Goal: Information Seeking & Learning: Learn about a topic

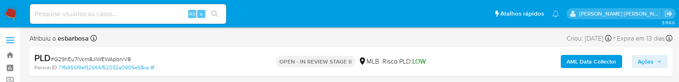
select select "10"
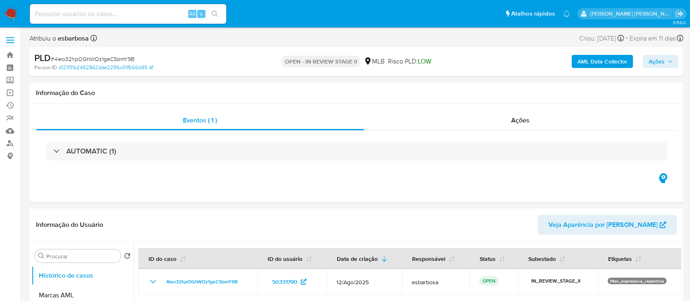
select select "10"
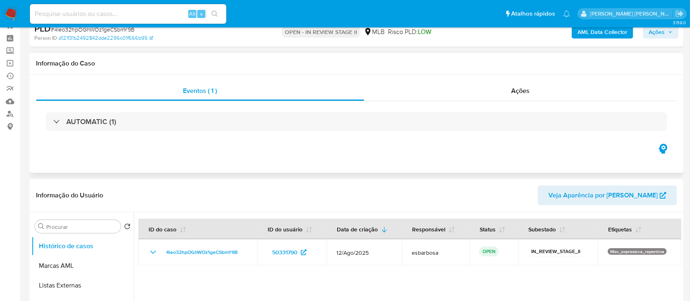
scroll to position [54, 0]
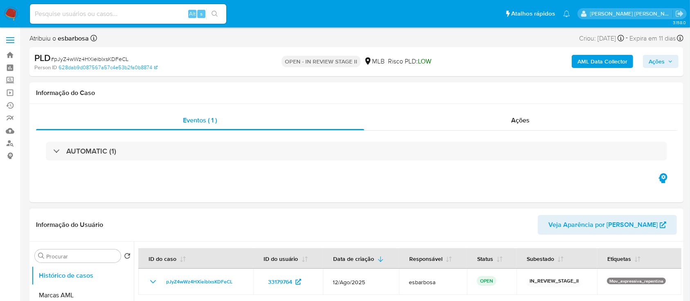
select select "10"
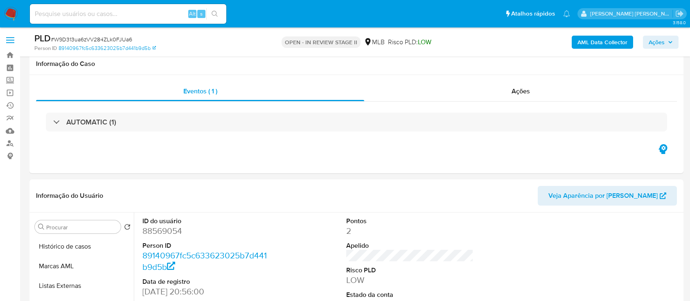
scroll to position [102, 0]
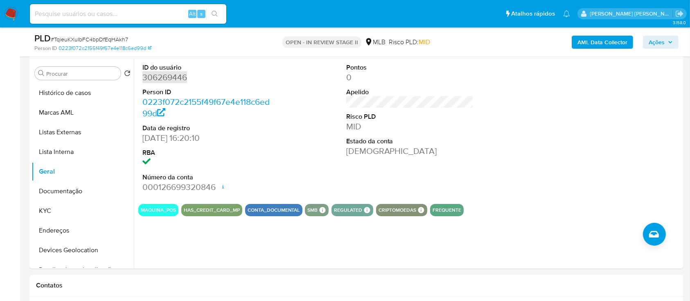
scroll to position [153, 0]
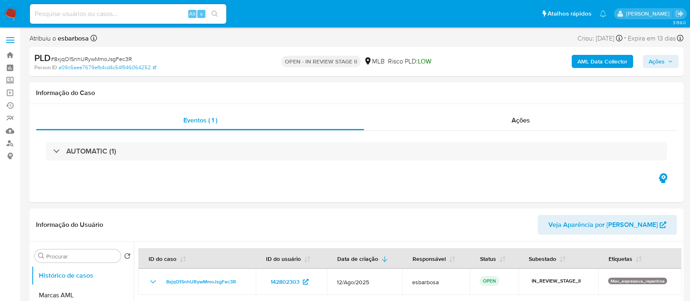
select select "10"
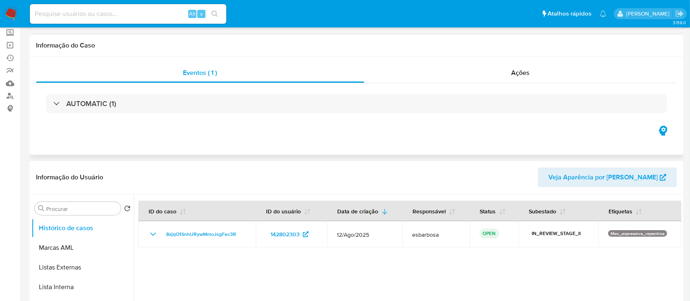
scroll to position [164, 0]
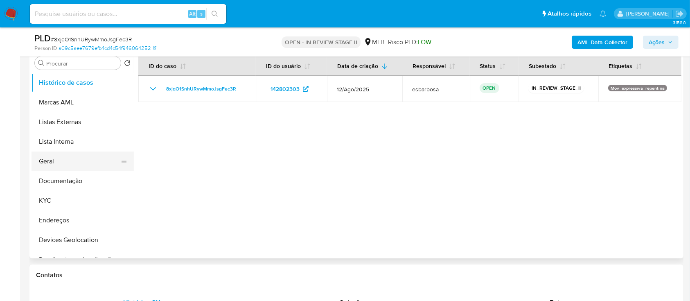
click at [72, 158] on button "Geral" at bounding box center [80, 161] width 96 height 20
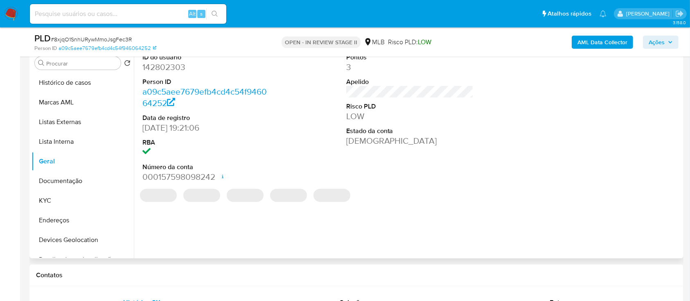
click at [177, 67] on dd "142802303" at bounding box center [206, 66] width 128 height 11
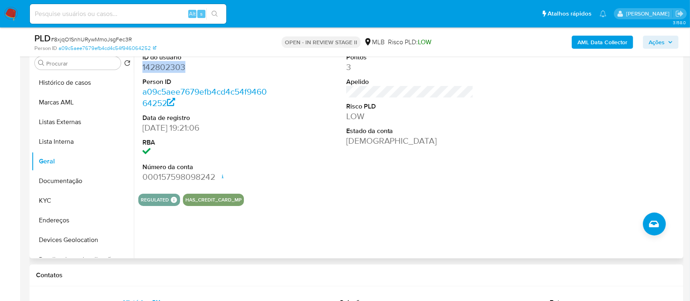
copy dd "142802303"
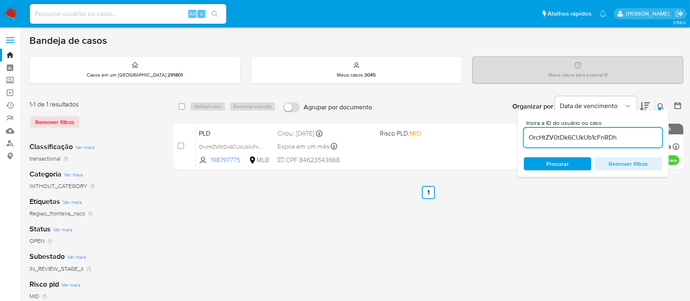
click at [9, 14] on img at bounding box center [11, 14] width 14 height 14
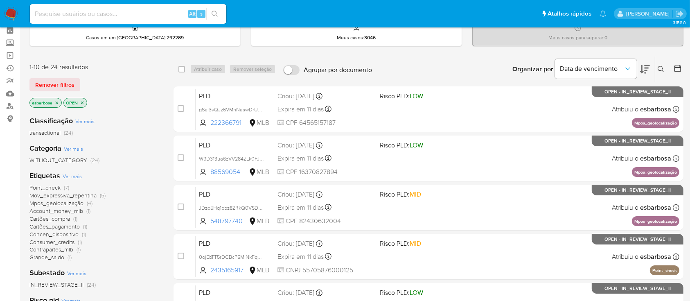
scroll to position [54, 0]
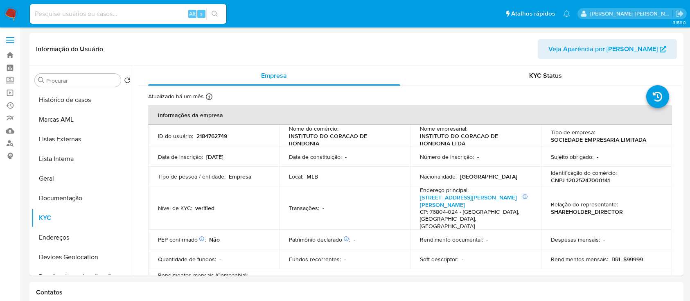
select select "10"
click at [10, 69] on link "Painel" at bounding box center [48, 67] width 97 height 13
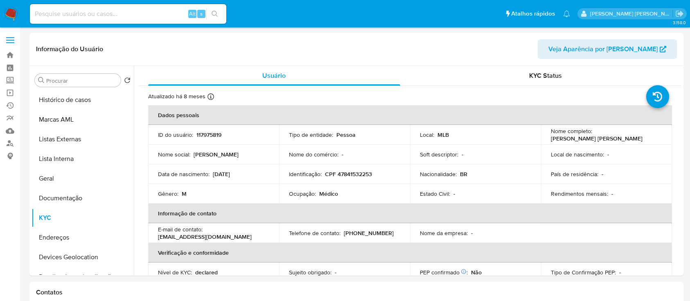
select select "10"
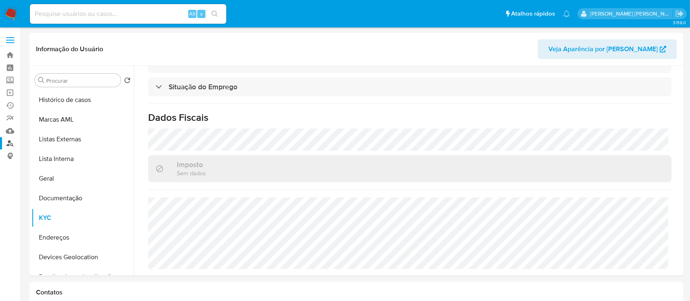
click at [11, 144] on link "Localizador de pessoas" at bounding box center [48, 143] width 97 height 13
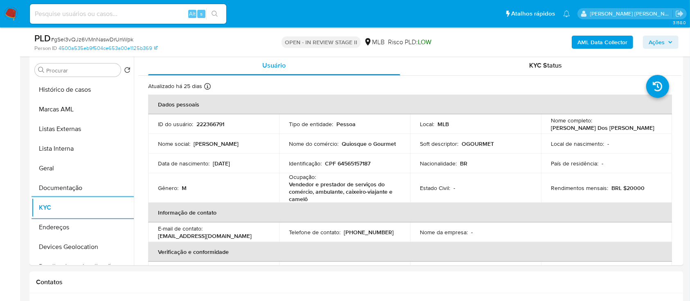
scroll to position [358, 0]
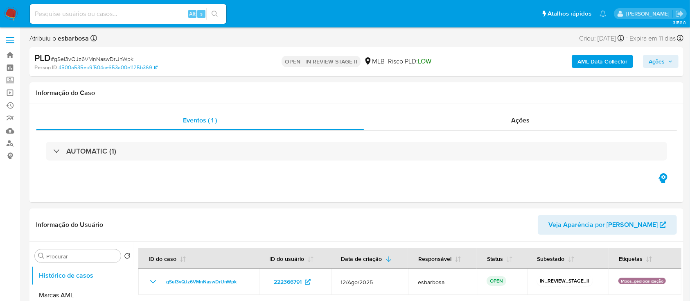
select select "10"
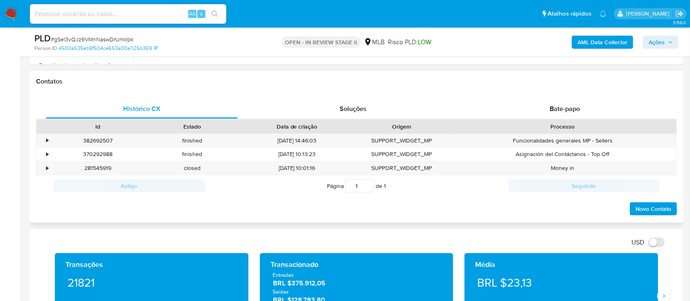
scroll to position [382, 0]
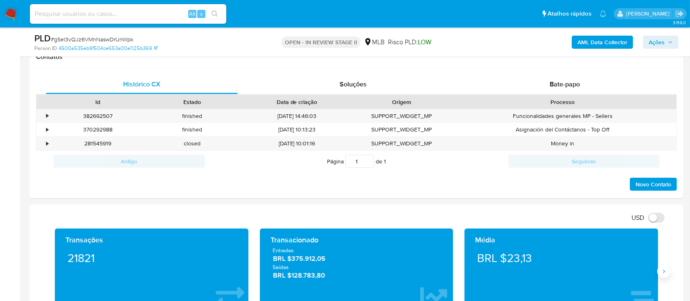
click at [665, 275] on button "Siguiente" at bounding box center [663, 271] width 13 height 13
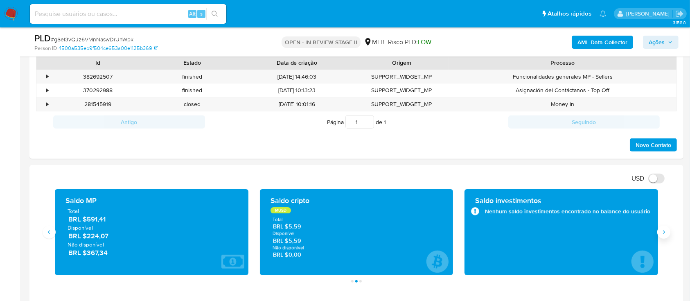
scroll to position [436, 0]
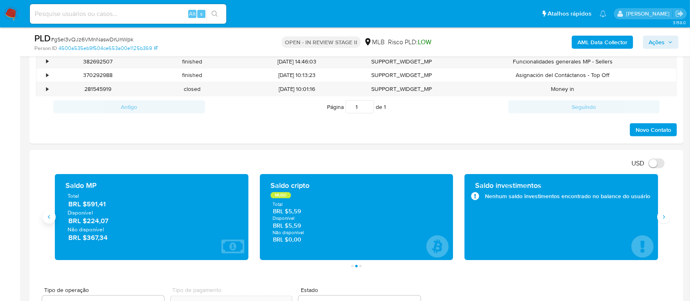
click at [50, 214] on icon "Anterior" at bounding box center [49, 217] width 7 height 7
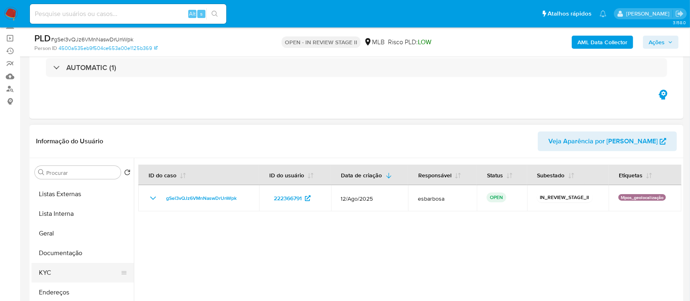
scroll to position [54, 0]
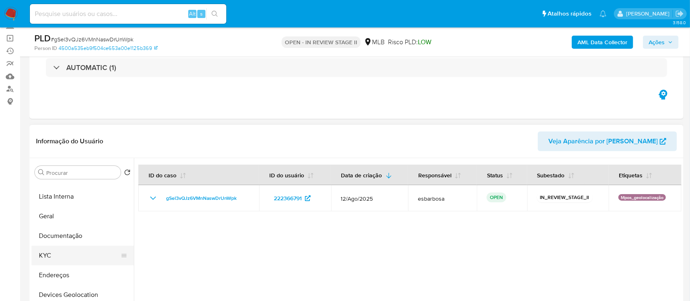
click at [56, 259] on button "KYC" at bounding box center [80, 256] width 96 height 20
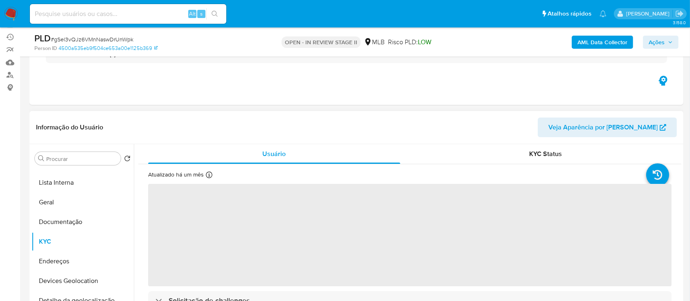
scroll to position [109, 0]
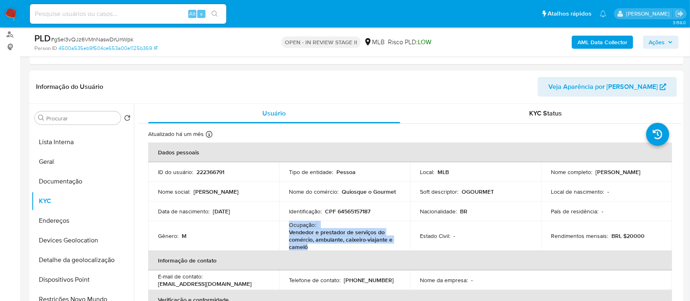
drag, startPoint x: 308, startPoint y: 247, endPoint x: 288, endPoint y: 227, distance: 28.1
click at [289, 228] on p "Vendedor e prestador de serviços do comércio, ambulante, caixeiro-viajante e ca…" at bounding box center [343, 239] width 108 height 22
copy div "Ocupação : Vendedor e prestador de serviços do comércio, ambulante, caixeiro-vi…"
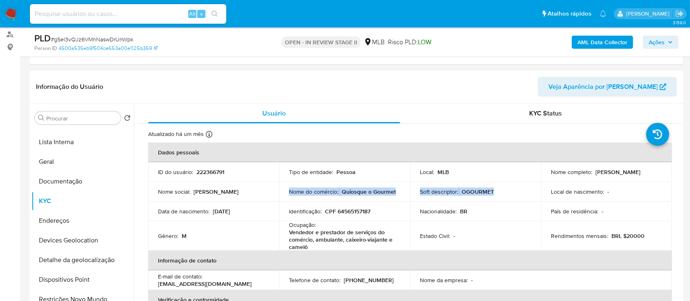
drag, startPoint x: 491, startPoint y: 192, endPoint x: 282, endPoint y: 191, distance: 208.3
click at [282, 191] on tr "Nome social : Silvio Nome do comércio : Quiosque o Gourmet Soft descriptor : OG…" at bounding box center [410, 192] width 524 height 20
copy tr "Nome do comércio : Quiosque o Gourmet Soft descriptor : OGOURMET"
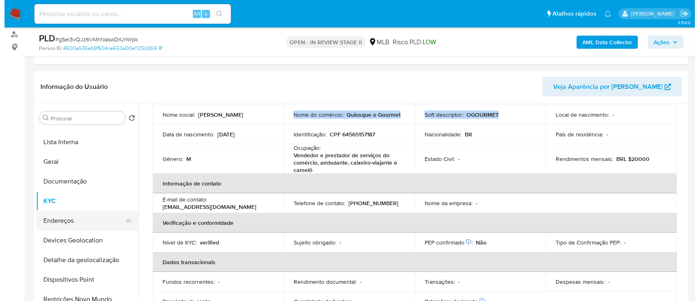
scroll to position [0, 0]
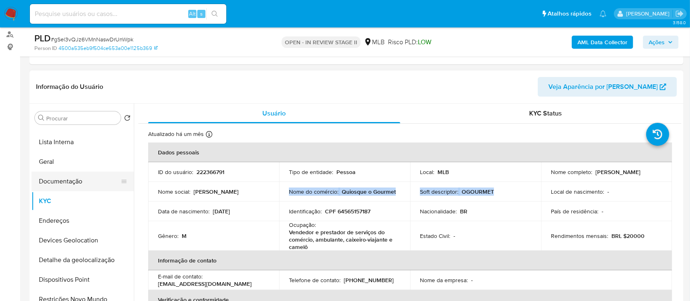
click at [72, 183] on button "Documentação" at bounding box center [80, 181] width 96 height 20
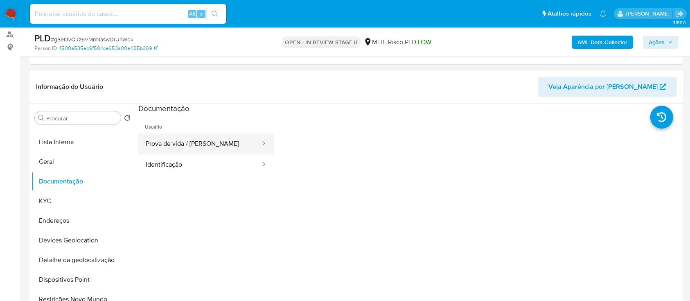
click at [212, 139] on button "Prova de vida / Selfie" at bounding box center [199, 143] width 123 height 21
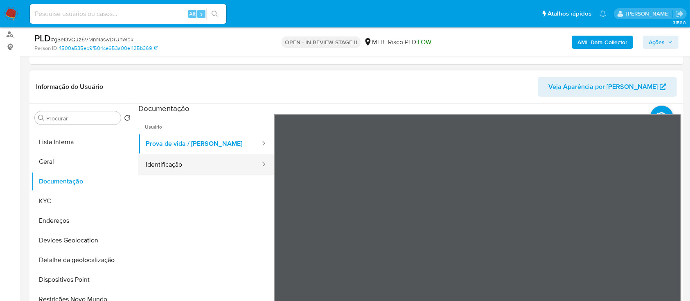
click at [194, 169] on button "Identificação" at bounding box center [199, 164] width 123 height 21
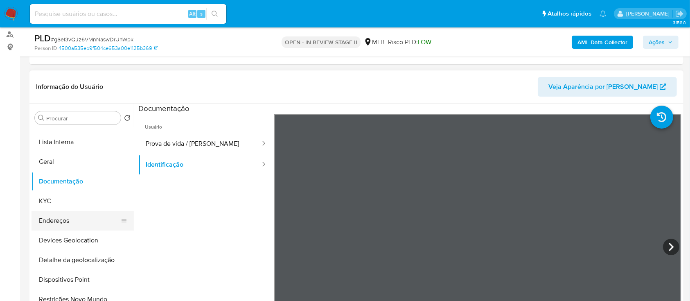
click at [62, 222] on button "Endereços" at bounding box center [80, 221] width 96 height 20
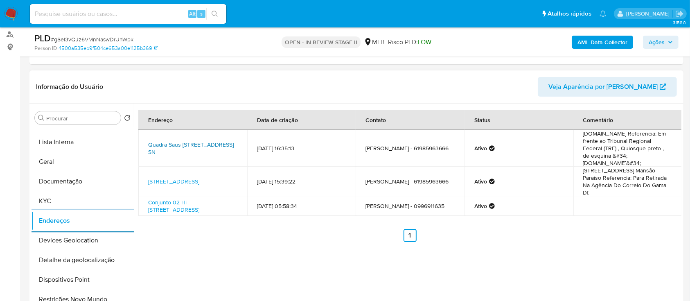
click at [178, 140] on link "Quadra Saus Quadra 1 Sn, Brasília, Distrito Federal, 70070010, Brasil SN" at bounding box center [191, 148] width 86 height 16
click at [586, 44] on b "AML Data Collector" at bounding box center [602, 42] width 50 height 13
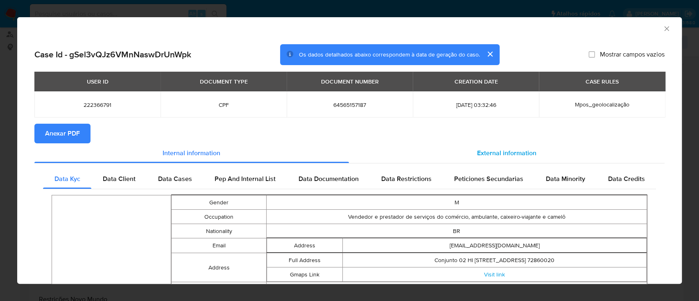
click at [502, 150] on span "External information" at bounding box center [506, 152] width 59 height 9
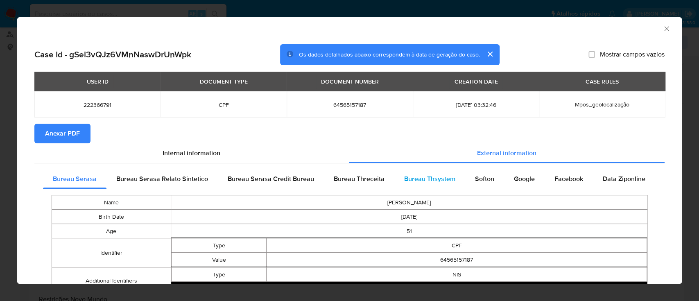
click at [439, 178] on span "Bureau Thsystem" at bounding box center [429, 178] width 51 height 9
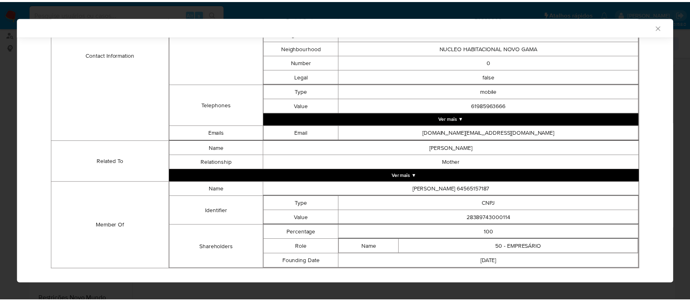
scroll to position [338, 0]
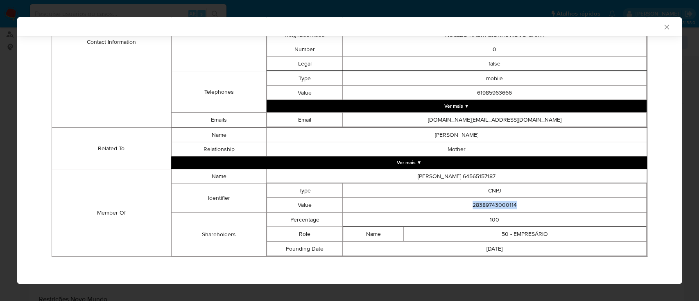
drag, startPoint x: 511, startPoint y: 201, endPoint x: 466, endPoint y: 205, distance: 45.5
click at [466, 205] on td "28389743000114" at bounding box center [495, 205] width 304 height 14
copy td "28389743000114"
click at [662, 27] on icon "Fechar a janela" at bounding box center [666, 27] width 8 height 8
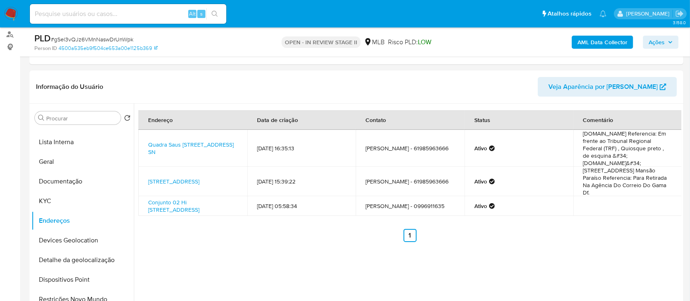
drag, startPoint x: 652, startPoint y: 40, endPoint x: 635, endPoint y: 46, distance: 18.4
click at [653, 40] on span "Ações" at bounding box center [657, 42] width 16 height 13
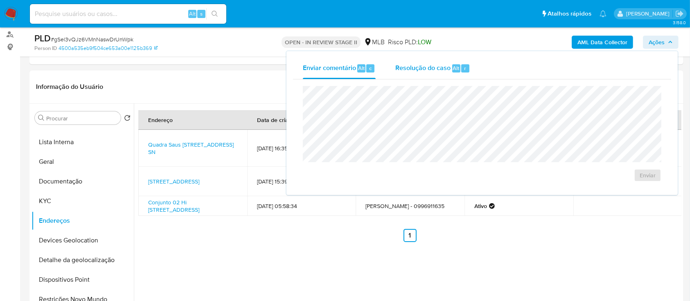
click at [425, 69] on span "Resolução do caso" at bounding box center [422, 67] width 55 height 9
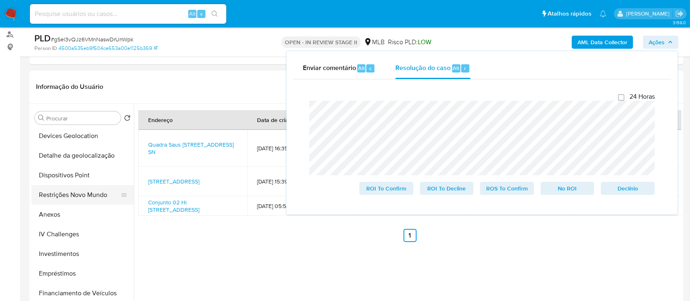
scroll to position [164, 0]
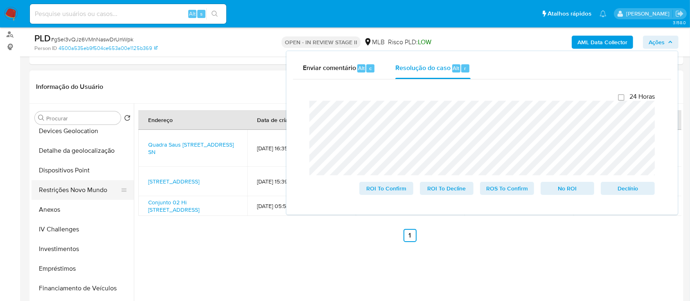
click at [70, 187] on button "Restrições Novo Mundo" at bounding box center [80, 190] width 96 height 20
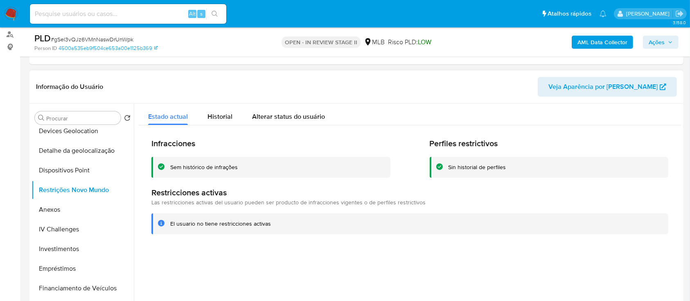
click at [206, 167] on div "Sem histórico de infrações" at bounding box center [204, 167] width 68 height 8
click at [88, 129] on button "Devices Geolocation" at bounding box center [80, 131] width 96 height 20
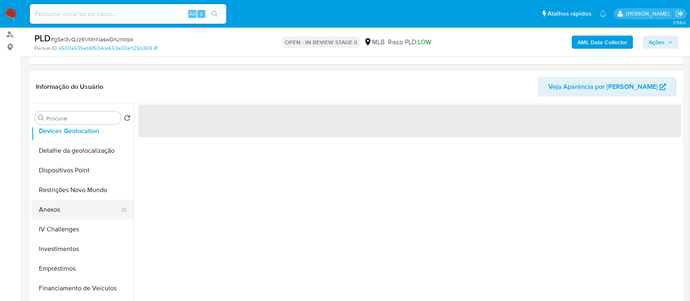
scroll to position [109, 0]
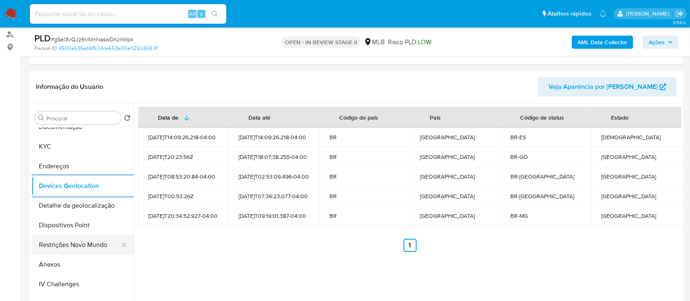
click at [73, 247] on button "Restrições Novo Mundo" at bounding box center [80, 245] width 96 height 20
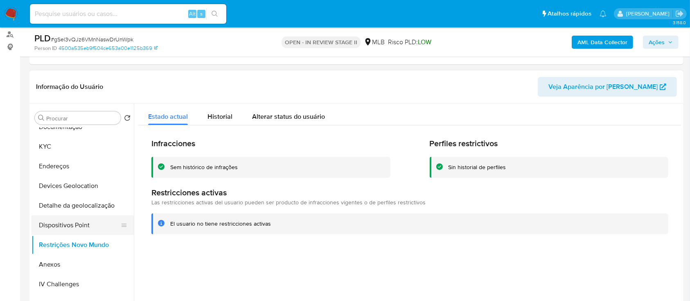
scroll to position [164, 0]
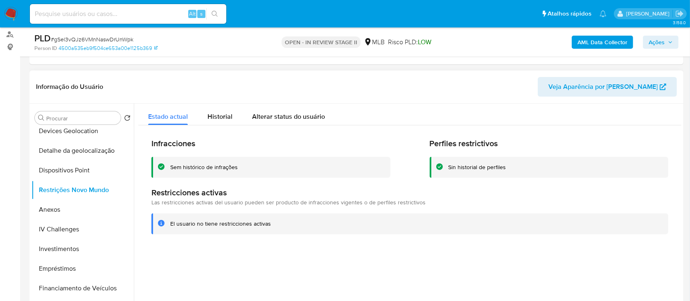
click at [313, 253] on div at bounding box center [408, 209] width 548 height 210
click at [66, 168] on button "Dispositivos Point" at bounding box center [80, 170] width 96 height 20
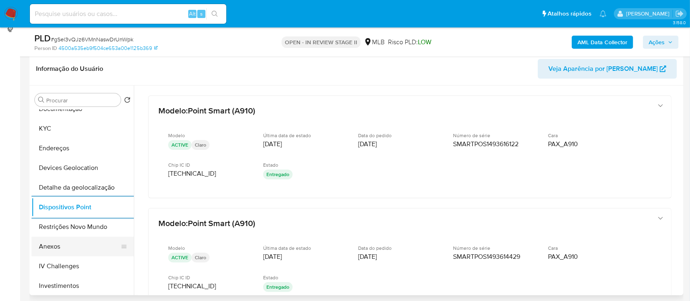
scroll to position [54, 0]
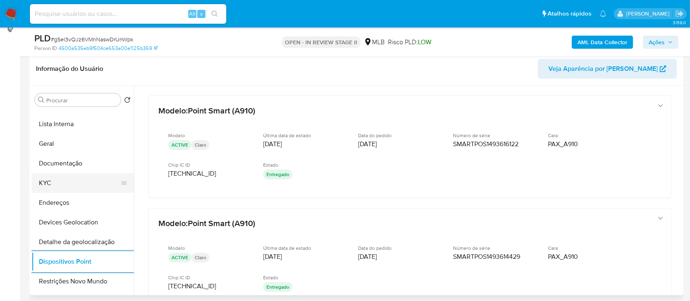
click at [59, 183] on button "KYC" at bounding box center [80, 183] width 96 height 20
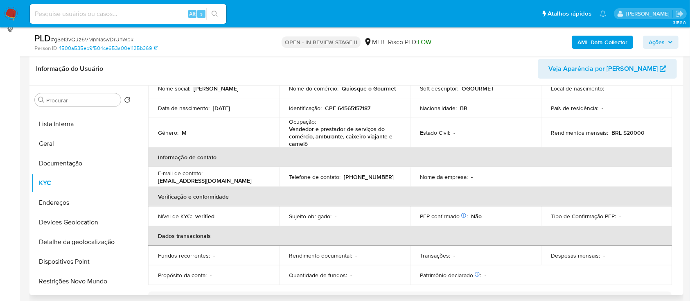
scroll to position [30, 0]
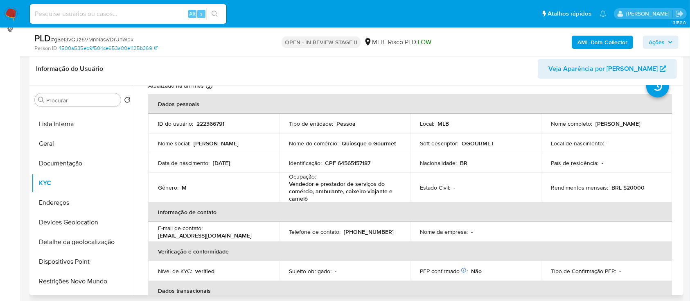
click at [361, 160] on p "CPF 64565157187" at bounding box center [347, 162] width 45 height 7
copy p "64565157187"
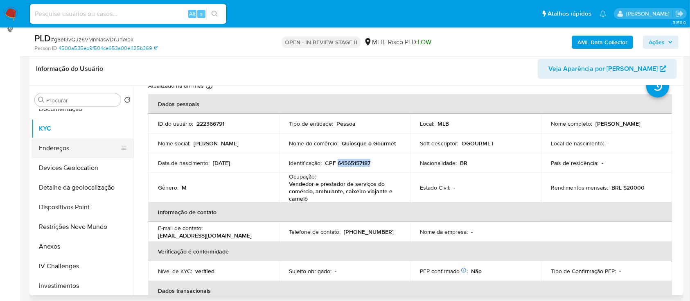
scroll to position [164, 0]
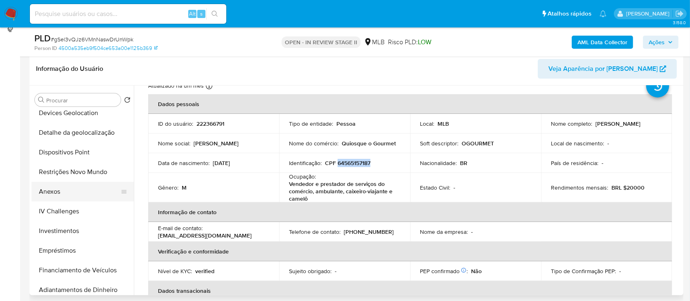
click at [71, 194] on button "Anexos" at bounding box center [80, 192] width 96 height 20
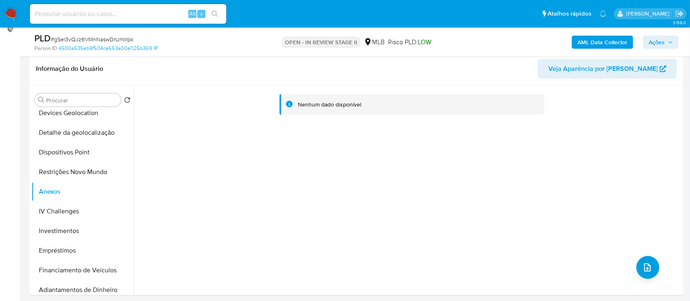
click at [574, 43] on button "AML Data Collector" at bounding box center [602, 42] width 61 height 13
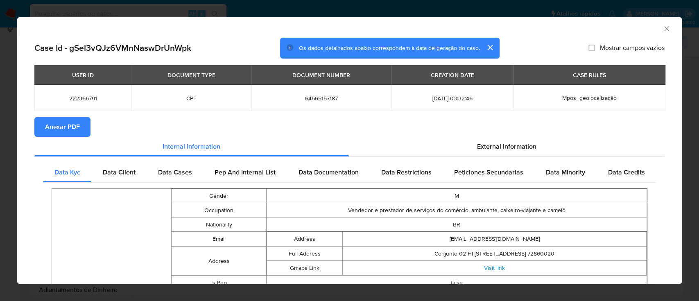
click at [70, 132] on span "Anexar PDF" at bounding box center [62, 127] width 35 height 18
click at [662, 28] on icon "Fechar a janela" at bounding box center [666, 29] width 8 height 8
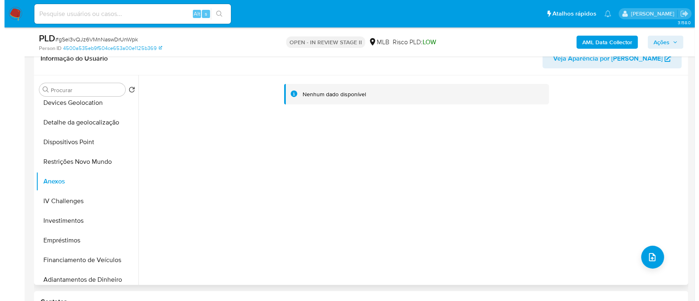
scroll to position [218, 0]
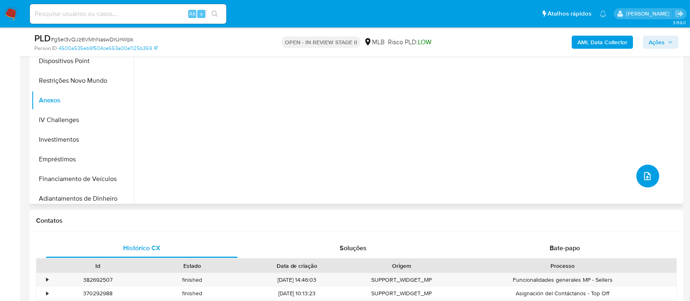
click at [645, 174] on icon "upload-file" at bounding box center [647, 176] width 10 height 10
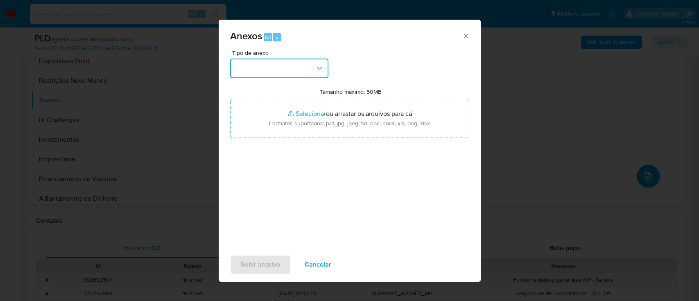
click at [284, 69] on button "button" at bounding box center [279, 69] width 98 height 20
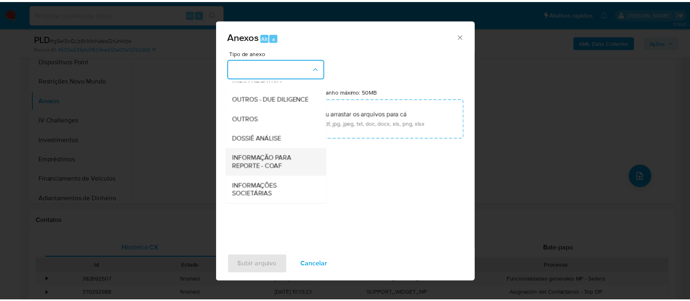
scroll to position [126, 0]
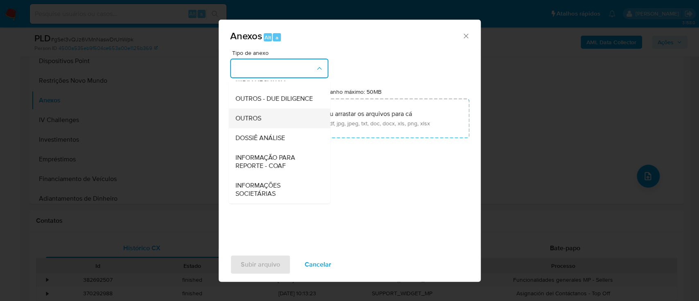
click at [259, 121] on span "OUTROS" at bounding box center [248, 118] width 26 height 8
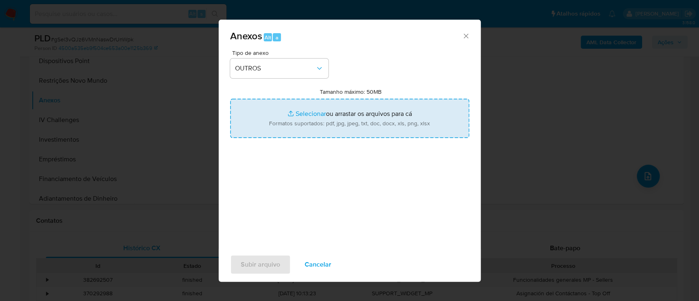
click at [307, 111] on input "Tamanho máximo: 50MB Selecionar arquivos" at bounding box center [349, 118] width 239 height 39
type input "C:\fakepath\Declinio -SAR gSel3vQJz6VMnNaswDrUnWpk - CPF 64565157187 - SILVIO D…"
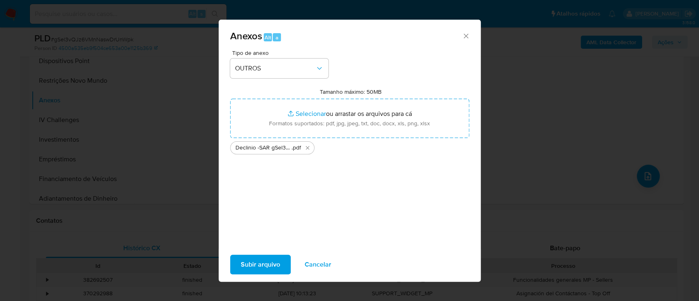
click span "Subir arquivo"
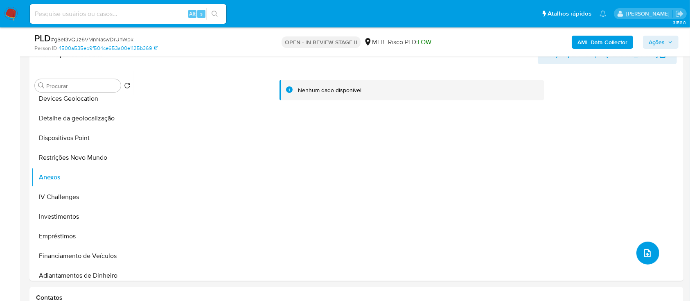
scroll to position [54, 0]
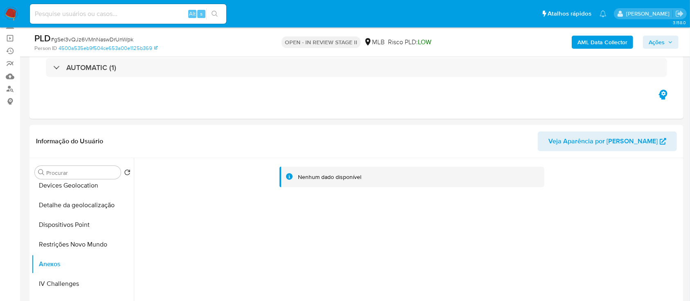
click span "Ações"
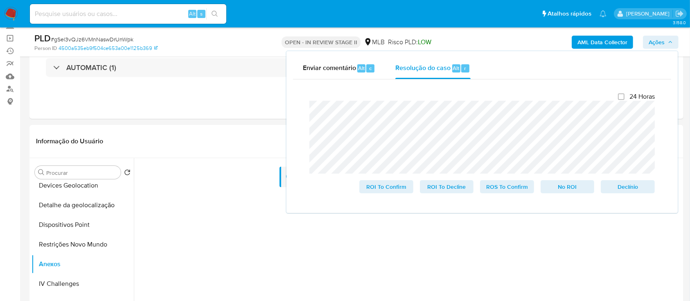
click lt-span "arquivo ."
click lt-span "dispon í vel"
click span "No ROI"
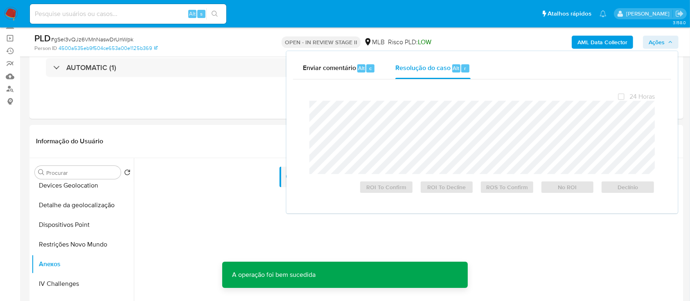
click span "# gSel3vQJz6VMnNaswDrUnWpk"
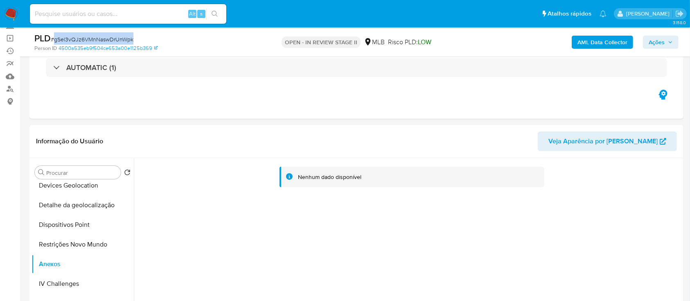
click span "# gSel3vQJz6VMnNaswDrUnWpk"
copy span "gSel3vQJz6VMnNaswDrUnWpk"
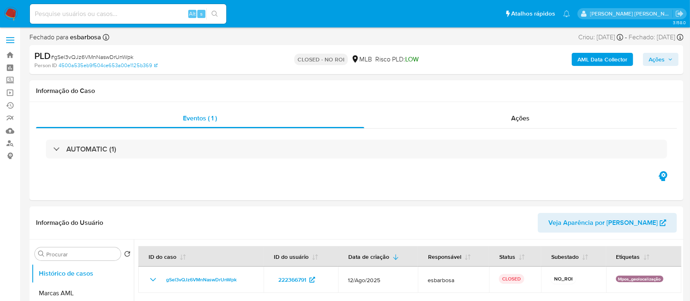
select select "10"
click at [444, 122] on div "Ações" at bounding box center [520, 118] width 313 height 20
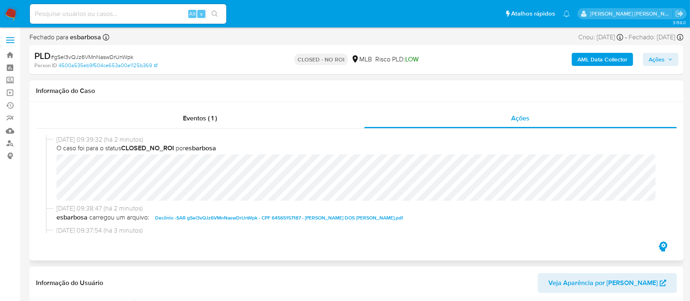
scroll to position [54, 0]
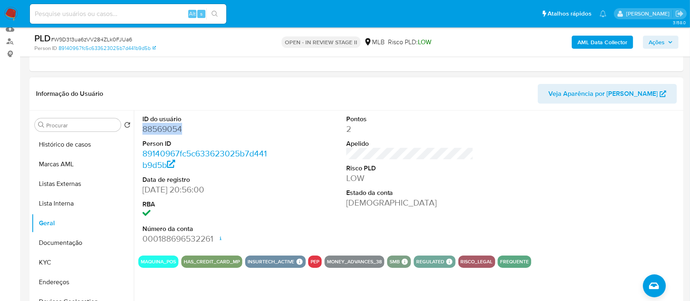
scroll to position [102, 0]
click at [51, 264] on button "KYC" at bounding box center [80, 262] width 96 height 20
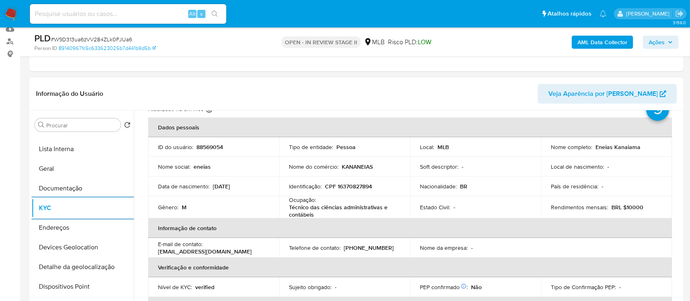
scroll to position [54, 0]
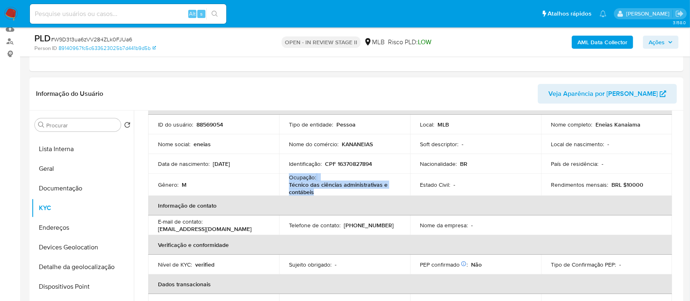
drag, startPoint x: 314, startPoint y: 193, endPoint x: 287, endPoint y: 180, distance: 30.0
click at [287, 180] on td "Ocupação : Técnico das ciências administrativas e contábeis" at bounding box center [344, 185] width 131 height 22
copy div "Ocupação : Técnico das ciências administrativas e contábeis"
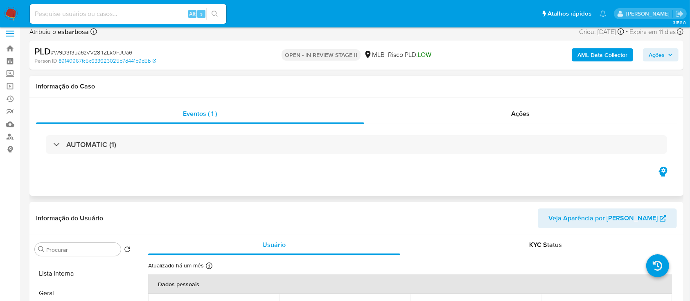
scroll to position [0, 0]
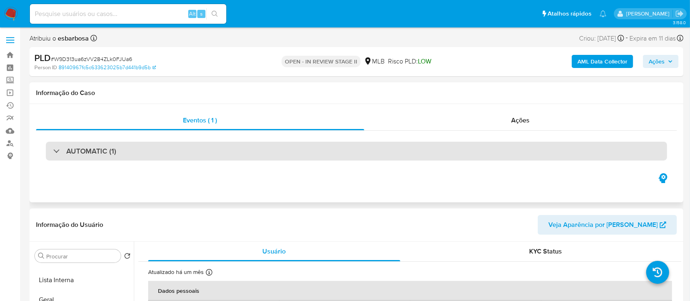
click at [176, 150] on div "AUTOMATIC (1)" at bounding box center [356, 151] width 621 height 19
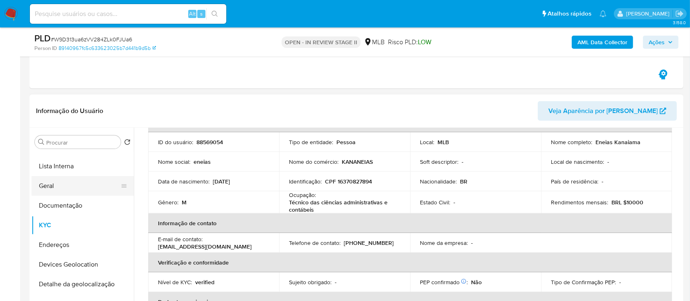
scroll to position [109, 0]
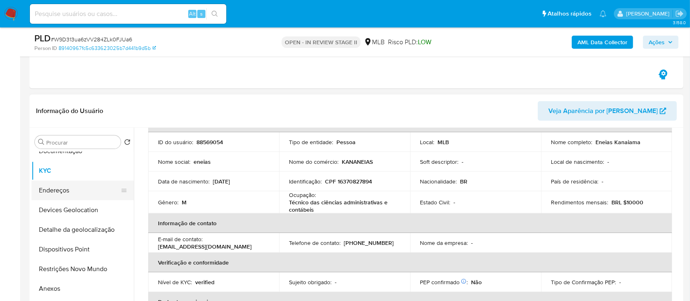
click at [66, 180] on button "Endereços" at bounding box center [80, 190] width 96 height 20
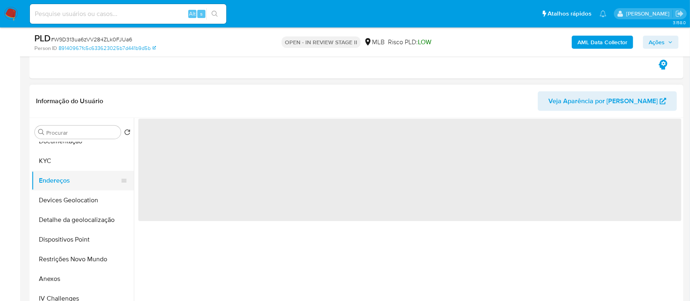
scroll to position [0, 0]
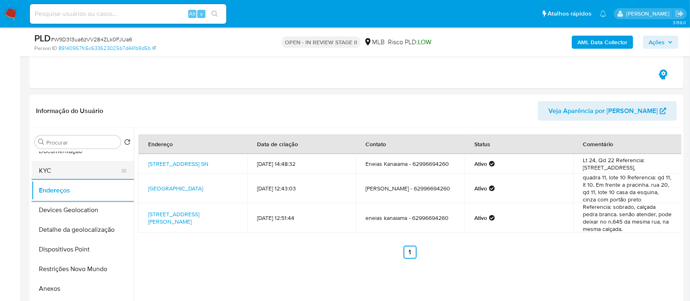
click at [72, 171] on button "KYC" at bounding box center [80, 171] width 96 height 20
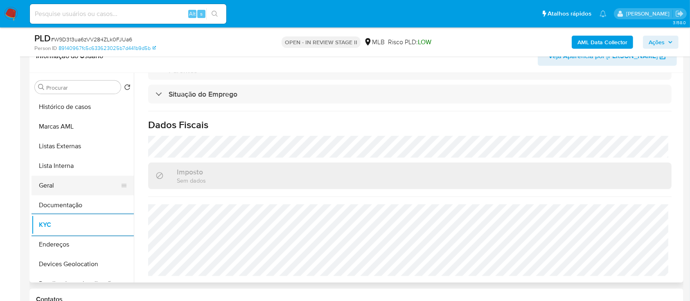
click at [62, 182] on button "Geral" at bounding box center [80, 186] width 96 height 20
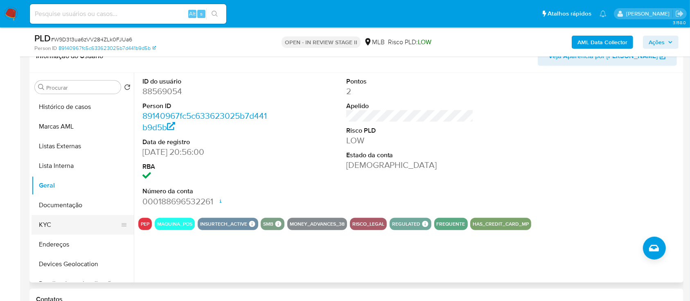
click at [66, 227] on button "KYC" at bounding box center [80, 225] width 96 height 20
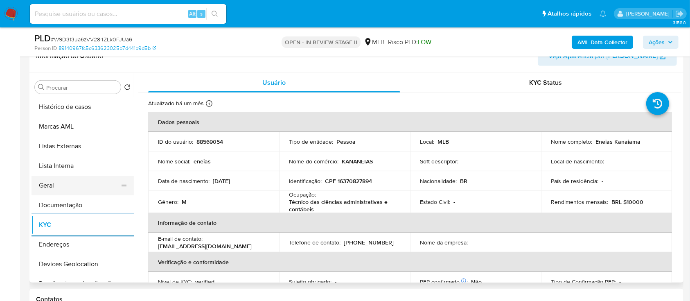
click at [55, 182] on button "Geral" at bounding box center [80, 186] width 96 height 20
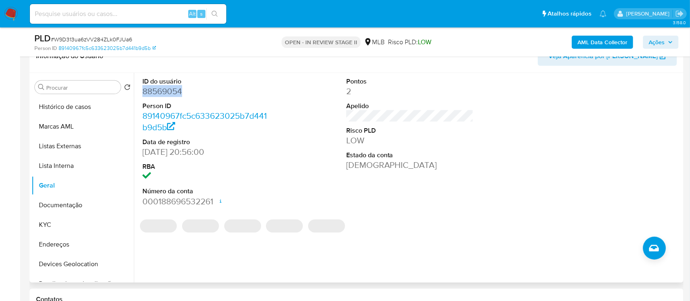
drag, startPoint x: 183, startPoint y: 91, endPoint x: 137, endPoint y: 94, distance: 45.5
click at [137, 94] on div "ID do usuário 88569054 Person ID 89140967fc5c633623025b7d441b9d5b Data de regis…" at bounding box center [408, 178] width 548 height 210
copy dd "88569054"
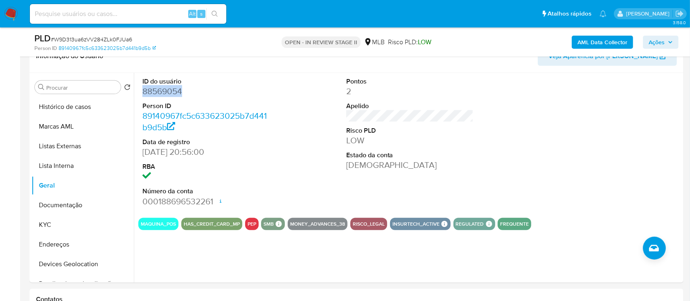
click at [606, 41] on b "AML Data Collector" at bounding box center [602, 42] width 50 height 13
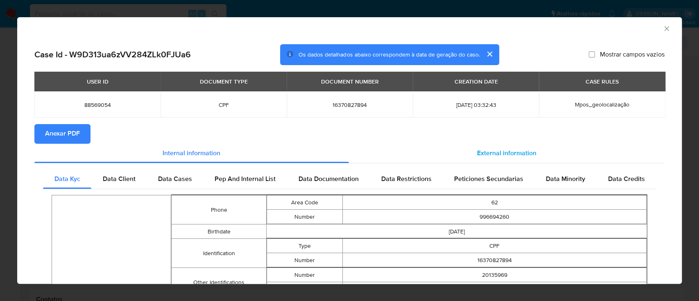
click at [492, 153] on span "External information" at bounding box center [506, 152] width 59 height 9
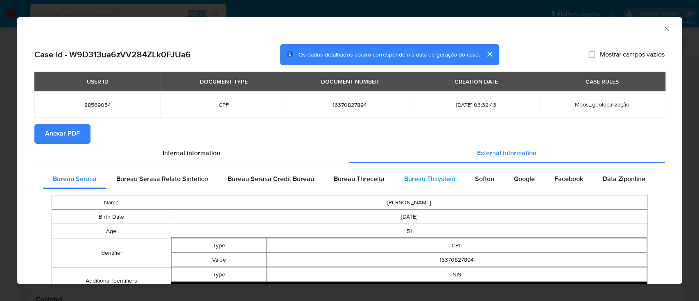
click at [435, 182] on span "Bureau Thsystem" at bounding box center [429, 178] width 51 height 9
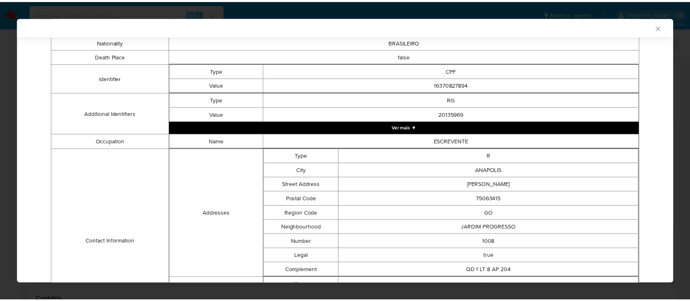
scroll to position [452, 0]
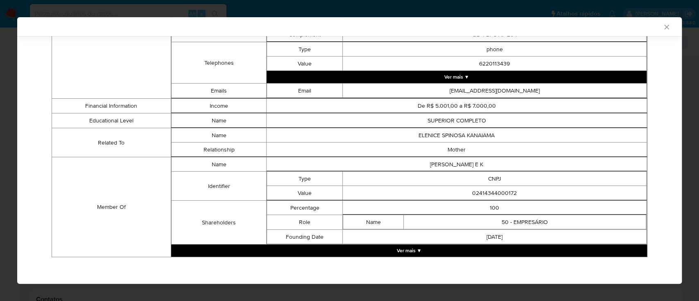
click at [488, 191] on td "02414344000172" at bounding box center [495, 193] width 304 height 14
copy td "02414344000172"
click at [662, 29] on icon "Fechar a janela" at bounding box center [666, 27] width 8 height 8
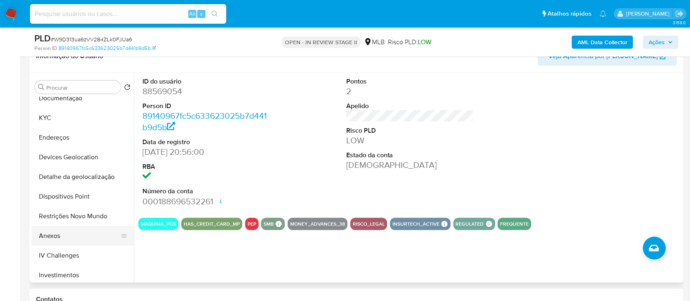
scroll to position [109, 0]
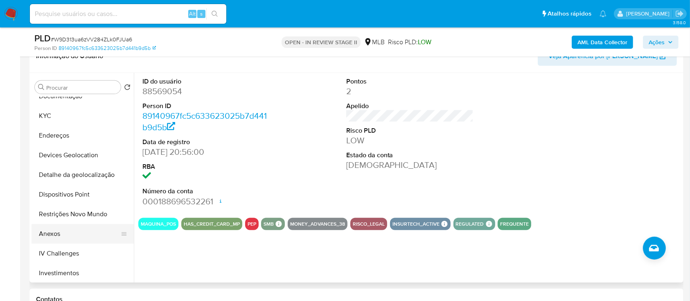
click at [55, 231] on button "Anexos" at bounding box center [80, 234] width 96 height 20
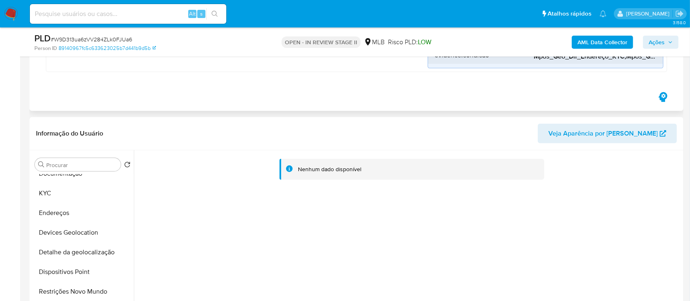
scroll to position [382, 0]
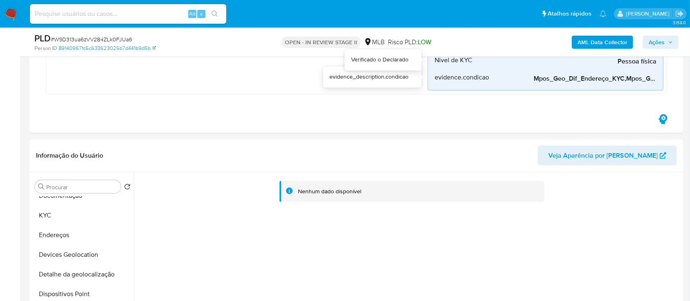
click at [592, 34] on div "AML Data Collector Ações" at bounding box center [572, 41] width 212 height 19
click at [592, 40] on b "AML Data Collector" at bounding box center [602, 42] width 50 height 13
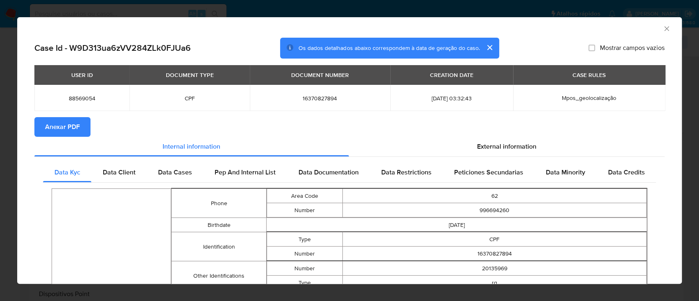
click at [65, 128] on span "Anexar PDF" at bounding box center [62, 127] width 35 height 18
click at [653, 25] on div "AML Data Collector" at bounding box center [342, 27] width 639 height 9
click at [662, 31] on icon "Fechar a janela" at bounding box center [666, 29] width 8 height 8
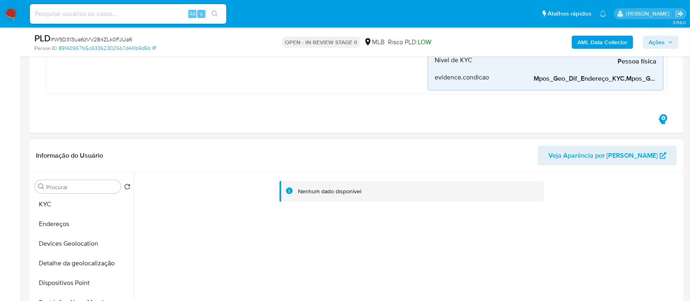
scroll to position [54, 0]
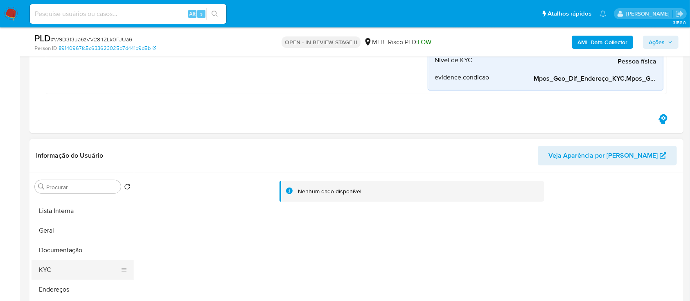
click at [63, 268] on button "KYC" at bounding box center [80, 270] width 96 height 20
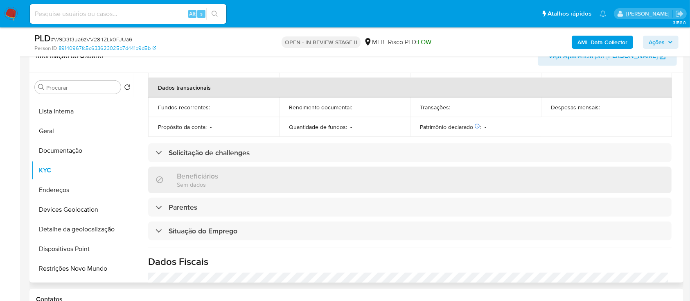
scroll to position [350, 0]
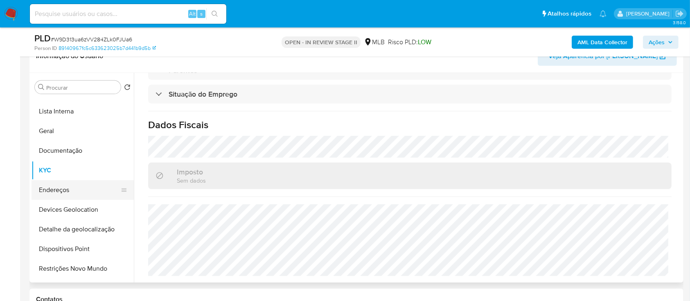
click at [73, 183] on button "Endereços" at bounding box center [80, 190] width 96 height 20
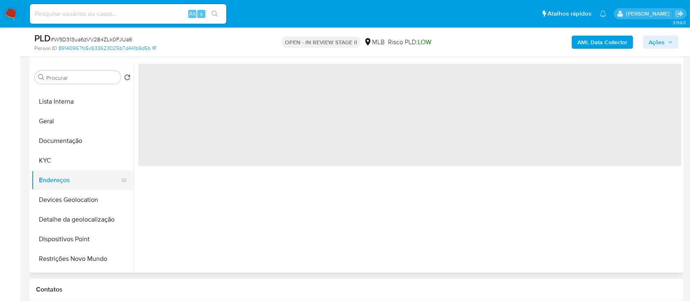
scroll to position [0, 0]
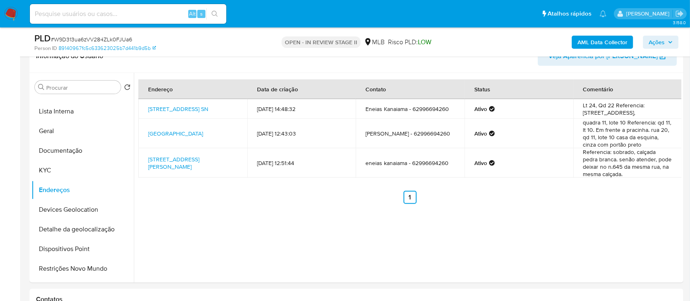
click at [655, 41] on span "Ações" at bounding box center [657, 42] width 16 height 13
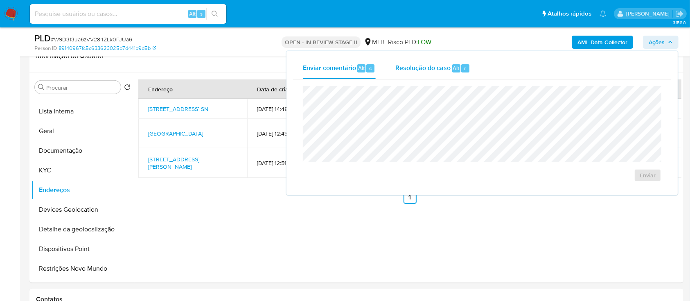
drag, startPoint x: 445, startPoint y: 71, endPoint x: 421, endPoint y: 75, distance: 23.7
click at [442, 72] on span "Resolução do caso" at bounding box center [422, 67] width 55 height 9
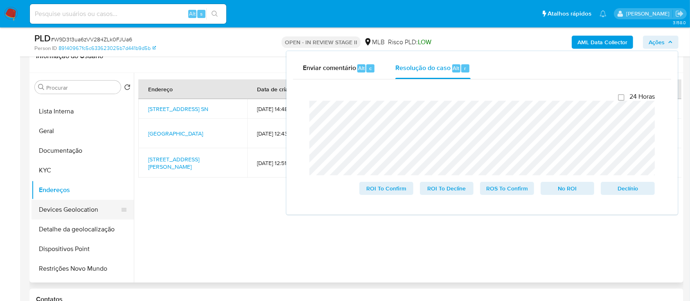
scroll to position [109, 0]
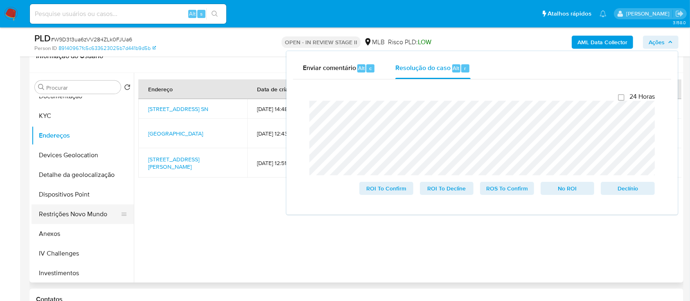
click at [78, 215] on button "Restrições Novo Mundo" at bounding box center [80, 214] width 96 height 20
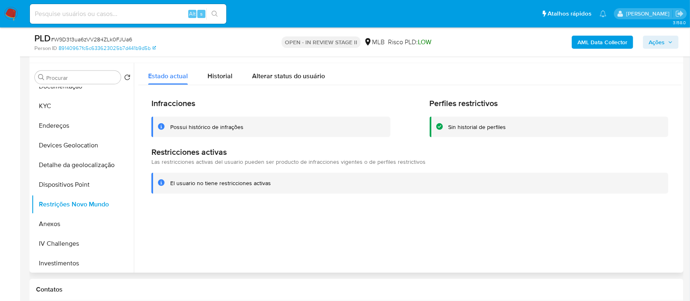
click at [213, 126] on div "Possui histórico de infrações" at bounding box center [206, 127] width 73 height 8
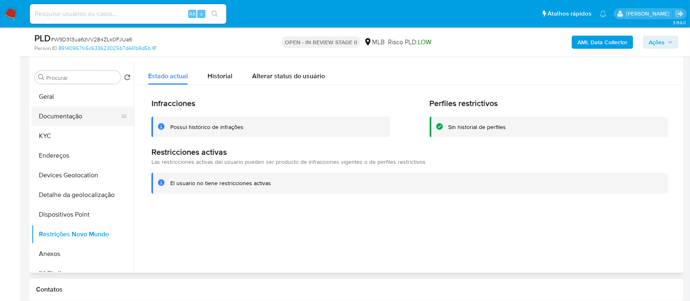
scroll to position [54, 0]
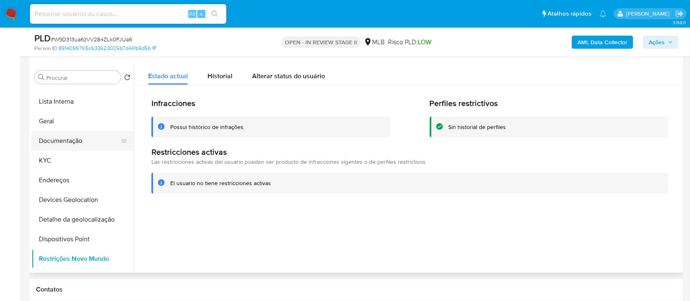
click at [71, 146] on button "Documentação" at bounding box center [80, 141] width 96 height 20
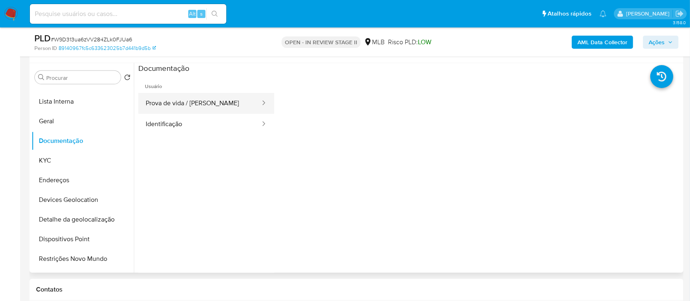
click at [177, 107] on button "Prova de vida / [PERSON_NAME]" at bounding box center [199, 103] width 123 height 21
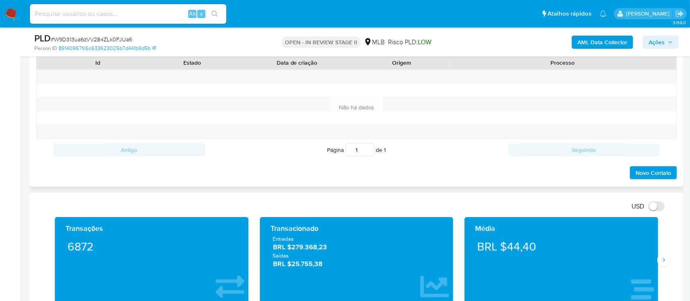
scroll to position [709, 0]
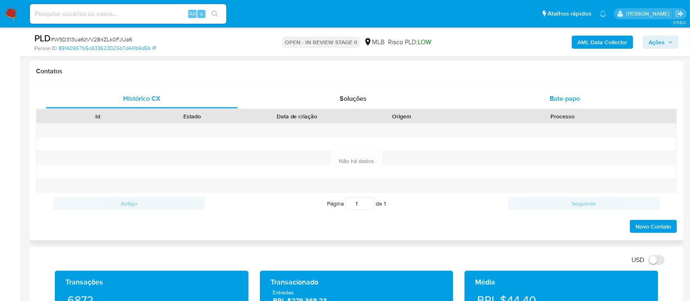
click at [572, 95] on span "Bate-papo" at bounding box center [565, 98] width 30 height 9
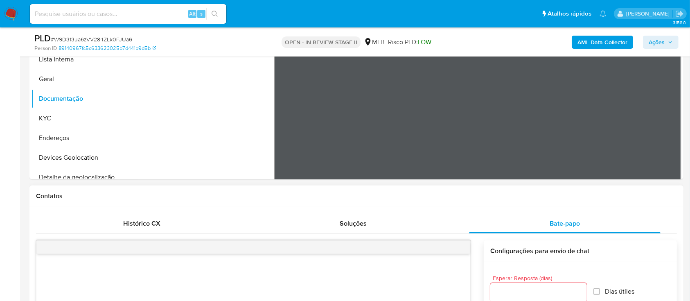
scroll to position [491, 0]
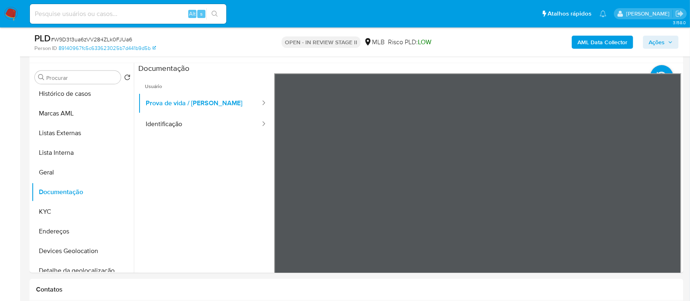
click at [653, 47] on span "Ações" at bounding box center [657, 42] width 16 height 13
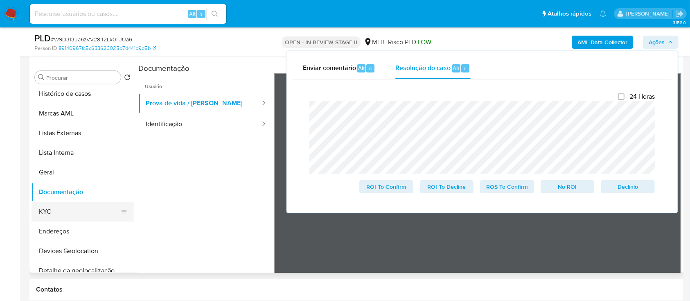
click at [55, 215] on button "KYC" at bounding box center [80, 212] width 96 height 20
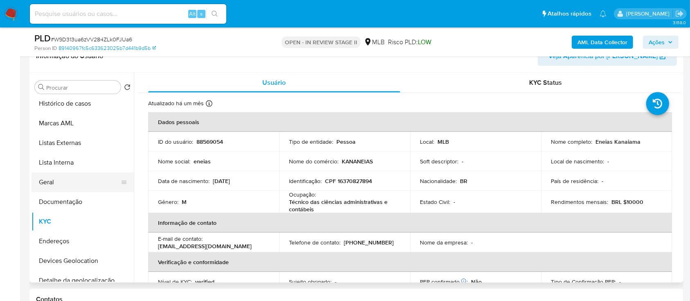
click at [77, 185] on button "Geral" at bounding box center [80, 182] width 96 height 20
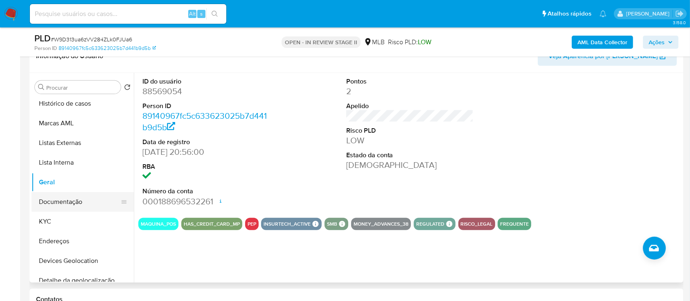
drag, startPoint x: 47, startPoint y: 219, endPoint x: 111, endPoint y: 201, distance: 67.1
click at [47, 219] on button "KYC" at bounding box center [83, 222] width 102 height 20
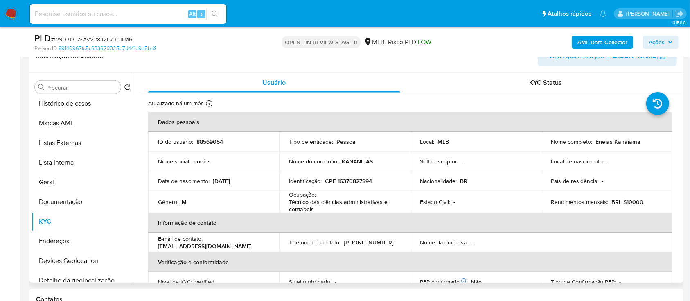
click at [345, 181] on p "CPF 16370827894" at bounding box center [348, 180] width 47 height 7
copy p "16370827894"
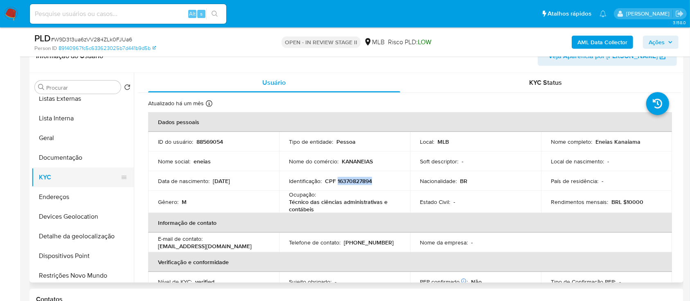
scroll to position [58, 0]
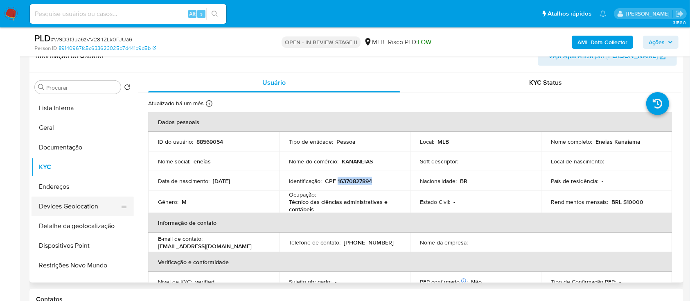
click at [76, 201] on button "Devices Geolocation" at bounding box center [80, 206] width 96 height 20
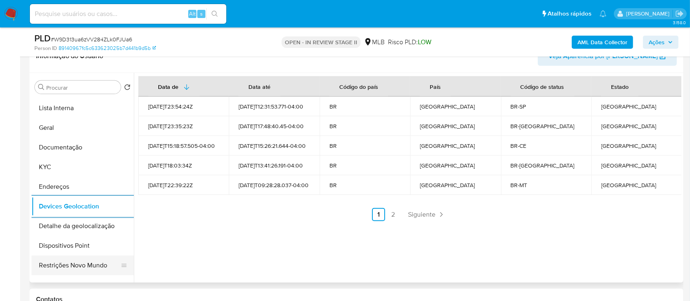
click at [73, 261] on button "Restrições Novo Mundo" at bounding box center [80, 265] width 96 height 20
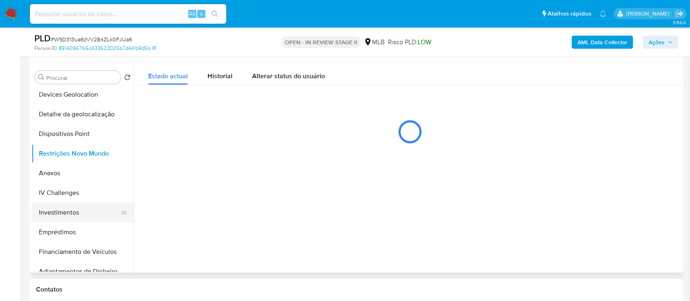
scroll to position [167, 0]
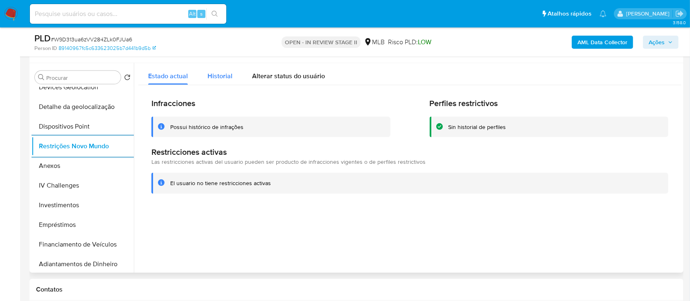
click at [219, 77] on span "Historial" at bounding box center [219, 75] width 25 height 9
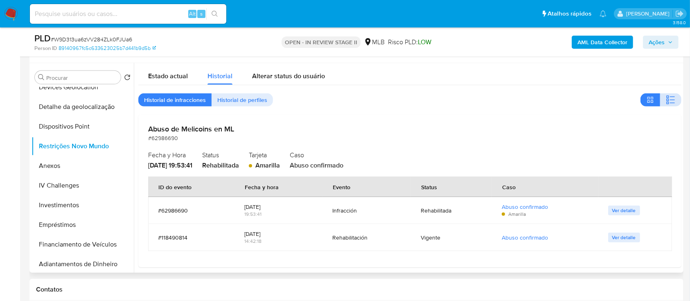
click at [672, 102] on icon "button" at bounding box center [671, 100] width 10 height 10
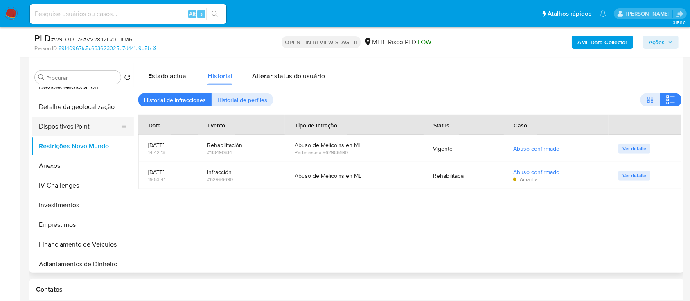
click at [81, 132] on button "Dispositivos Point" at bounding box center [80, 127] width 96 height 20
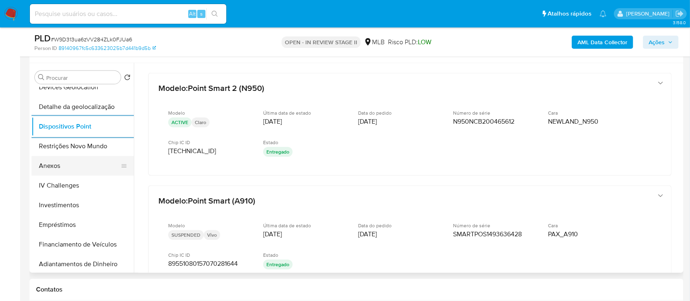
click at [63, 167] on button "Anexos" at bounding box center [80, 166] width 96 height 20
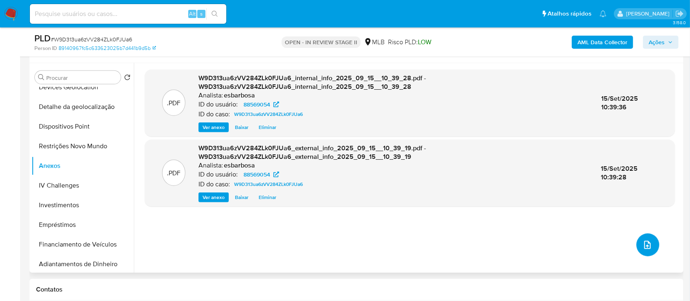
click at [642, 245] on icon "upload-file" at bounding box center [647, 245] width 10 height 10
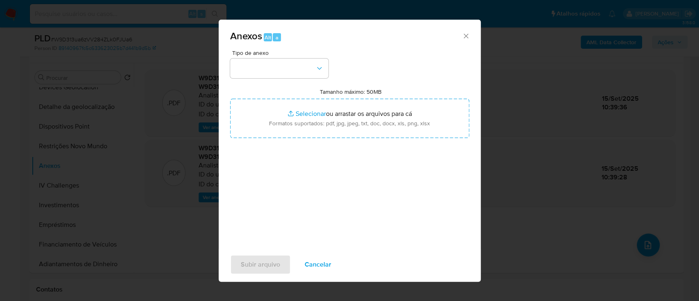
click at [279, 56] on div "Tipo de anexo" at bounding box center [279, 64] width 98 height 28
click at [269, 77] on button "button" at bounding box center [279, 69] width 98 height 20
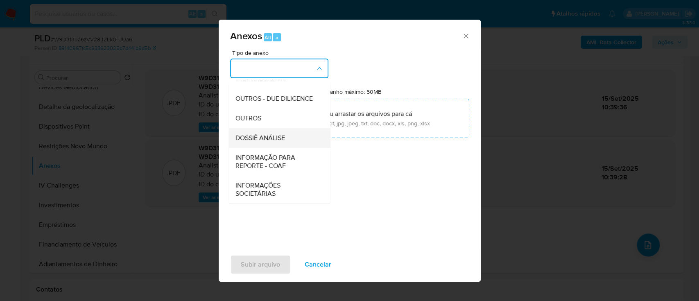
scroll to position [126, 0]
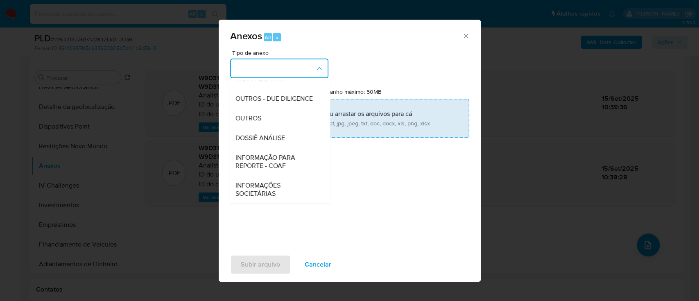
type input "C:\fakepath\SAR - XXXXX - CPF 16370827894 - ENEIAS KANAIAMA.pdf"
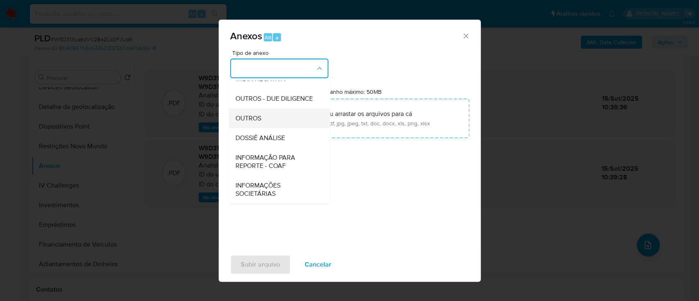
click at [259, 116] on span "OUTROS" at bounding box center [248, 118] width 26 height 8
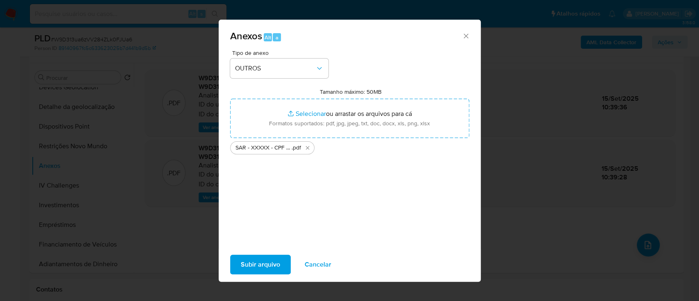
click at [264, 263] on span "Subir arquivo" at bounding box center [260, 264] width 39 height 18
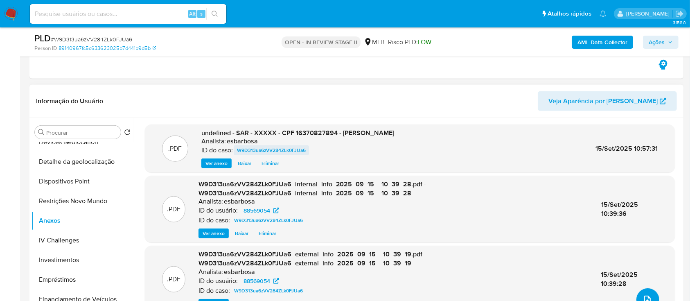
scroll to position [491, 0]
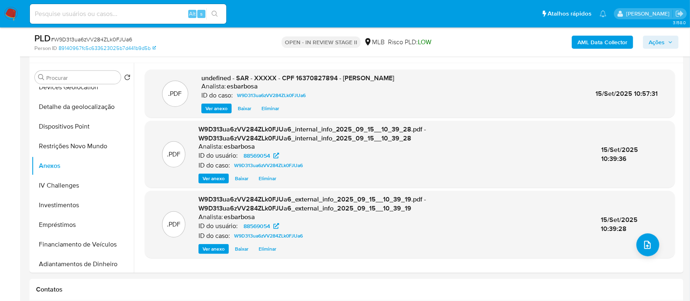
click at [654, 45] on span "Ações" at bounding box center [657, 42] width 16 height 13
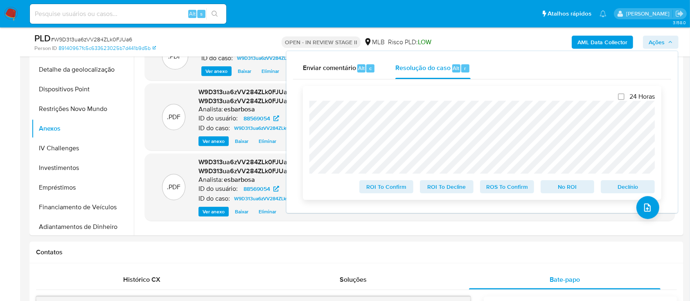
scroll to position [545, 0]
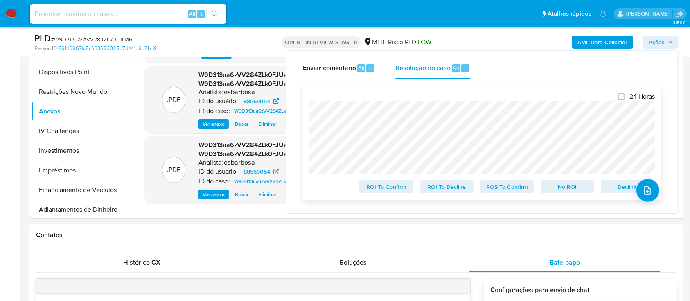
click span "ROS To Confirm"
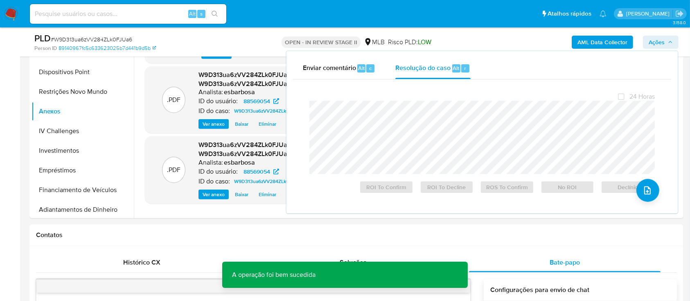
click span "# W9D313ua6zVV284ZLk0FJUa6"
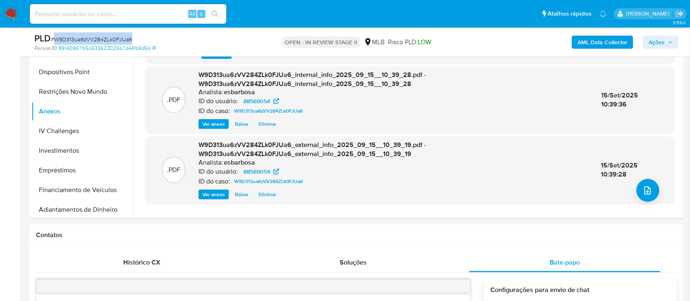
click span "# W9D313ua6zVV284ZLk0FJUa6"
copy span "W9D313ua6zVV284ZLk0FJUa6"
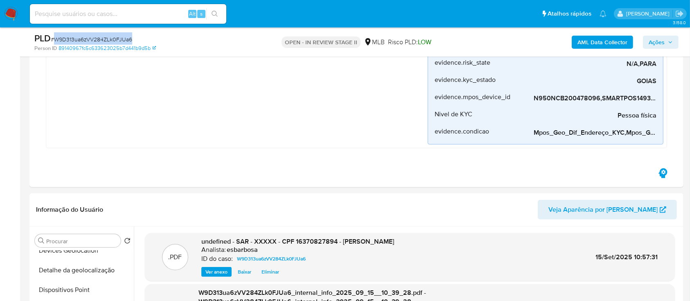
scroll to position [327, 0]
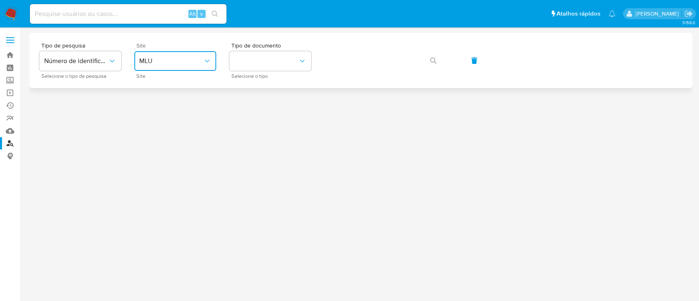
click at [190, 59] on span "MLU" at bounding box center [171, 61] width 64 height 8
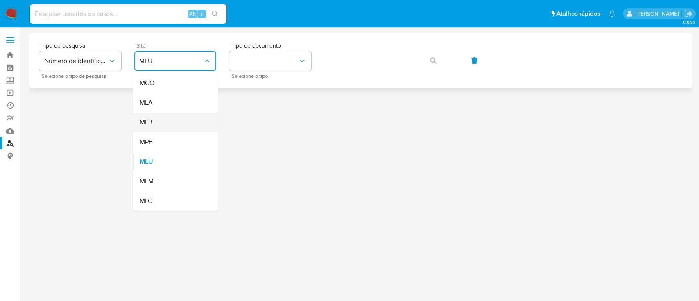
click at [179, 122] on div "MLB" at bounding box center [172, 123] width 67 height 20
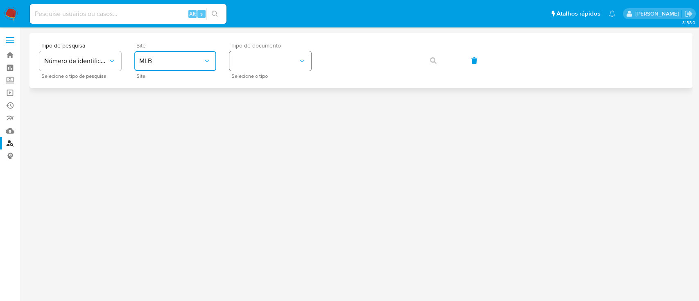
click at [265, 63] on button "identificationType" at bounding box center [270, 61] width 82 height 20
click at [269, 111] on div "CPF CPF" at bounding box center [267, 115] width 67 height 28
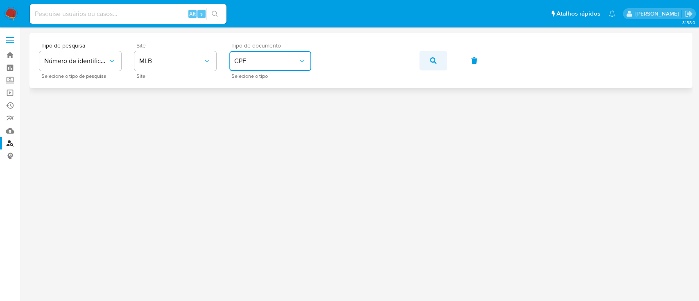
click at [435, 64] on span "button" at bounding box center [433, 61] width 7 height 18
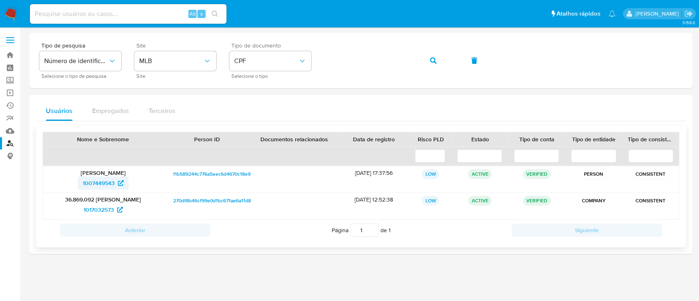
click at [96, 181] on span "1007449543" at bounding box center [99, 182] width 32 height 13
click at [98, 208] on span "1017032573" at bounding box center [98, 209] width 30 height 13
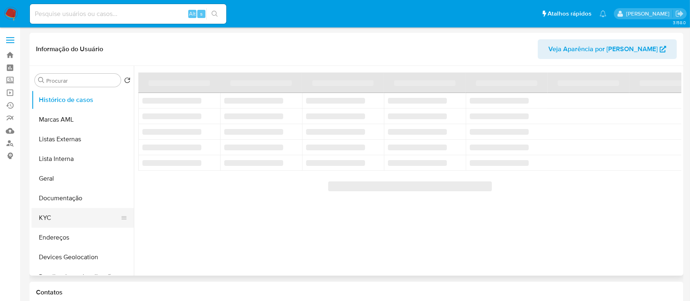
select select "10"
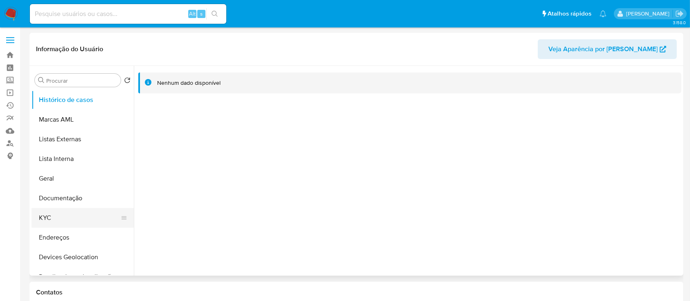
click at [61, 220] on button "KYC" at bounding box center [80, 218] width 96 height 20
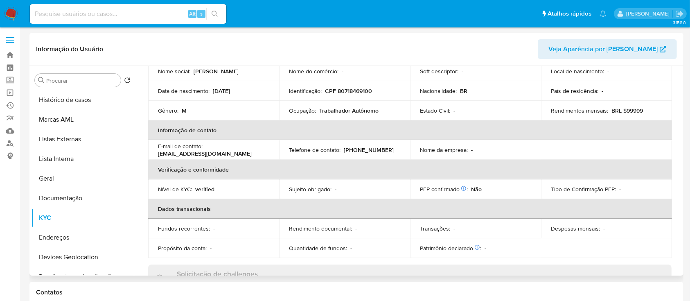
scroll to position [29, 0]
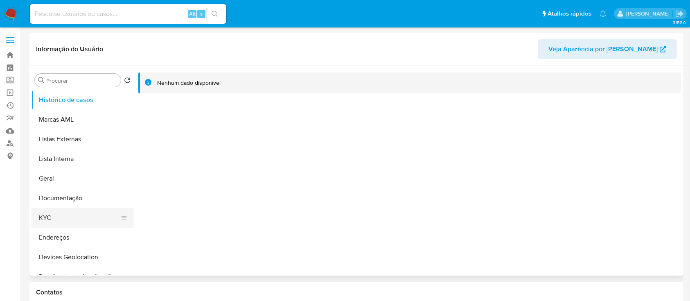
click at [63, 219] on button "KYC" at bounding box center [80, 218] width 96 height 20
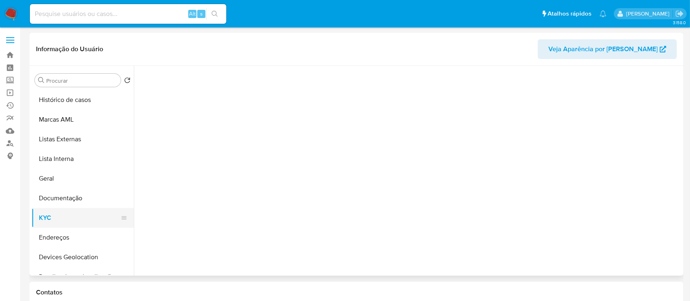
select select "10"
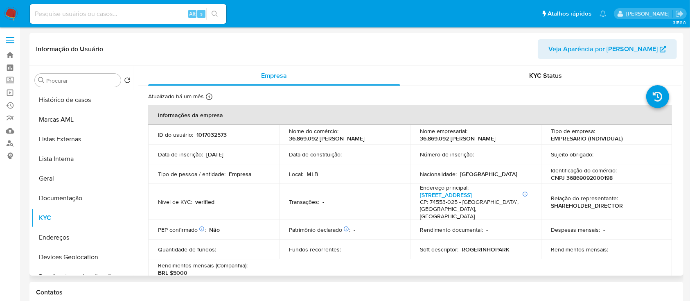
click at [588, 180] on p "CNPJ 36869092000198" at bounding box center [582, 177] width 62 height 7
copy p "36869092000198"
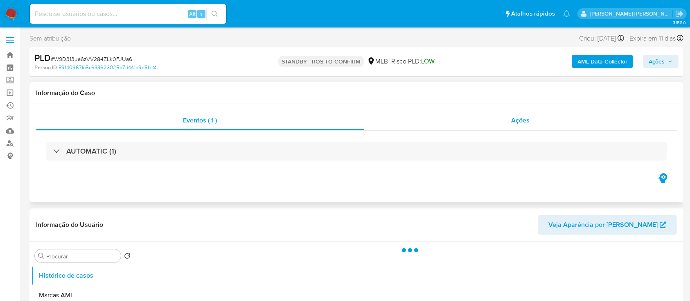
click at [425, 120] on div "Ações" at bounding box center [520, 120] width 313 height 20
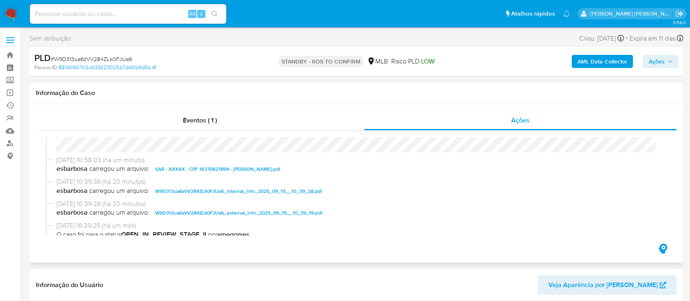
scroll to position [54, 0]
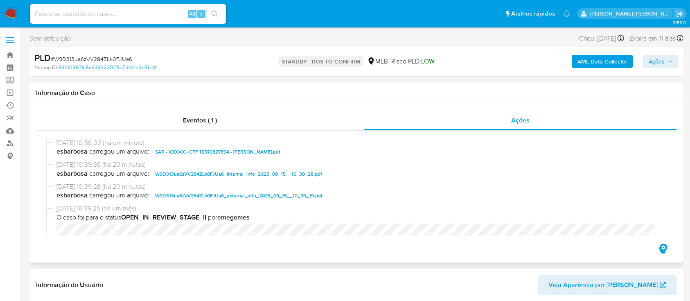
select select "10"
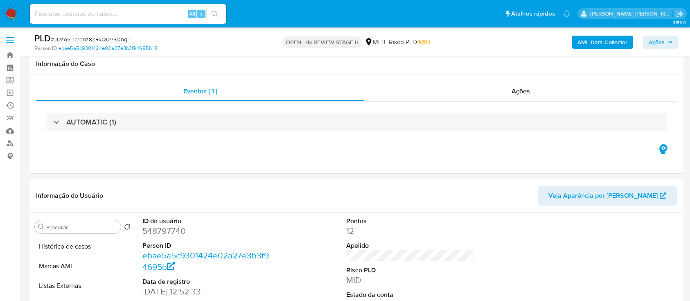
scroll to position [153, 0]
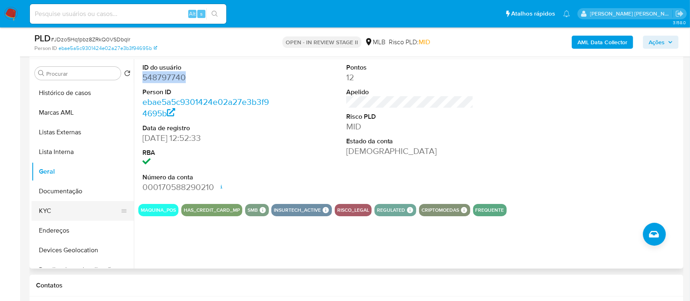
click at [41, 212] on button "KYC" at bounding box center [80, 211] width 96 height 20
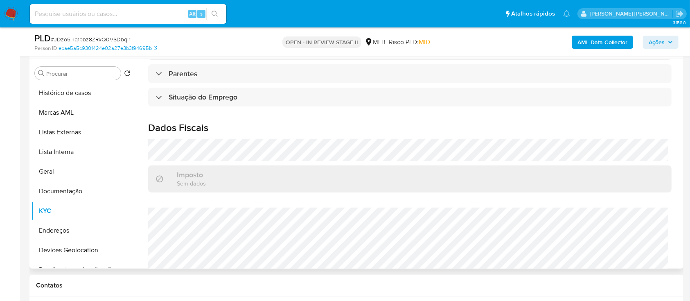
scroll to position [348, 0]
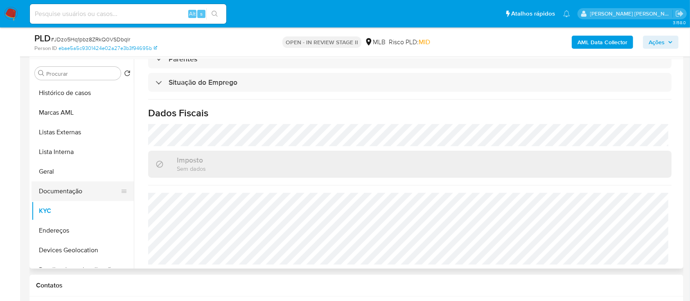
click at [58, 182] on button "Documentação" at bounding box center [80, 191] width 96 height 20
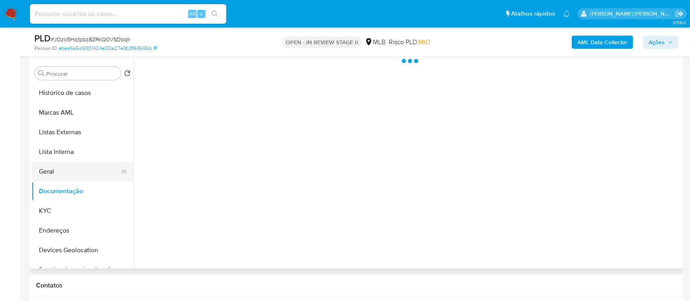
scroll to position [0, 0]
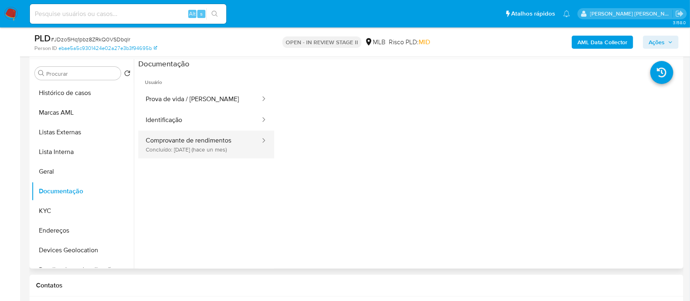
click at [190, 140] on button "Comprovante de rendimentos Concluído: [DATE] (hace un mes)" at bounding box center [199, 145] width 123 height 28
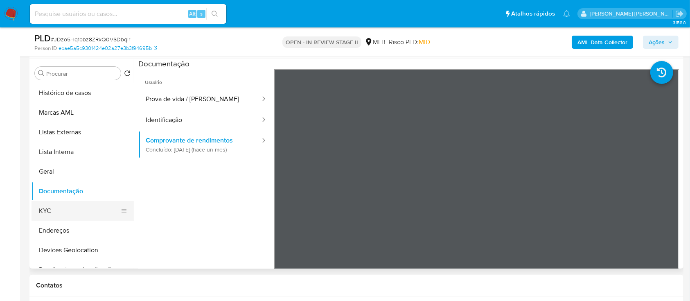
click at [38, 216] on button "KYC" at bounding box center [80, 211] width 96 height 20
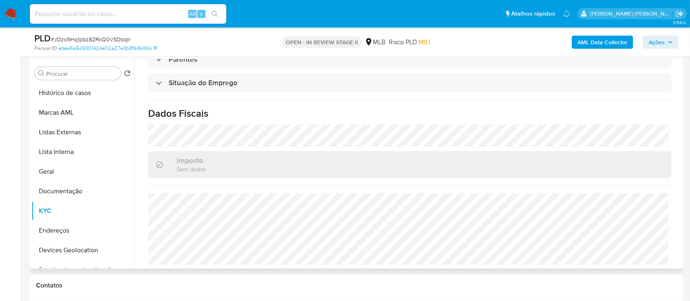
scroll to position [348, 0]
click at [67, 189] on button "Documentação" at bounding box center [80, 191] width 96 height 20
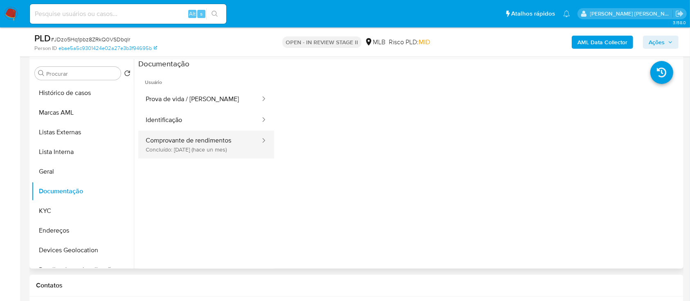
click at [197, 134] on button "Comprovante de rendimentos Concluído: [DATE] (hace un mes)" at bounding box center [199, 145] width 123 height 28
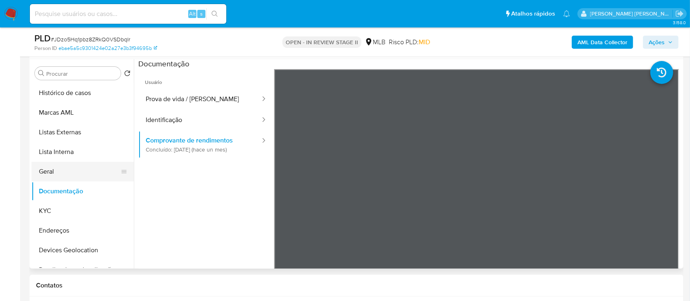
click at [71, 170] on button "Geral" at bounding box center [80, 172] width 96 height 20
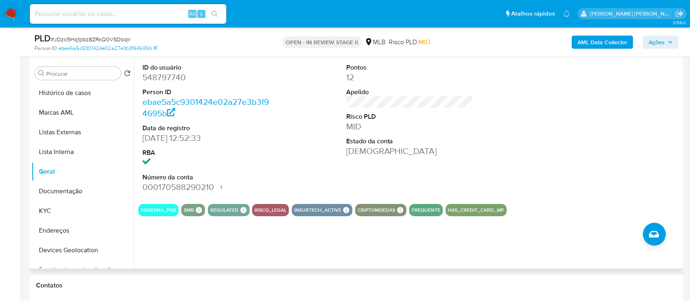
click at [173, 74] on dd "548797740" at bounding box center [206, 77] width 128 height 11
click at [171, 76] on dd "548797740" at bounding box center [206, 77] width 128 height 11
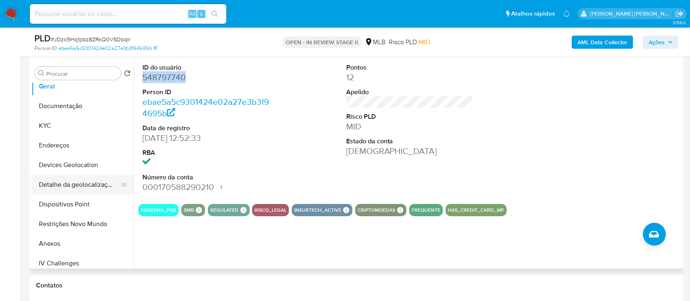
scroll to position [109, 0]
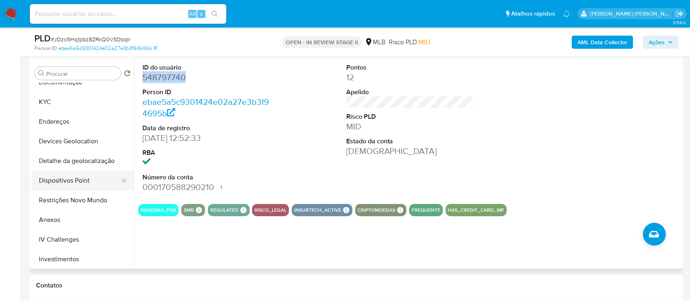
click at [72, 178] on button "Dispositivos Point" at bounding box center [80, 181] width 96 height 20
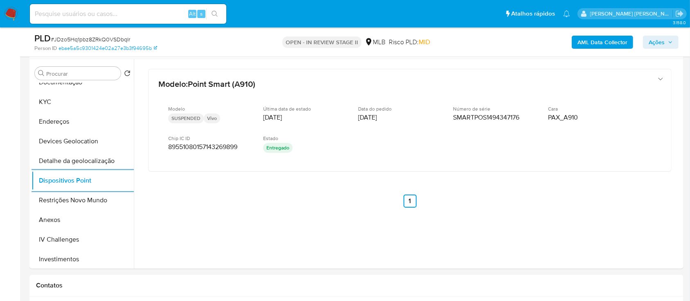
click at [598, 41] on b "AML Data Collector" at bounding box center [602, 42] width 50 height 13
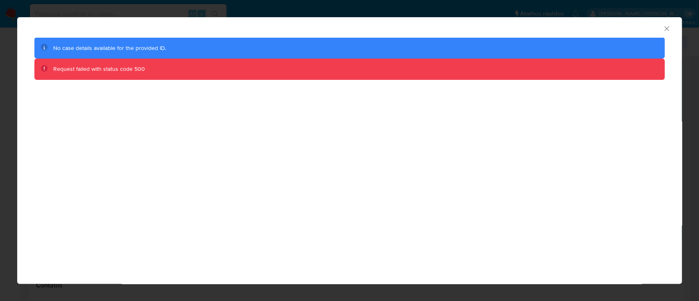
click at [668, 29] on icon "Fechar a janela" at bounding box center [666, 29] width 8 height 8
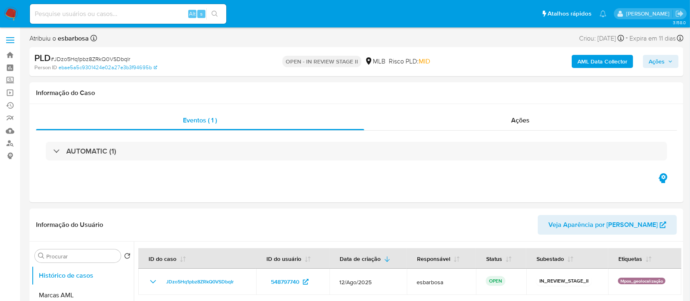
click at [598, 64] on b "AML Data Collector" at bounding box center [602, 61] width 50 height 13
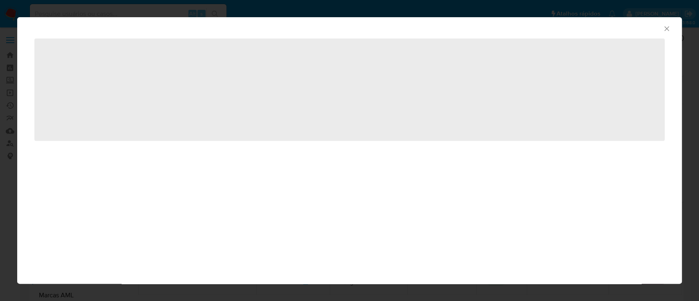
select select "10"
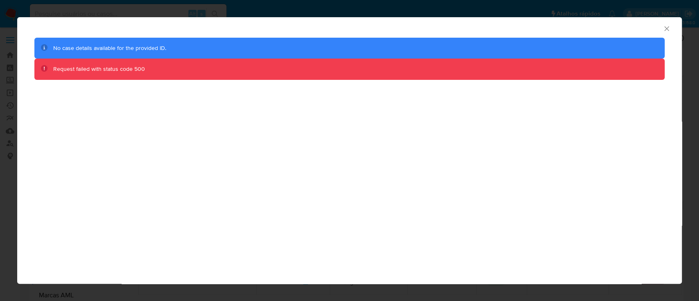
click at [666, 30] on icon "Fechar a janela" at bounding box center [666, 29] width 8 height 8
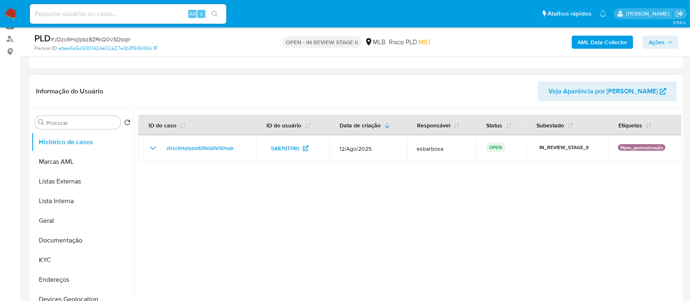
scroll to position [109, 0]
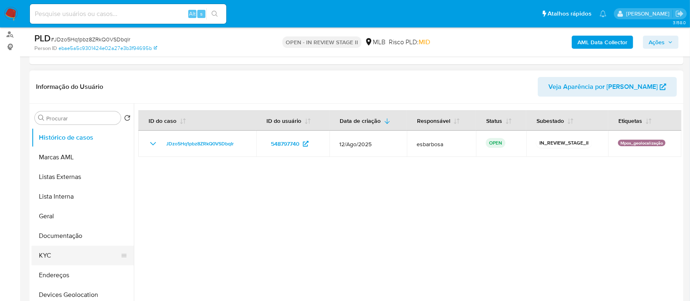
click at [49, 256] on button "KYC" at bounding box center [80, 256] width 96 height 20
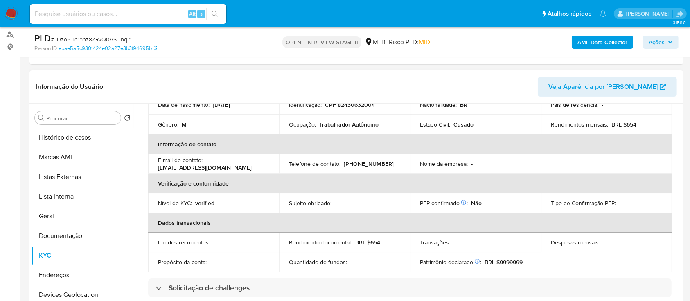
scroll to position [54, 0]
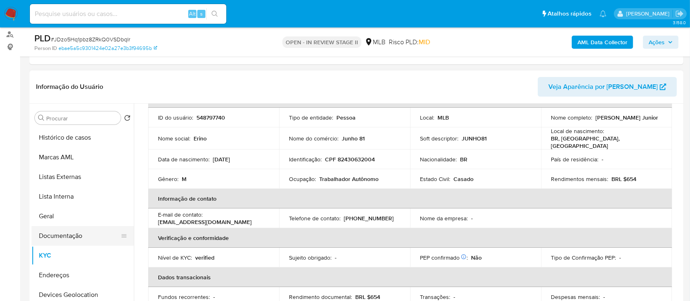
click at [56, 238] on button "Documentação" at bounding box center [80, 236] width 96 height 20
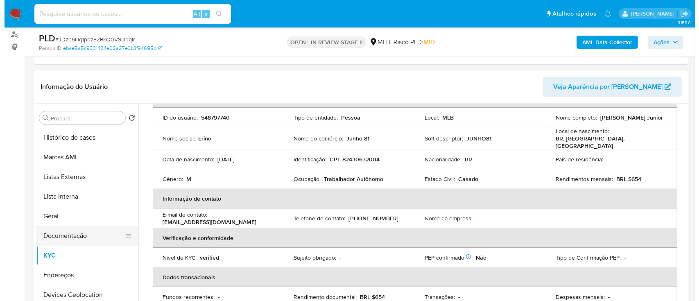
scroll to position [0, 0]
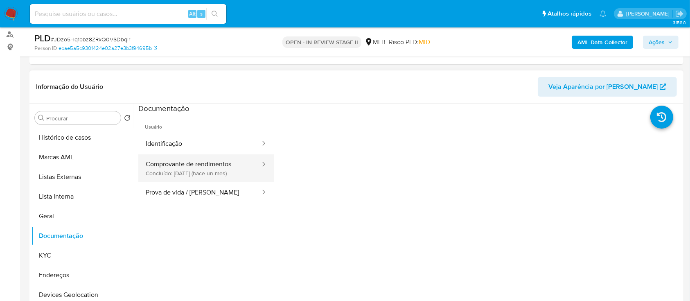
click at [174, 165] on button "Comprovante de rendimentos Concluído: 20/08/2025 (hace un mes)" at bounding box center [199, 168] width 123 height 28
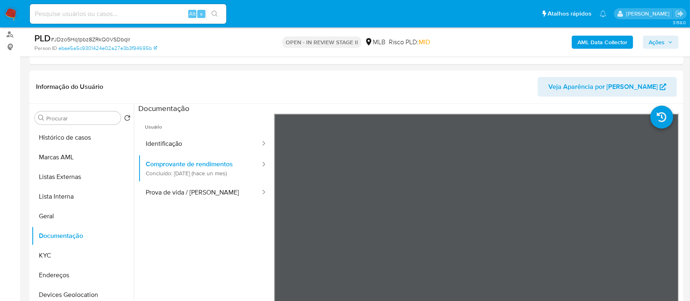
click at [590, 45] on b "AML Data Collector" at bounding box center [602, 42] width 50 height 13
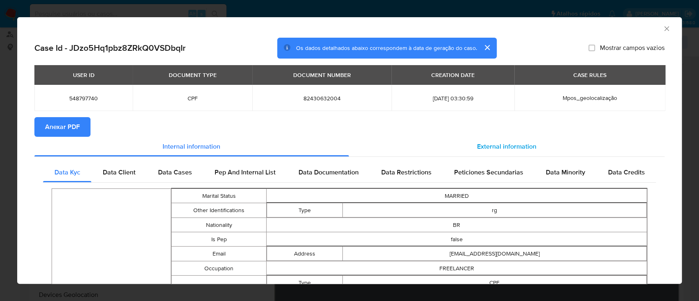
click at [499, 147] on span "External information" at bounding box center [506, 146] width 59 height 9
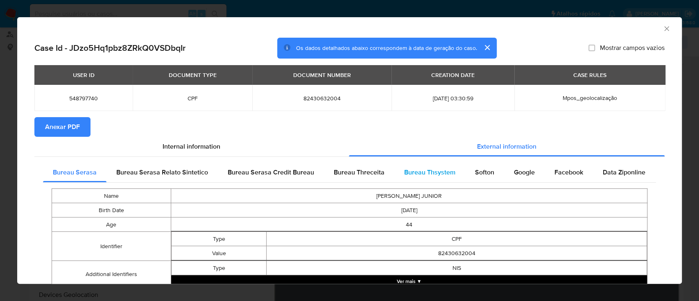
click at [422, 174] on span "Bureau Thsystem" at bounding box center [429, 171] width 51 height 9
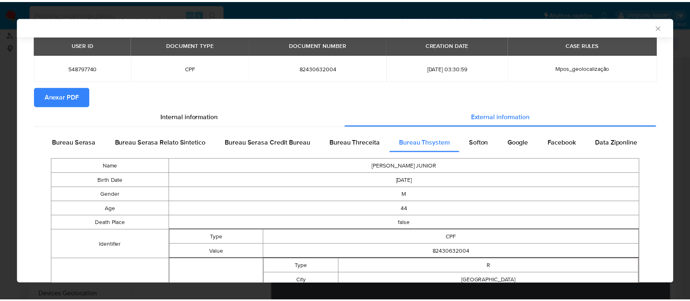
scroll to position [26, 0]
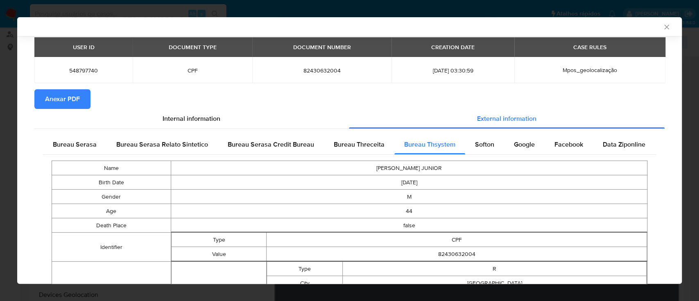
click at [662, 27] on icon "Fechar a janela" at bounding box center [666, 27] width 8 height 8
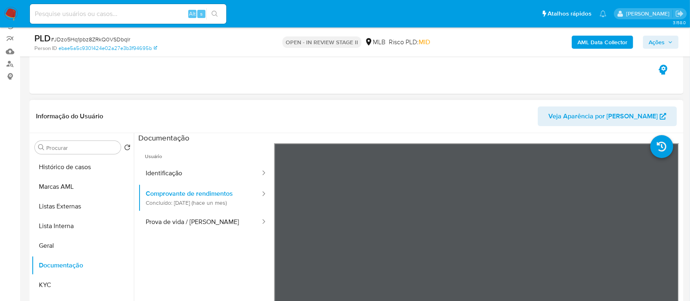
scroll to position [54, 0]
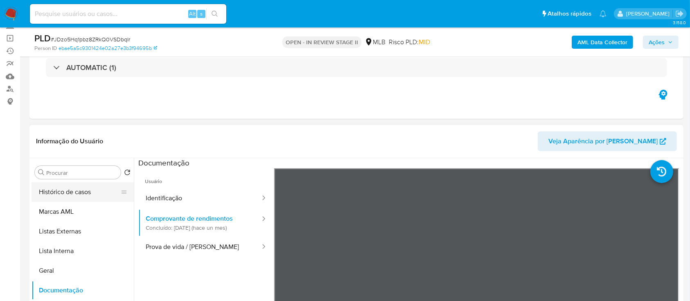
click at [68, 195] on button "Histórico de casos" at bounding box center [80, 192] width 96 height 20
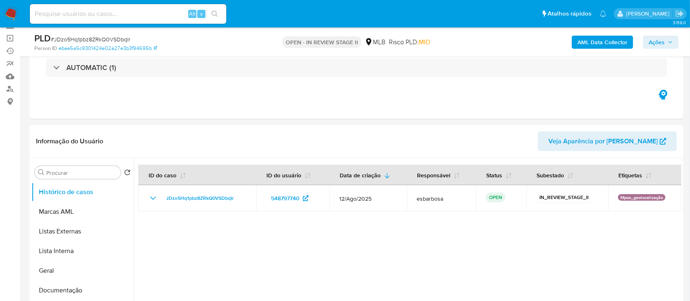
click at [658, 43] on span "Ações" at bounding box center [657, 42] width 16 height 13
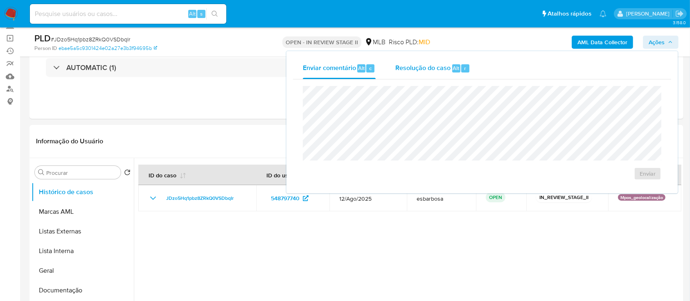
click at [430, 68] on span "Resolução do caso" at bounding box center [422, 67] width 55 height 9
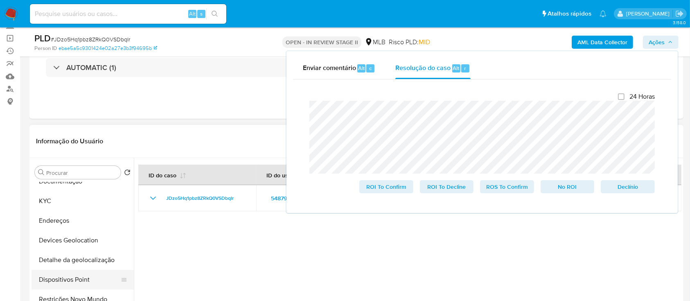
scroll to position [164, 0]
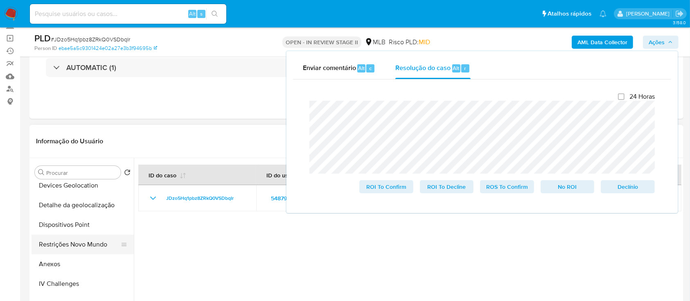
click at [80, 239] on button "Restrições Novo Mundo" at bounding box center [80, 244] width 96 height 20
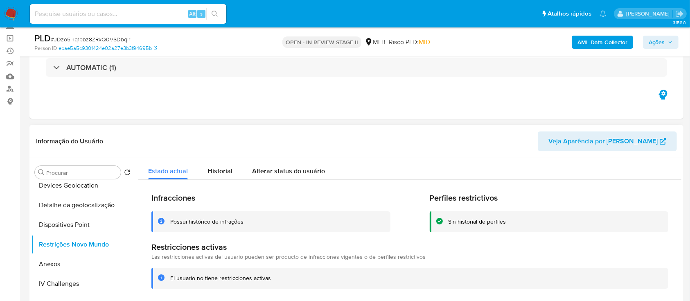
click at [232, 223] on div "Possui histórico de infrações" at bounding box center [206, 222] width 73 height 8
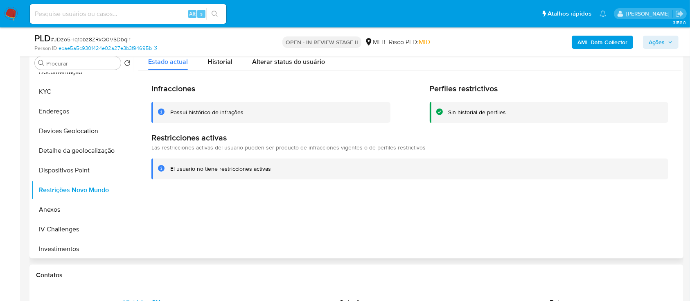
scroll to position [0, 0]
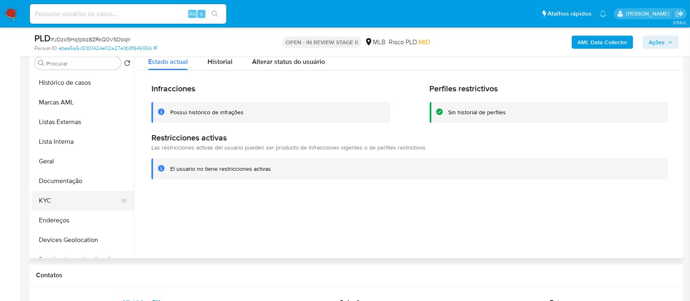
click at [62, 208] on button "KYC" at bounding box center [80, 201] width 96 height 20
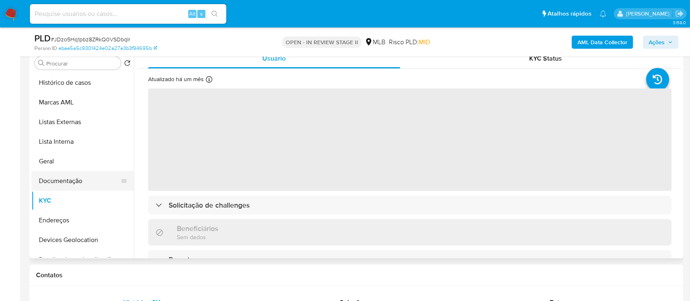
scroll to position [54, 0]
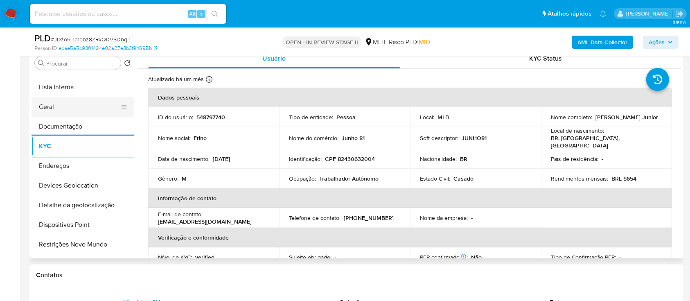
click at [57, 106] on button "Geral" at bounding box center [80, 107] width 96 height 20
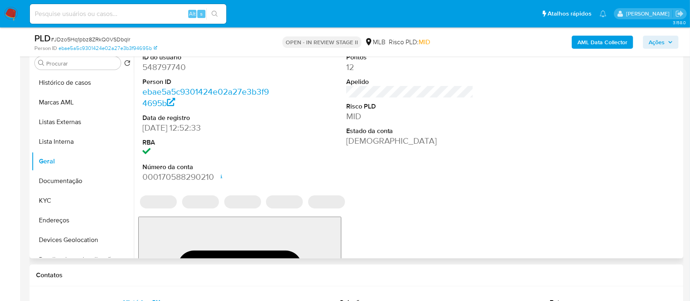
scroll to position [109, 0]
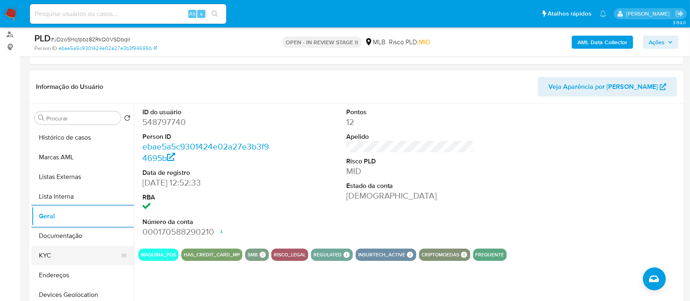
click at [52, 260] on button "KYC" at bounding box center [80, 256] width 96 height 20
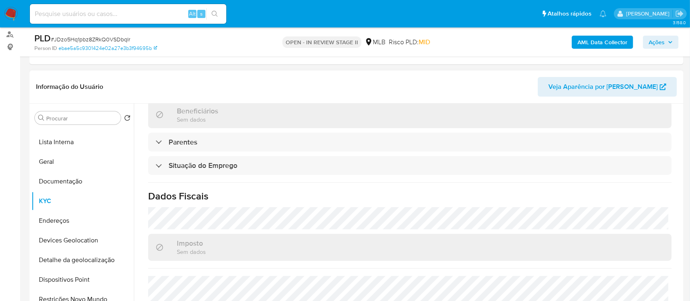
scroll to position [348, 0]
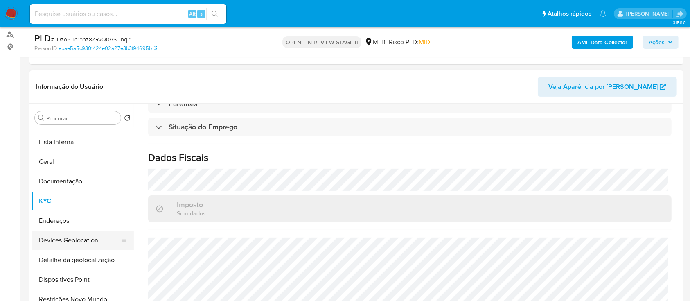
click at [82, 238] on button "Devices Geolocation" at bounding box center [80, 240] width 96 height 20
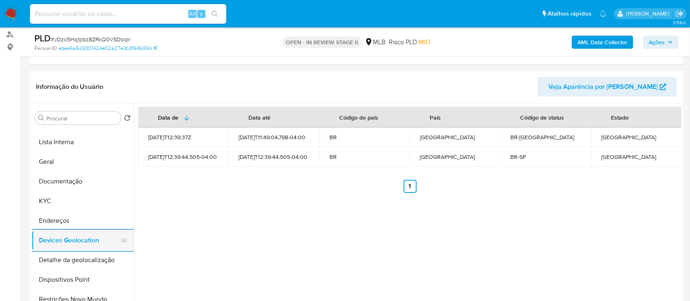
scroll to position [109, 0]
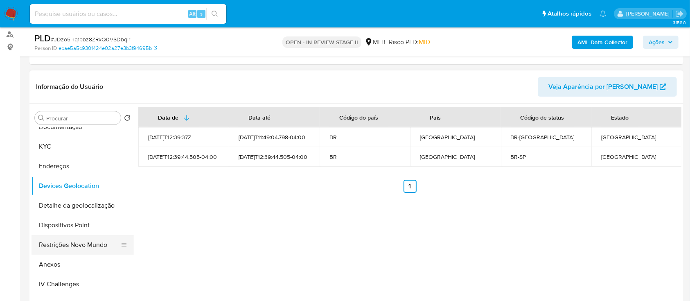
click at [81, 244] on button "Restrições Novo Mundo" at bounding box center [80, 245] width 96 height 20
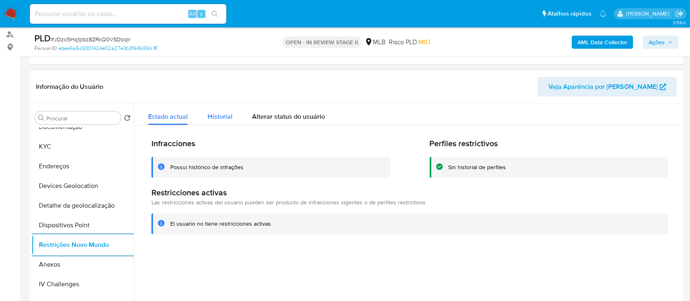
click at [214, 116] on span "Historial" at bounding box center [219, 116] width 25 height 9
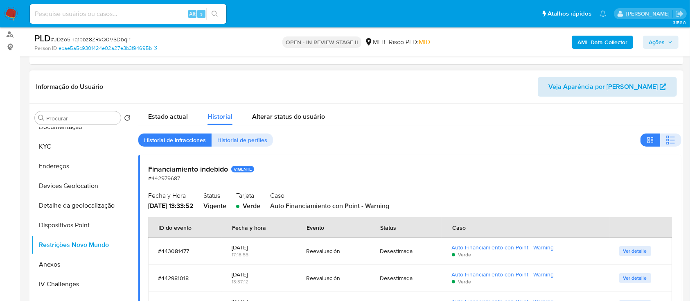
drag, startPoint x: 669, startPoint y: 141, endPoint x: 629, endPoint y: 88, distance: 66.9
click at [669, 140] on icon "button" at bounding box center [671, 140] width 10 height 10
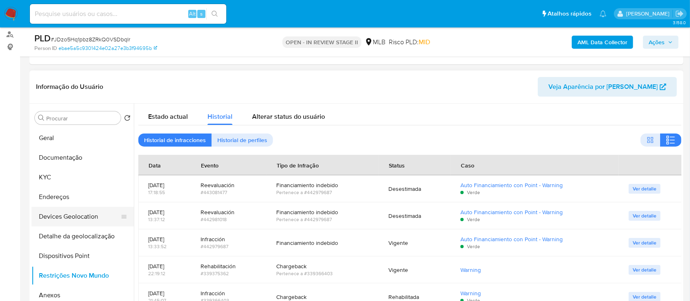
scroll to position [54, 0]
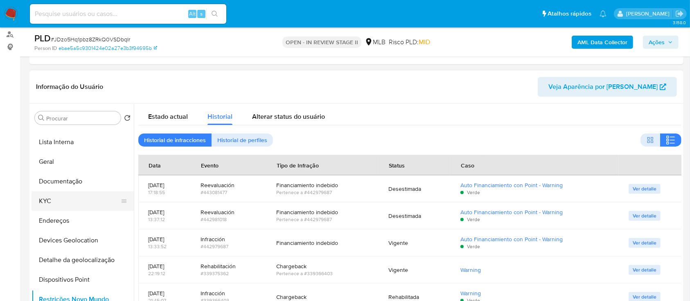
click at [62, 200] on button "KYC" at bounding box center [80, 201] width 96 height 20
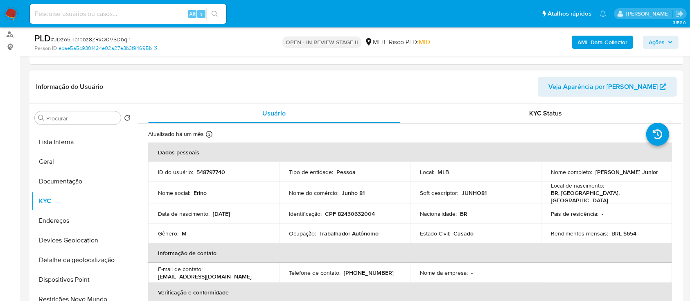
click at [357, 210] on p "CPF 82430632004" at bounding box center [350, 213] width 50 height 7
copy p "82430632004"
drag, startPoint x: 646, startPoint y: 169, endPoint x: 593, endPoint y: 172, distance: 53.7
click at [593, 172] on div "Nome completo : Erino Pezzini Junior" at bounding box center [606, 171] width 111 height 7
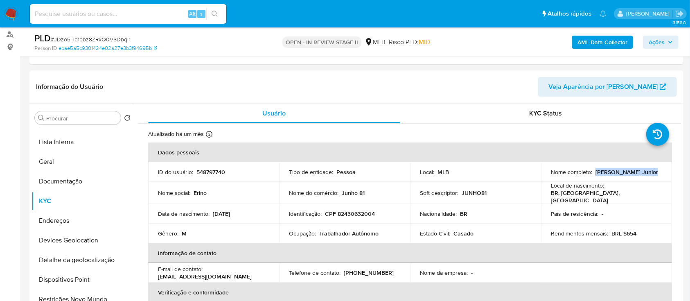
copy p "Erino Pezzini Junior"
click at [353, 214] on p "CPF 82430632004" at bounding box center [350, 213] width 50 height 7
copy p "82430632004"
click at [101, 39] on span "# JDzo5Hq1pbz8ZRkQ0VSDbqIr" at bounding box center [90, 39] width 79 height 8
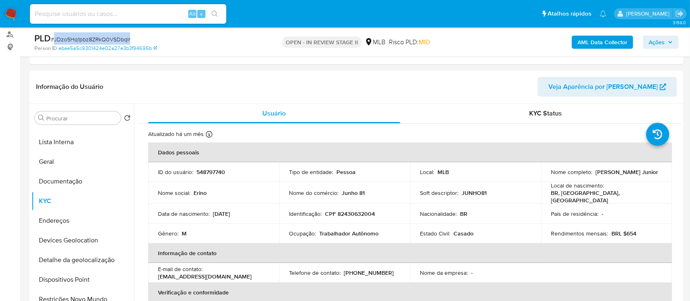
click at [101, 39] on span "# JDzo5Hq1pbz8ZRkQ0VSDbqIr" at bounding box center [90, 39] width 79 height 8
copy span "JDzo5Hq1pbz8ZRkQ0VSDbqIr"
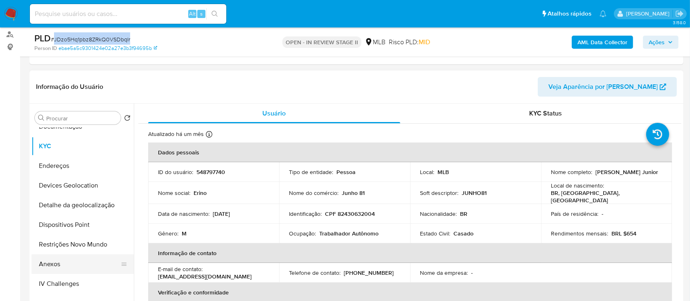
scroll to position [164, 0]
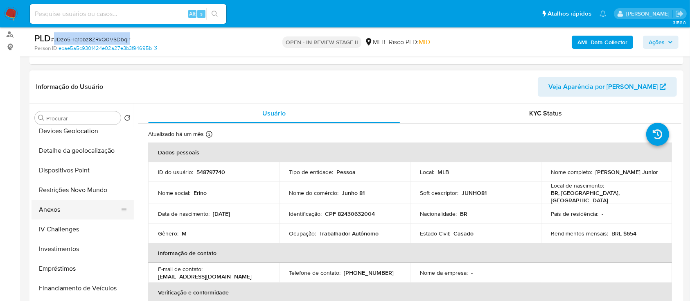
click at [59, 211] on button "Anexos" at bounding box center [80, 210] width 96 height 20
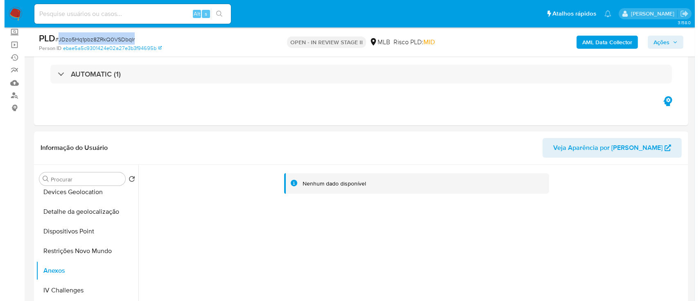
scroll to position [0, 0]
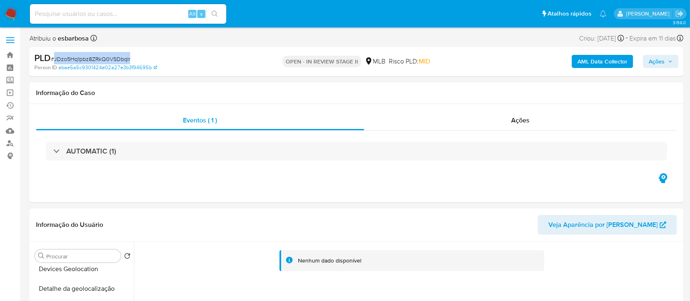
click at [587, 58] on b "AML Data Collector" at bounding box center [602, 61] width 50 height 13
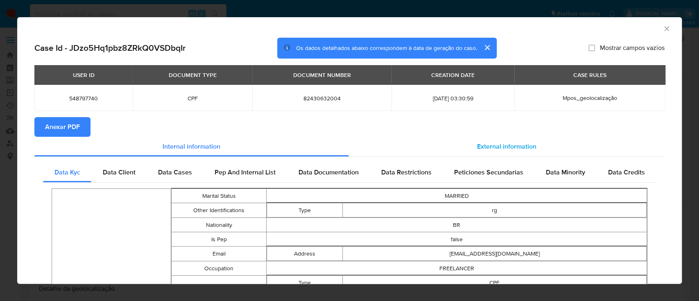
click at [489, 143] on span "External information" at bounding box center [506, 146] width 59 height 9
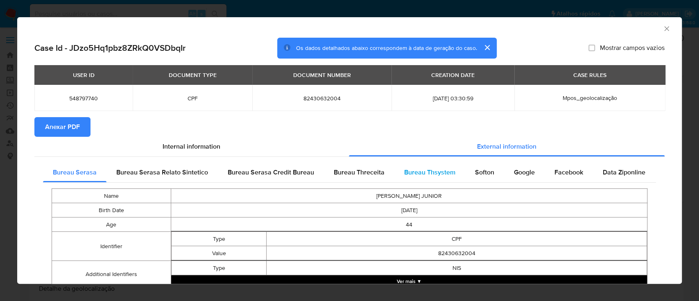
click at [420, 175] on span "Bureau Thsystem" at bounding box center [429, 171] width 51 height 9
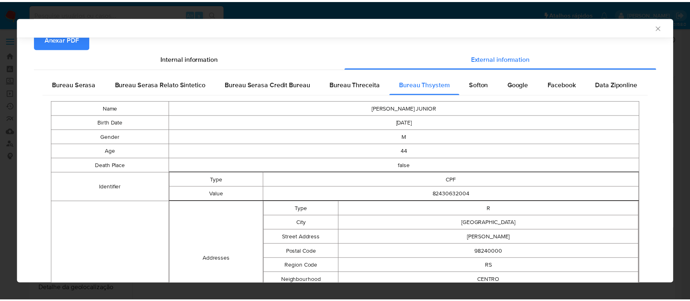
scroll to position [26, 0]
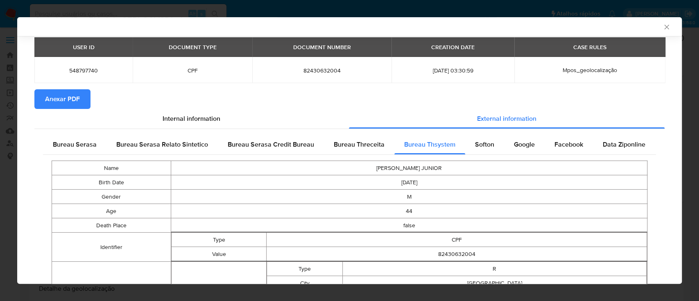
click at [66, 100] on span "Anexar PDF" at bounding box center [62, 99] width 35 height 18
click at [662, 30] on icon "Fechar a janela" at bounding box center [666, 27] width 8 height 8
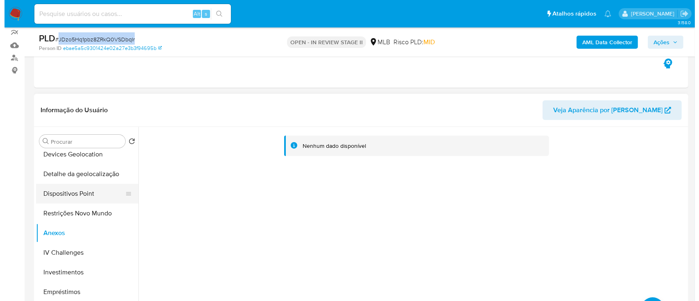
scroll to position [109, 0]
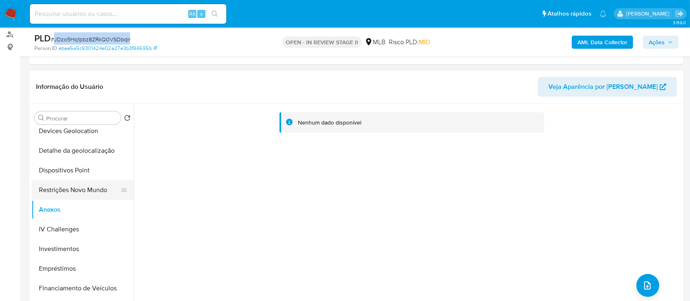
click at [73, 191] on button "Restrições Novo Mundo" at bounding box center [80, 190] width 96 height 20
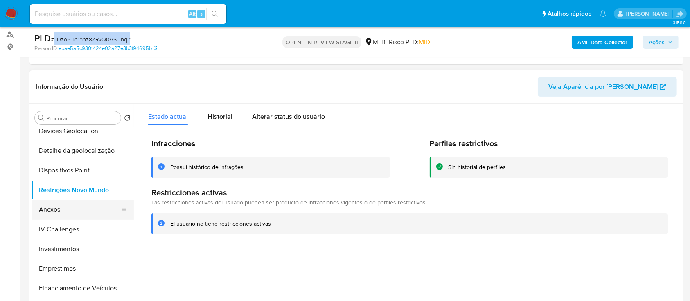
click at [56, 212] on button "Anexos" at bounding box center [80, 210] width 96 height 20
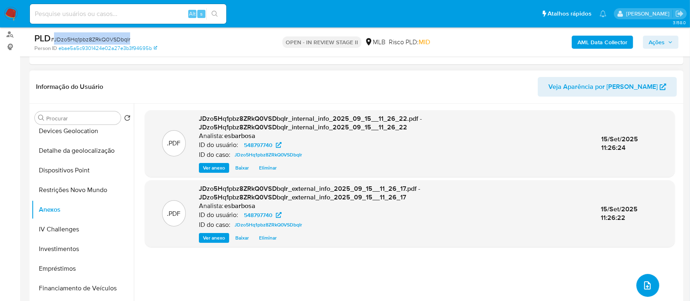
click at [645, 283] on icon "upload-file" at bounding box center [647, 285] width 10 height 10
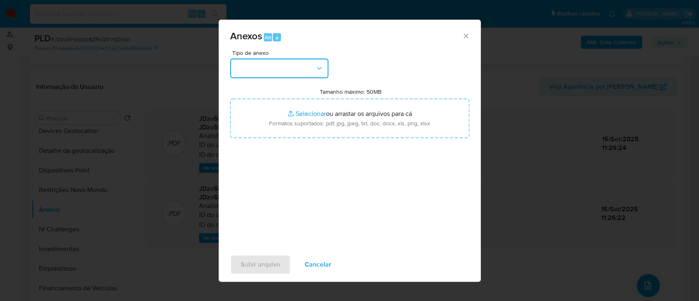
click at [282, 72] on button "button" at bounding box center [279, 69] width 98 height 20
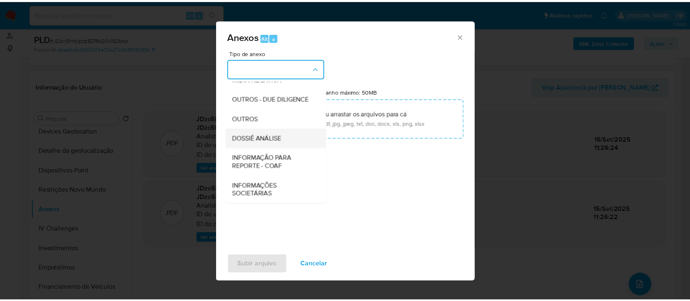
scroll to position [126, 0]
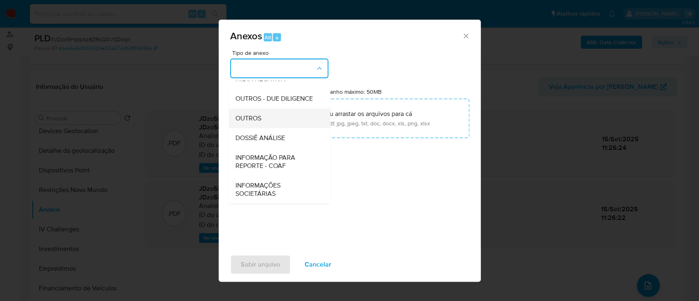
click at [252, 117] on span "OUTROS" at bounding box center [248, 118] width 26 height 8
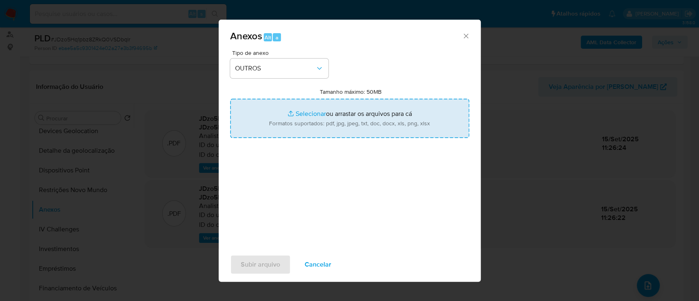
click at [308, 116] on input "Tamanho máximo: 50MB Selecionar arquivos" at bounding box center [349, 118] width 239 height 39
type input "C:\fakepath\Mulan 548797740_2025_09_11_13_19_21.xlsx"
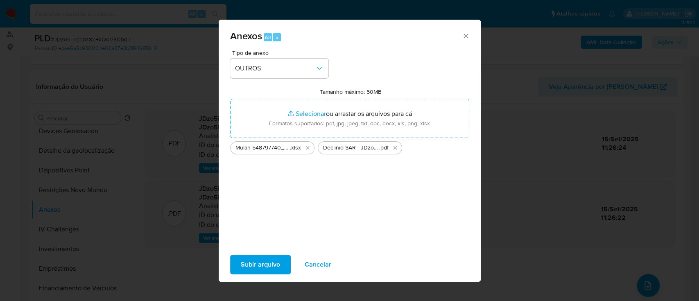
click at [250, 261] on span "Subir arquivo" at bounding box center [260, 264] width 39 height 18
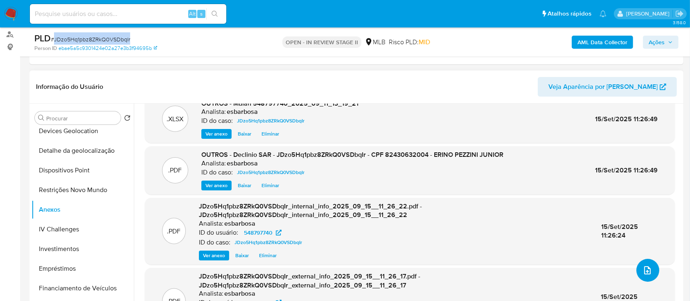
scroll to position [0, 0]
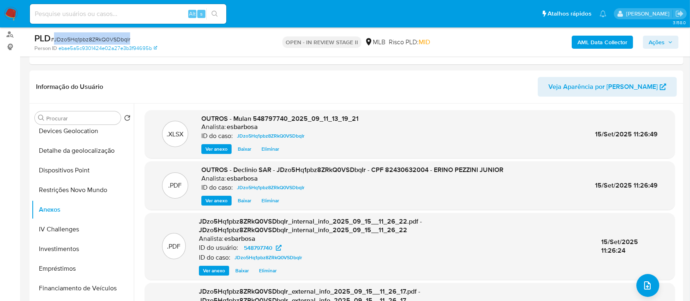
click at [651, 43] on span "Ações" at bounding box center [657, 42] width 16 height 13
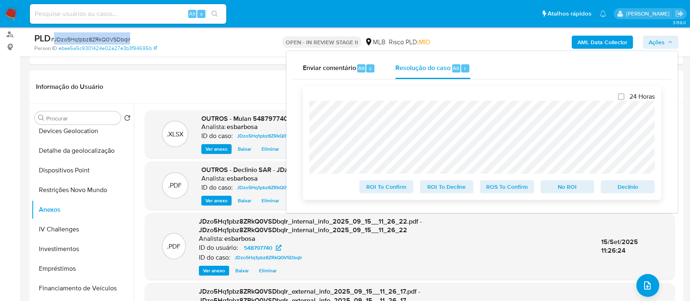
click at [566, 188] on span "No ROI" at bounding box center [567, 186] width 43 height 11
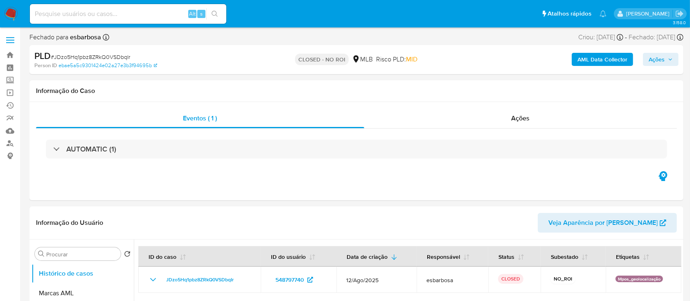
click at [86, 57] on span "# JDzo5Hq1pbz8ZRkQ0VSDbqIr" at bounding box center [90, 57] width 79 height 8
select select "10"
copy span "JDzo5Hq1pbz8ZRkQ0VSDbqIr"
click at [406, 123] on div "Ações" at bounding box center [520, 118] width 313 height 20
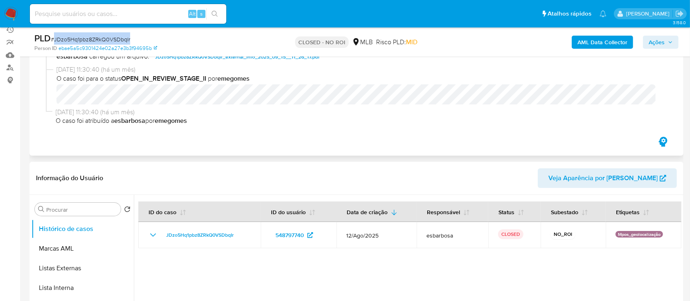
scroll to position [109, 0]
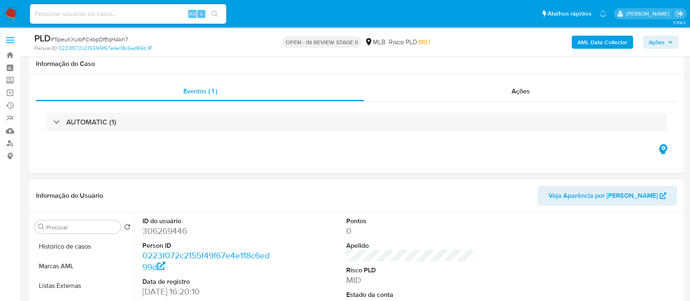
scroll to position [153, 0]
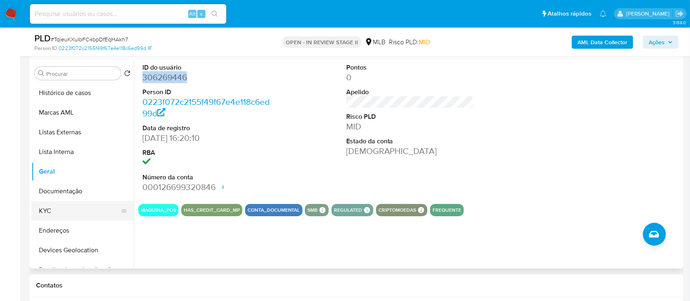
click at [63, 216] on button "KYC" at bounding box center [80, 211] width 96 height 20
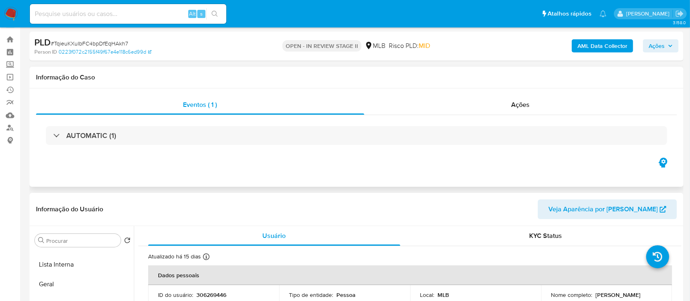
scroll to position [0, 0]
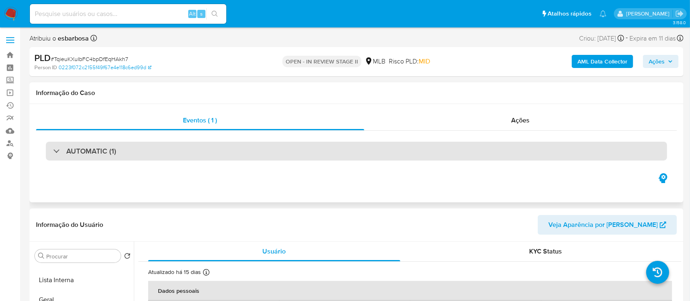
click at [232, 153] on div "AUTOMATIC (1)" at bounding box center [356, 151] width 621 height 19
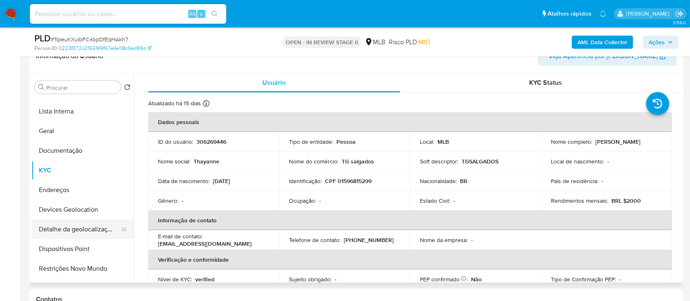
scroll to position [109, 0]
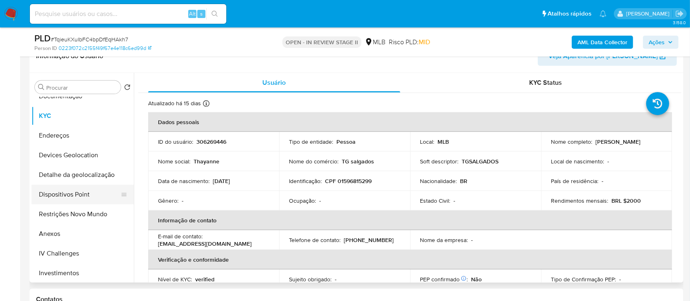
click at [90, 192] on button "Dispositivos Point" at bounding box center [80, 195] width 96 height 20
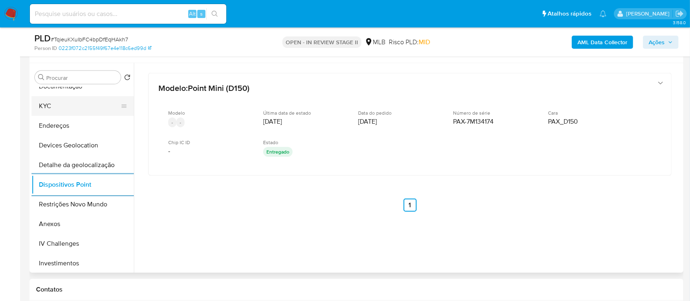
scroll to position [0, 0]
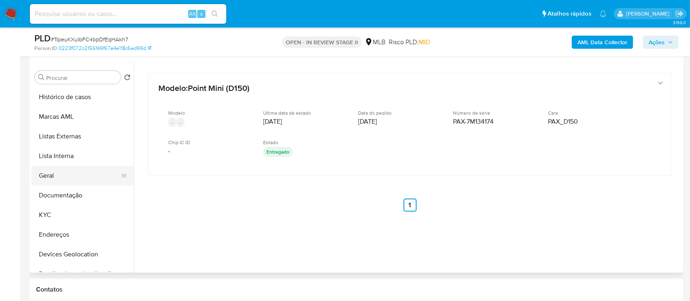
click at [63, 174] on button "Geral" at bounding box center [80, 176] width 96 height 20
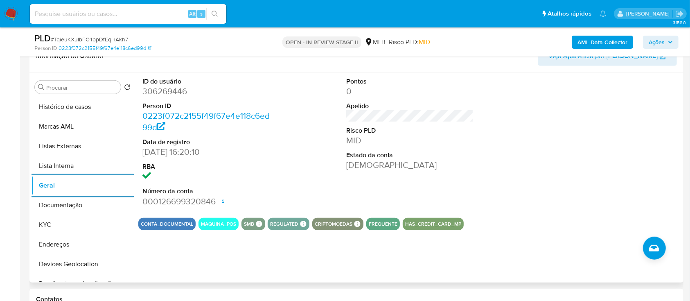
click at [180, 90] on dd "306269446" at bounding box center [206, 91] width 128 height 11
copy dd "306269446"
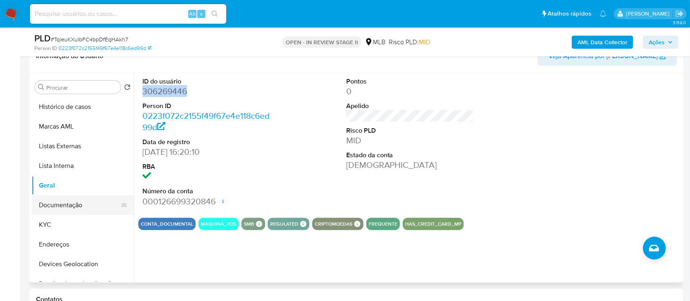
click at [76, 203] on button "Documentação" at bounding box center [80, 205] width 96 height 20
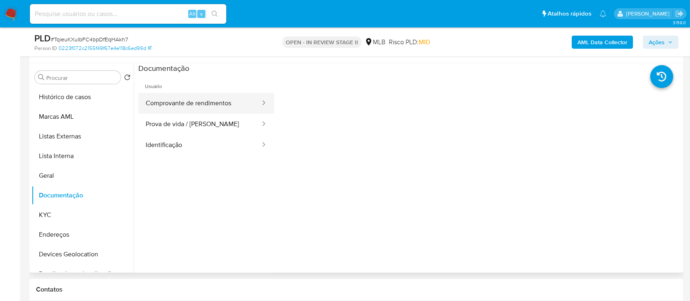
click at [212, 107] on button "Comprovante de rendimentos" at bounding box center [199, 103] width 123 height 21
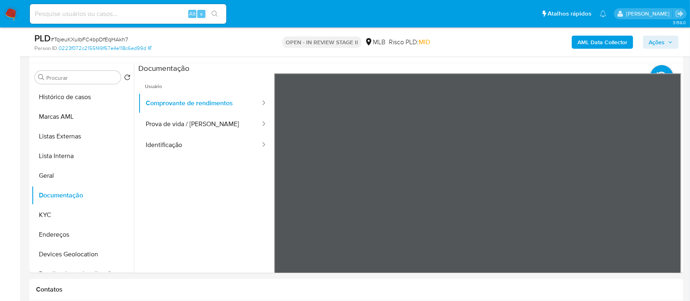
click at [172, 126] on button "Prova de vida / [PERSON_NAME]" at bounding box center [199, 124] width 123 height 21
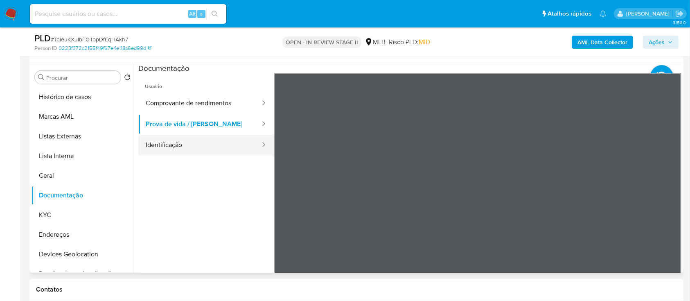
click at [180, 142] on button "Identificação" at bounding box center [199, 145] width 123 height 21
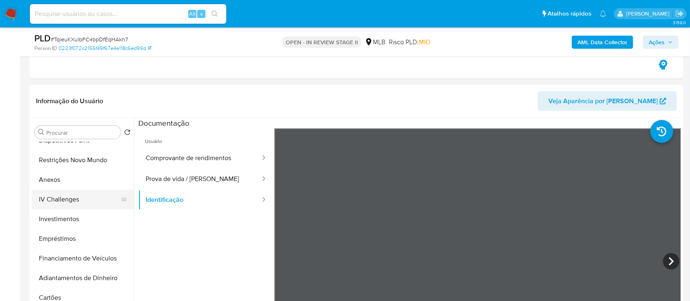
scroll to position [218, 0]
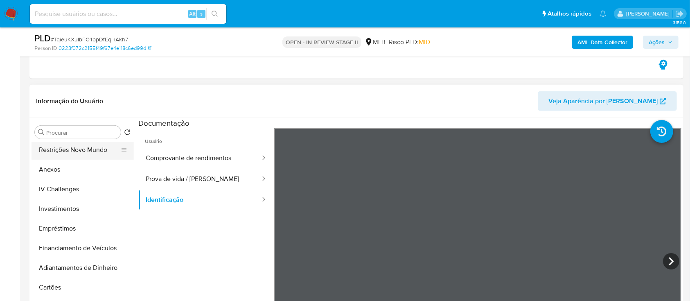
click at [94, 147] on button "Restrições Novo Mundo" at bounding box center [80, 150] width 96 height 20
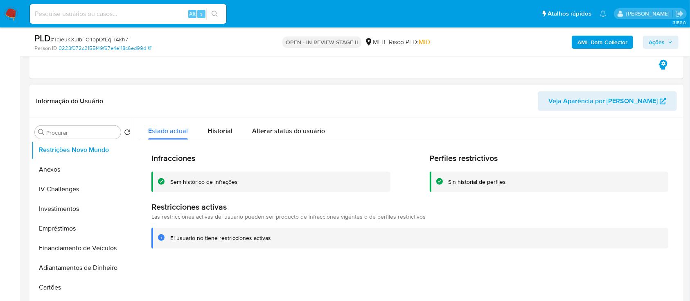
click at [224, 183] on div "Sem histórico de infrações" at bounding box center [204, 182] width 68 height 8
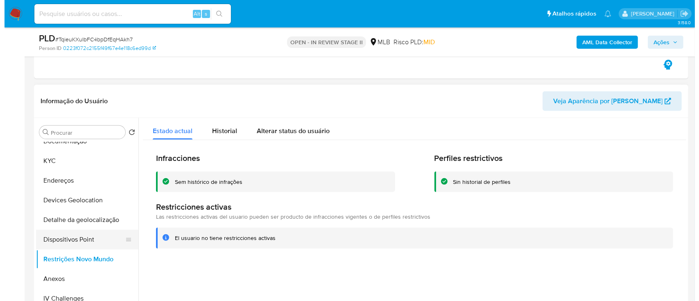
scroll to position [54, 0]
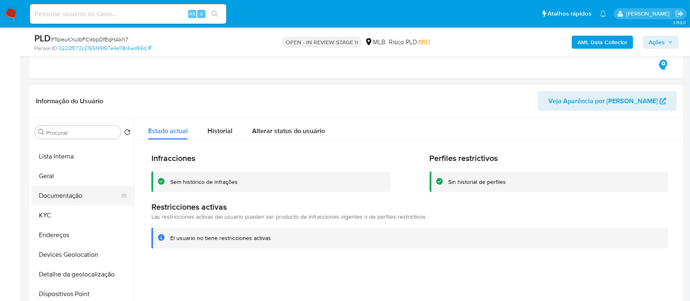
click at [70, 197] on button "Documentação" at bounding box center [80, 196] width 96 height 20
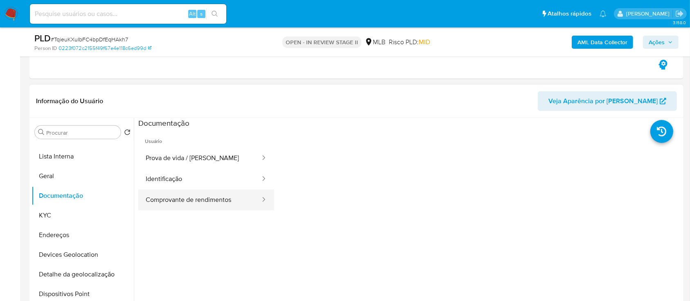
click at [192, 195] on button "Comprovante de rendimentos" at bounding box center [199, 199] width 123 height 21
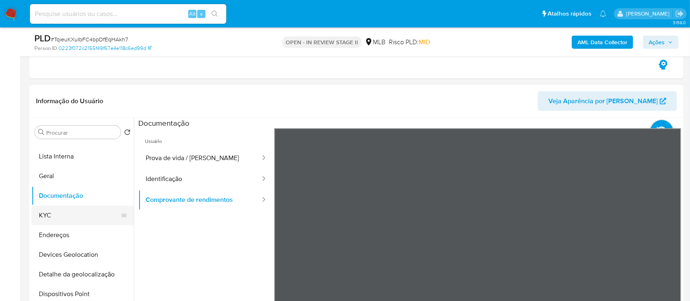
click at [55, 209] on button "KYC" at bounding box center [80, 215] width 96 height 20
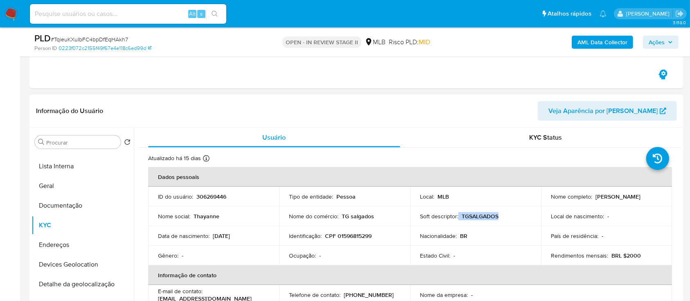
drag, startPoint x: 504, startPoint y: 214, endPoint x: 419, endPoint y: 220, distance: 85.3
click at [419, 220] on td "Soft descriptor : TGSALGADOS" at bounding box center [475, 216] width 131 height 20
drag, startPoint x: 376, startPoint y: 218, endPoint x: 285, endPoint y: 218, distance: 90.8
click at [285, 218] on td "Nome do comércio : TG salgados" at bounding box center [344, 216] width 131 height 20
copy div "Nome do comércio : TG salgados"
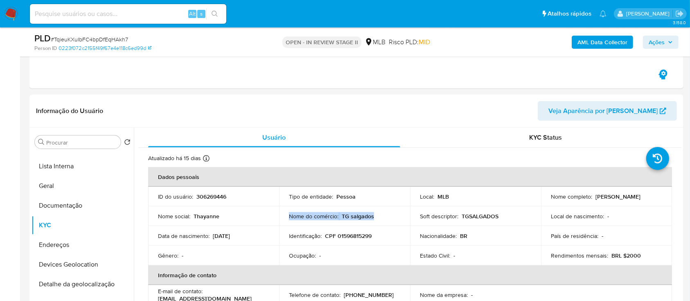
click at [599, 41] on b "AML Data Collector" at bounding box center [602, 42] width 50 height 13
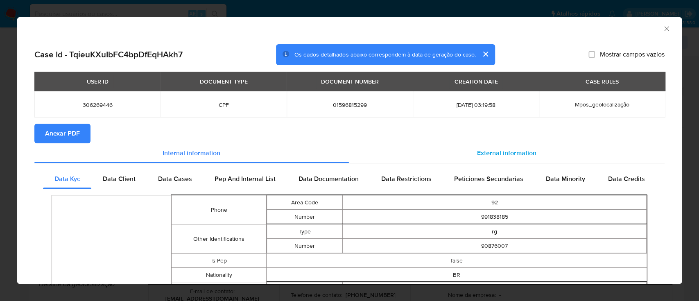
click at [505, 159] on div "External information" at bounding box center [507, 153] width 316 height 20
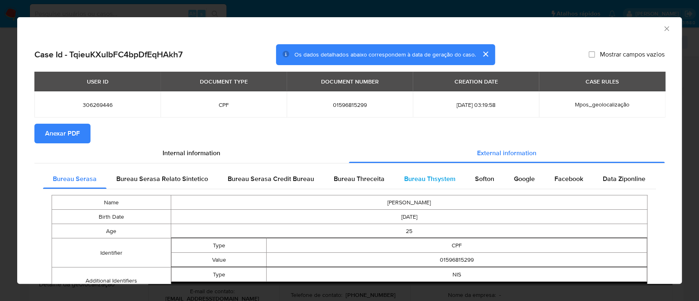
click at [439, 180] on span "Bureau Thsystem" at bounding box center [429, 178] width 51 height 9
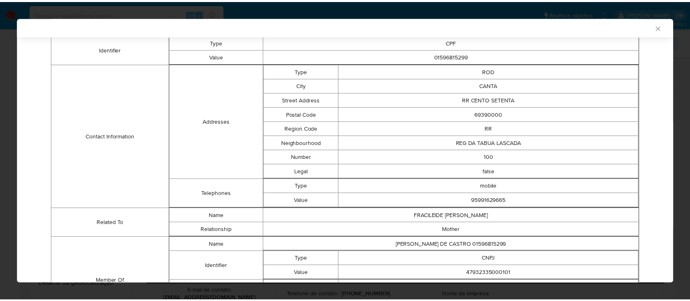
scroll to position [285, 0]
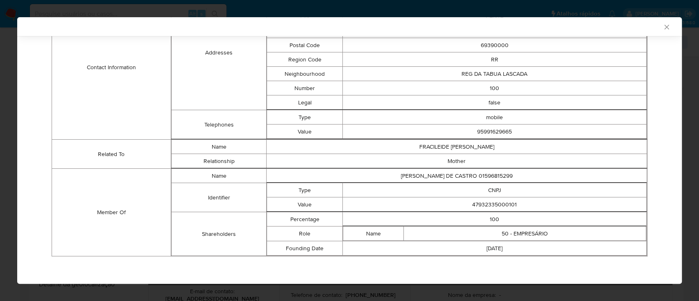
click at [493, 205] on td "47932335000101" at bounding box center [495, 204] width 304 height 14
copy td "47932335000101"
click at [662, 28] on icon "Fechar a janela" at bounding box center [666, 27] width 8 height 8
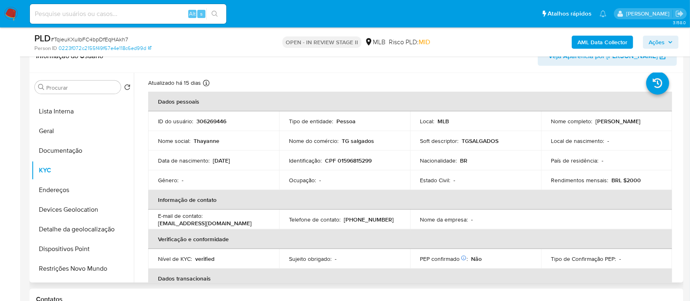
scroll to position [0, 0]
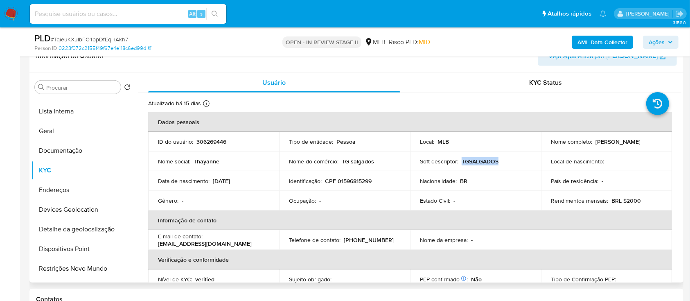
drag, startPoint x: 498, startPoint y: 162, endPoint x: 460, endPoint y: 161, distance: 38.9
click at [460, 161] on div "Soft descriptor : TGSALGADOS" at bounding box center [475, 161] width 111 height 7
click at [489, 158] on p "TGSALGADOS" at bounding box center [480, 161] width 37 height 7
drag, startPoint x: 497, startPoint y: 162, endPoint x: 273, endPoint y: 135, distance: 226.2
click at [282, 155] on tr "Nome social : Thayanne Nome do comércio : TG salgados Soft descriptor : TGSALGA…" at bounding box center [410, 161] width 524 height 20
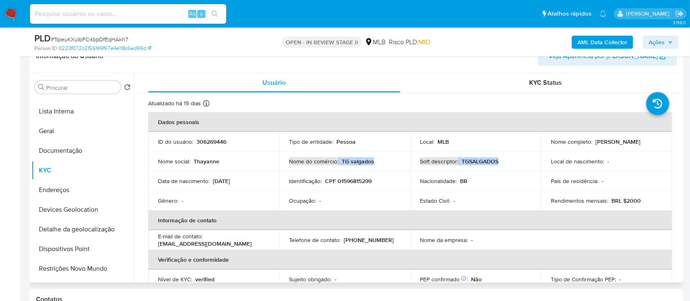
copy tr "Nome do comércio : TG salgados Soft descriptor : TGSALGADOS"
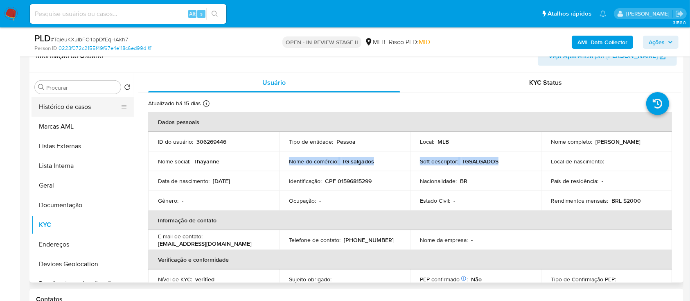
click at [82, 107] on button "Histórico de casos" at bounding box center [80, 107] width 96 height 20
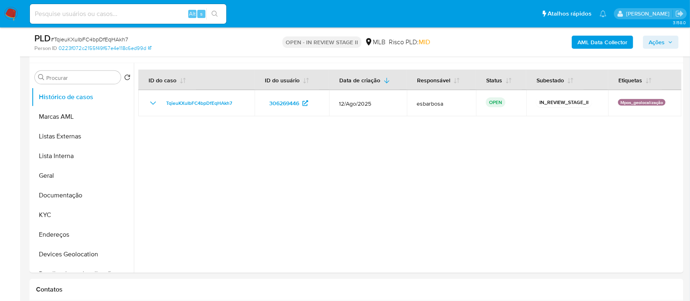
drag, startPoint x: 659, startPoint y: 37, endPoint x: 598, endPoint y: 50, distance: 61.8
click at [659, 38] on span "Ações" at bounding box center [657, 42] width 16 height 13
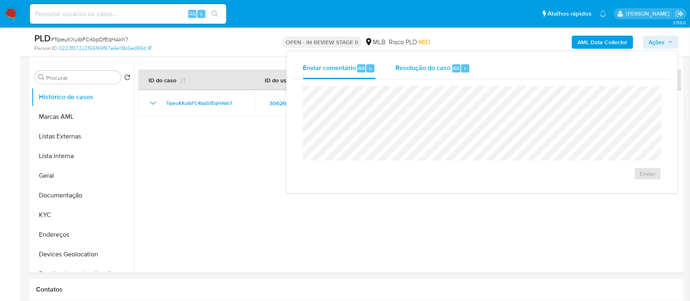
click at [430, 72] on span "Resolução do caso" at bounding box center [422, 67] width 55 height 9
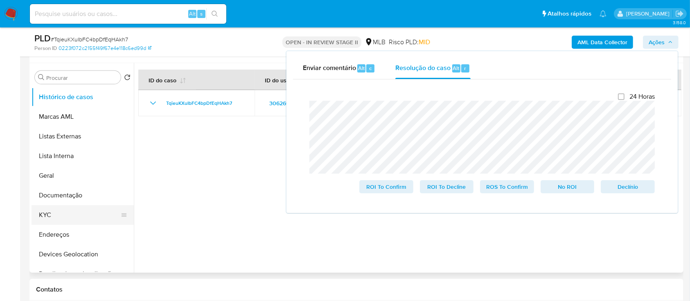
click at [75, 210] on button "KYC" at bounding box center [80, 215] width 96 height 20
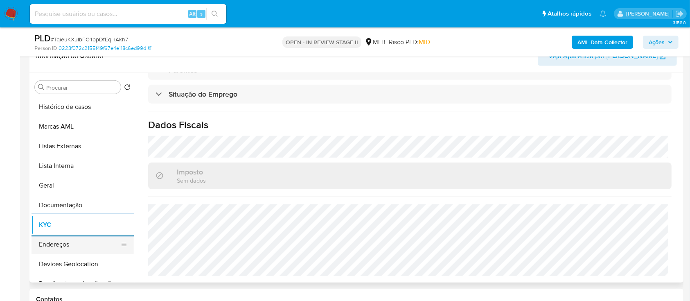
scroll to position [54, 0]
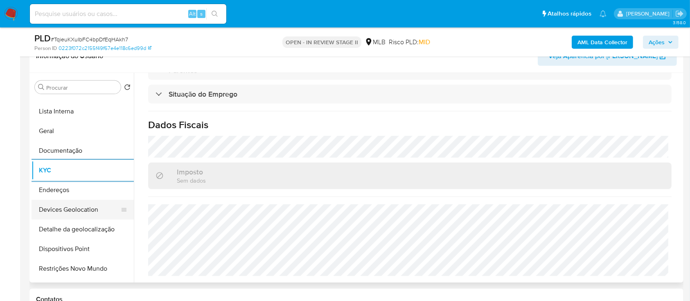
click at [90, 209] on button "Devices Geolocation" at bounding box center [80, 210] width 96 height 20
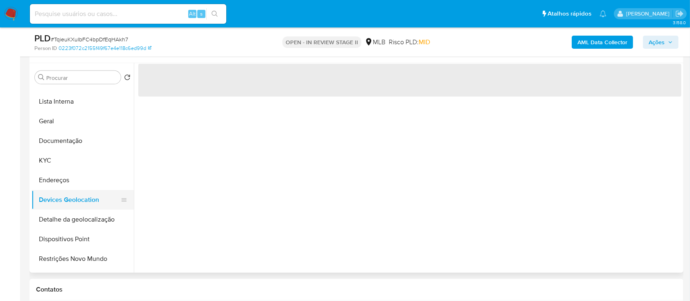
scroll to position [0, 0]
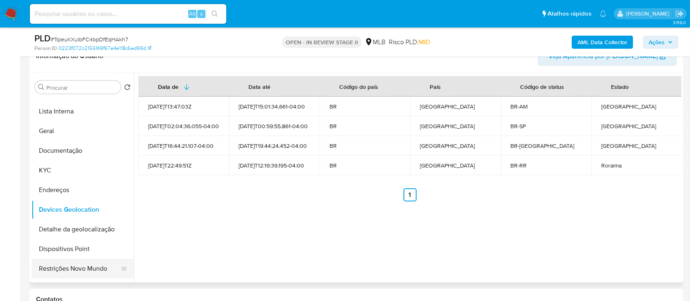
click at [77, 268] on button "Restrições Novo Mundo" at bounding box center [80, 269] width 96 height 20
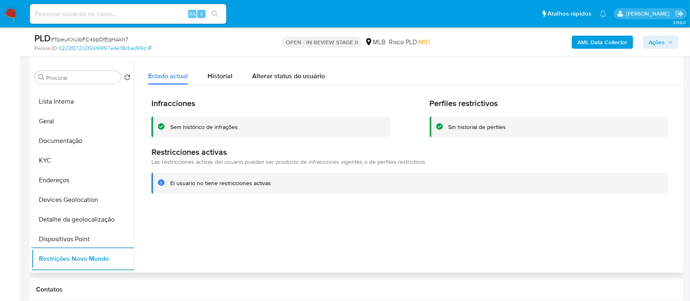
click at [216, 124] on div "Sem histórico de infrações" at bounding box center [204, 127] width 68 height 8
click at [52, 166] on button "KYC" at bounding box center [80, 161] width 96 height 20
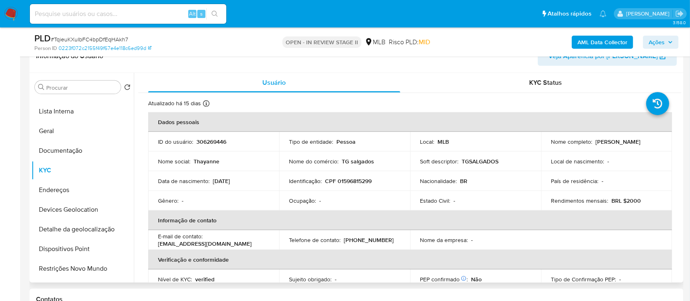
click at [365, 181] on p "CPF 01596815299" at bounding box center [348, 180] width 47 height 7
copy p "01596815299"
click at [654, 39] on span "Ações" at bounding box center [657, 42] width 16 height 13
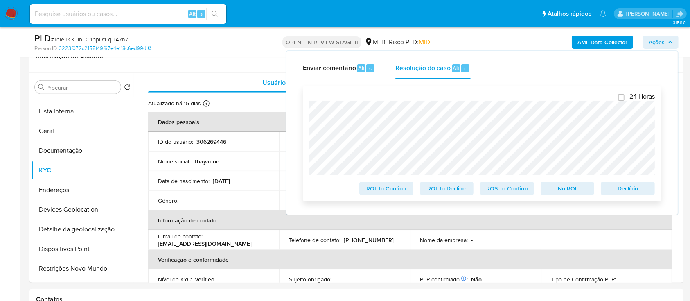
click at [308, 113] on div "24 Horas ROI To Confirm ROI To Decline ROS To Confirm No ROI [PERSON_NAME]" at bounding box center [482, 143] width 358 height 115
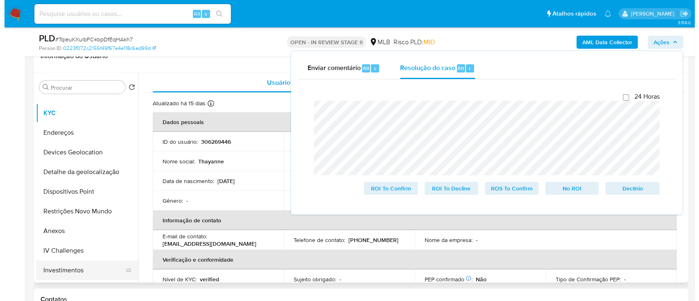
scroll to position [164, 0]
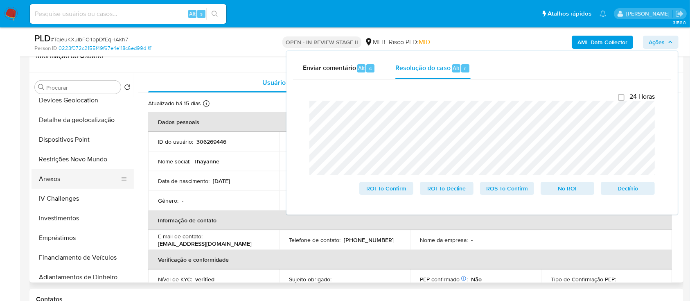
click at [50, 172] on button "Anexos" at bounding box center [80, 179] width 96 height 20
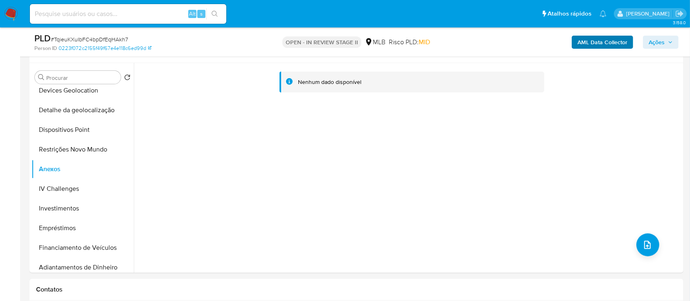
click at [625, 41] on b "AML Data Collector" at bounding box center [602, 42] width 50 height 13
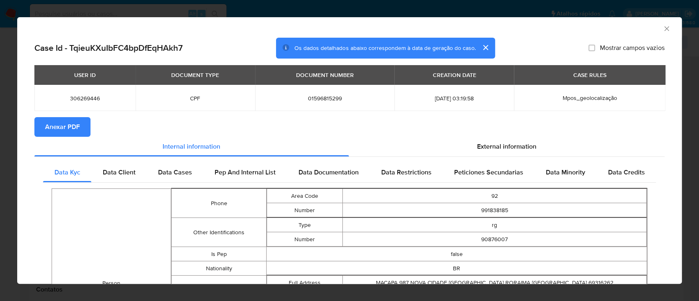
click at [59, 129] on span "Anexar PDF" at bounding box center [62, 127] width 35 height 18
click at [662, 29] on icon "Fechar a janela" at bounding box center [666, 29] width 8 height 8
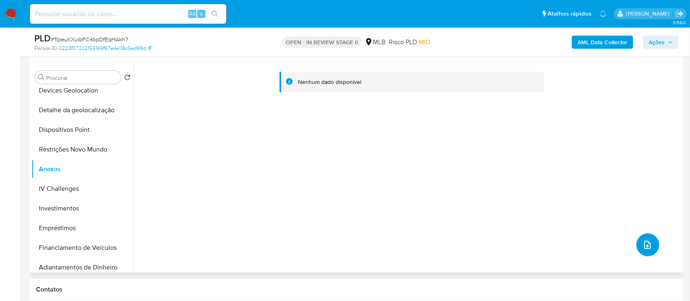
click at [645, 245] on icon "upload-file" at bounding box center [647, 245] width 10 height 10
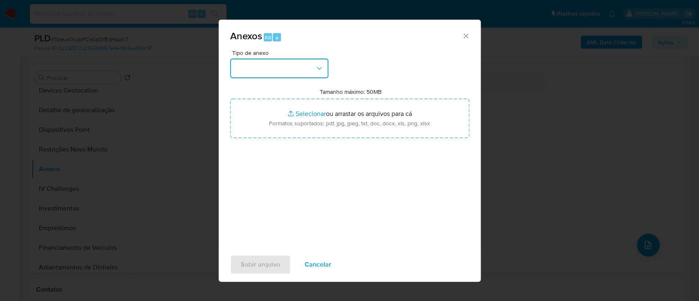
click at [303, 75] on button "button" at bounding box center [279, 69] width 98 height 20
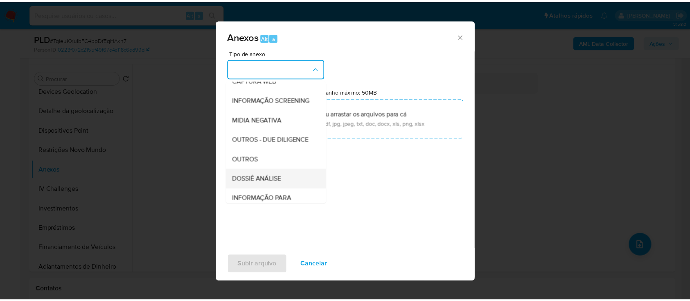
scroll to position [109, 0]
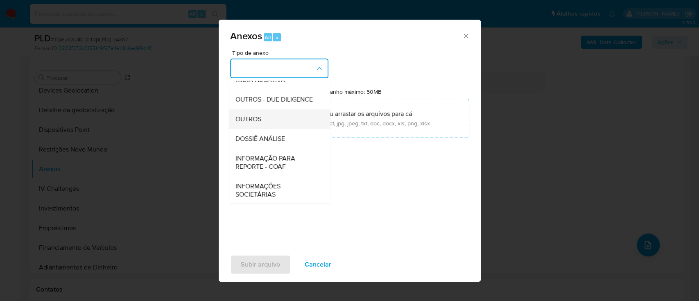
click at [264, 129] on div "OUTROS" at bounding box center [276, 119] width 83 height 20
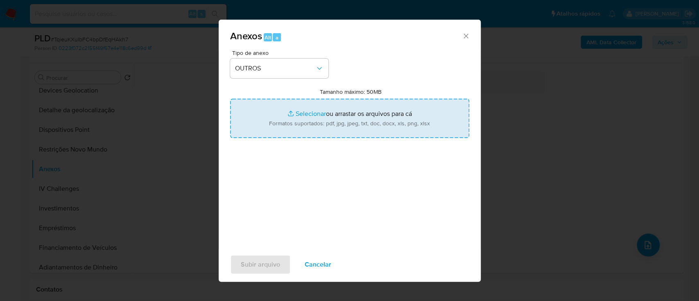
click at [300, 112] on input "Tamanho máximo: 50MB Selecionar arquivos" at bounding box center [349, 118] width 239 height 39
type input "C:\fakepath\SAR - [MEDICAL_DATA] - CPF 01596815299 - [PERSON_NAME].pdf"
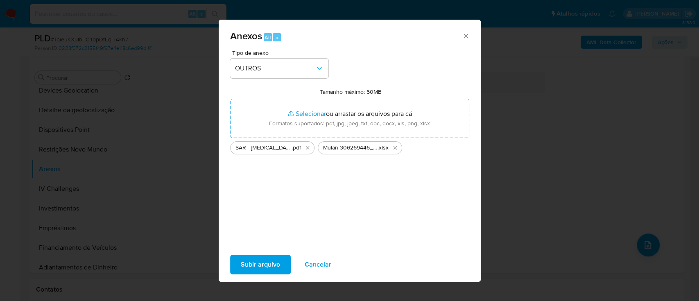
click at [271, 260] on span "Subir arquivo" at bounding box center [260, 264] width 39 height 18
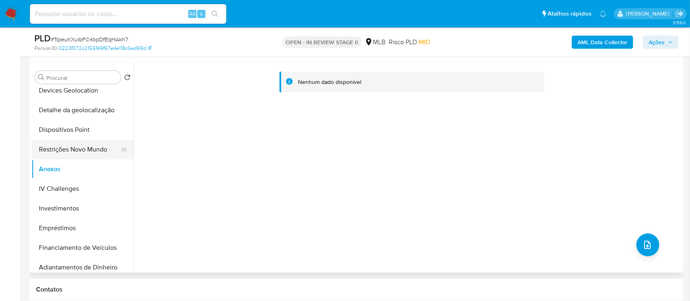
click at [81, 155] on button "Restrições Novo Mundo" at bounding box center [80, 150] width 96 height 20
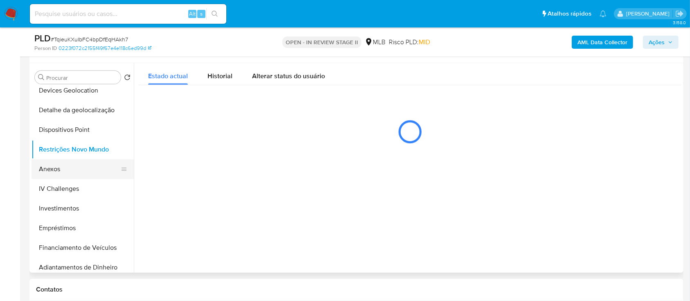
click at [70, 171] on button "Anexos" at bounding box center [80, 169] width 96 height 20
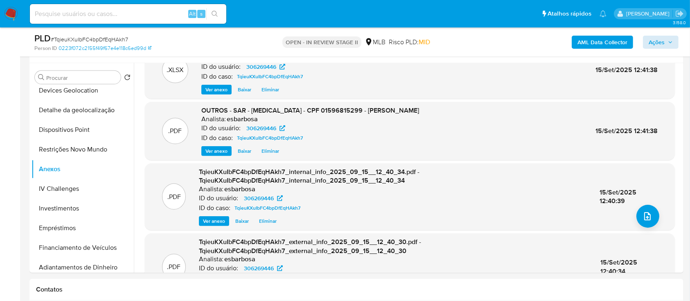
scroll to position [0, 0]
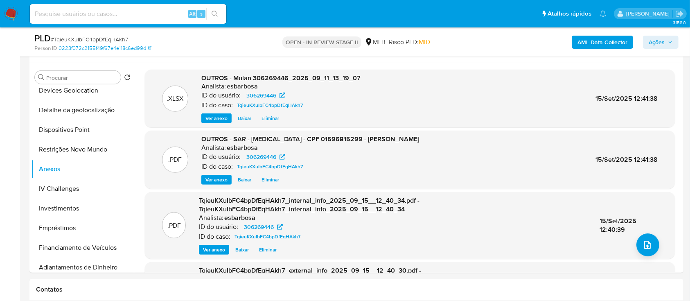
click at [656, 44] on span "Ações" at bounding box center [657, 42] width 16 height 13
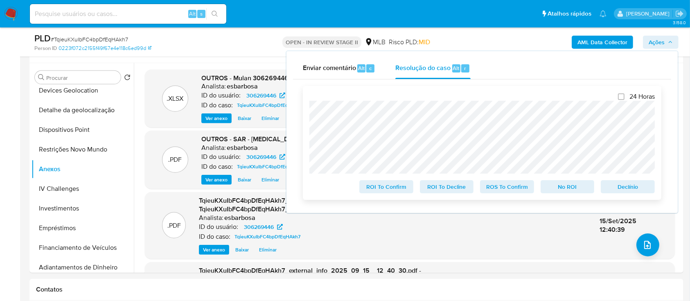
click at [521, 188] on span "ROS To Confirm" at bounding box center [507, 186] width 43 height 11
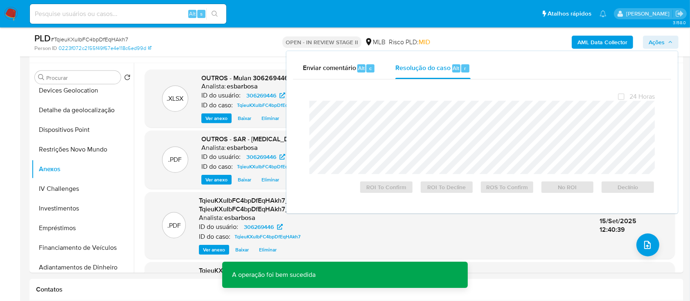
click at [98, 41] on span "# TqieuKXuIbFC4bpDfEqHAkh7" at bounding box center [89, 39] width 77 height 8
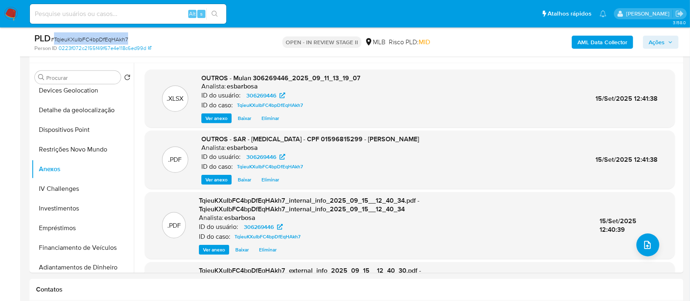
click at [98, 41] on span "# TqieuKXuIbFC4bpDfEqHAkh7" at bounding box center [89, 39] width 77 height 8
copy span "TqieuKXuIbFC4bpDfEqHAkh7"
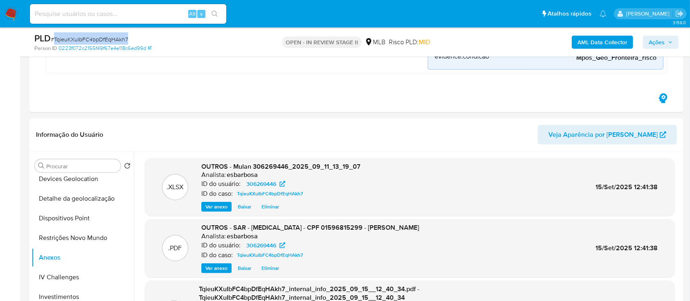
scroll to position [327, 0]
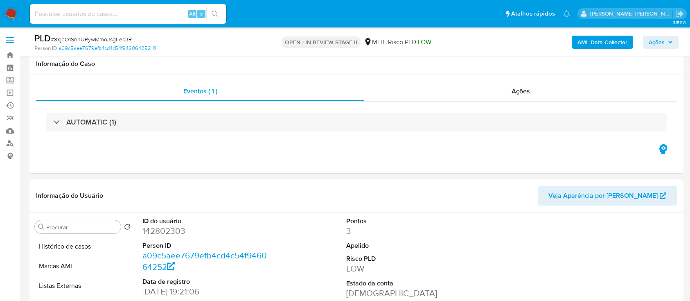
select select "10"
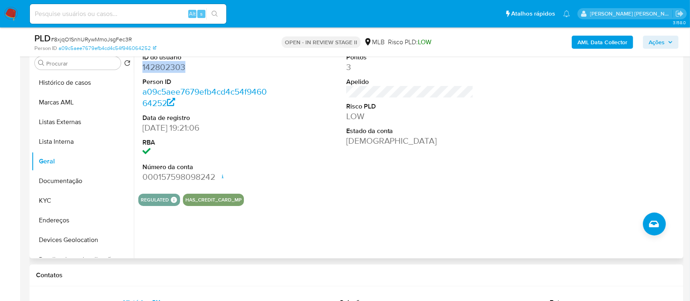
click at [167, 68] on dd "142802303" at bounding box center [206, 66] width 128 height 11
click at [80, 83] on button "Histórico de casos" at bounding box center [80, 83] width 96 height 20
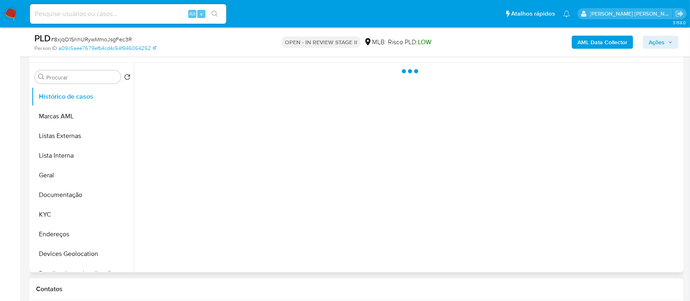
scroll to position [109, 0]
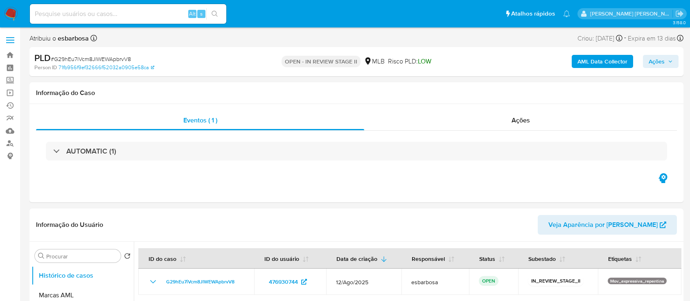
select select "10"
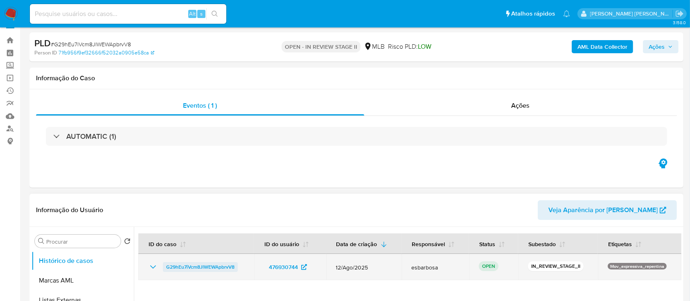
scroll to position [54, 0]
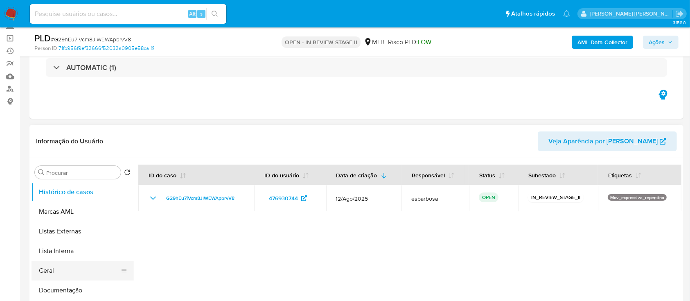
click at [61, 269] on button "Geral" at bounding box center [80, 271] width 96 height 20
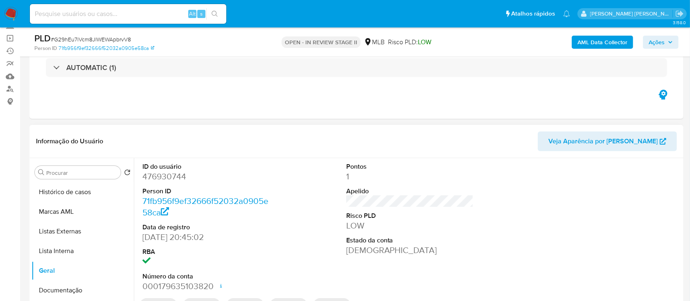
click at [177, 175] on dd "476930744" at bounding box center [206, 176] width 128 height 11
copy dd "476930744"
click at [69, 196] on button "Histórico de casos" at bounding box center [80, 192] width 96 height 20
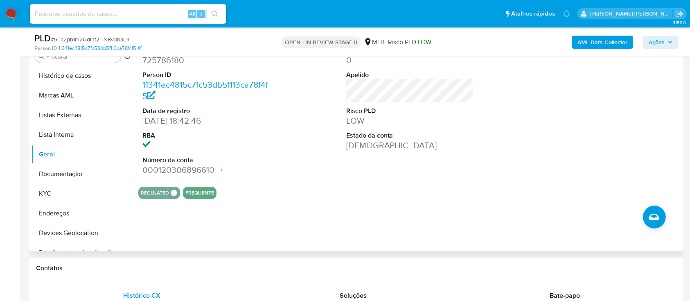
scroll to position [54, 0]
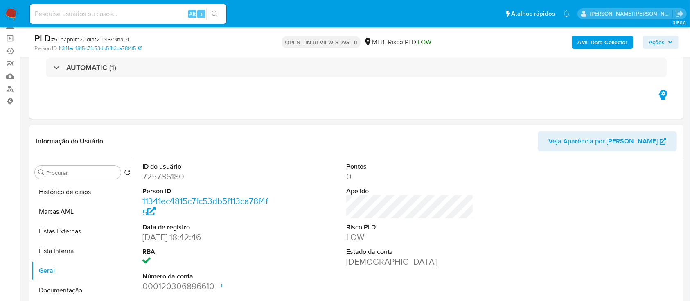
click at [164, 177] on dd "725786180" at bounding box center [206, 176] width 128 height 11
copy dd "725786180"
click at [83, 197] on button "Histórico de casos" at bounding box center [80, 192] width 96 height 20
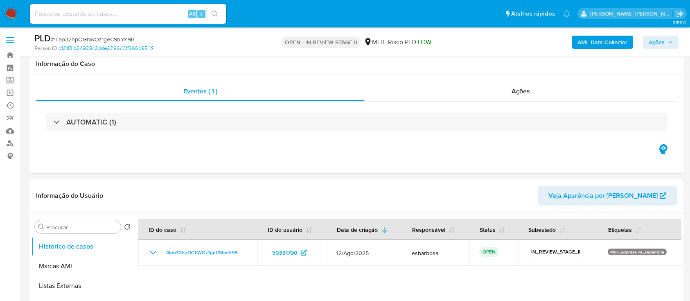
select select "10"
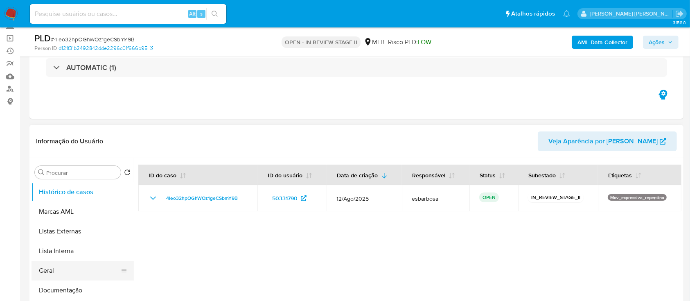
click at [56, 271] on button "Geral" at bounding box center [80, 271] width 96 height 20
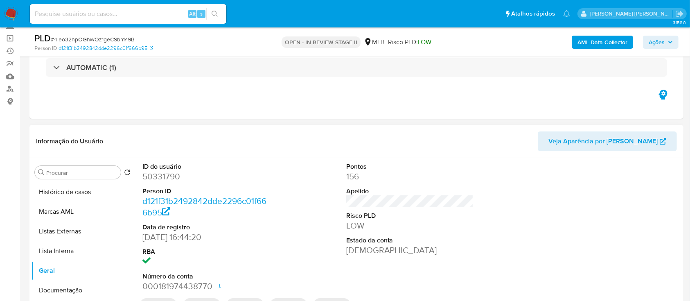
click at [171, 180] on dd "50331790" at bounding box center [206, 176] width 128 height 11
copy dd "50331790"
click at [72, 191] on button "Histórico de casos" at bounding box center [80, 192] width 96 height 20
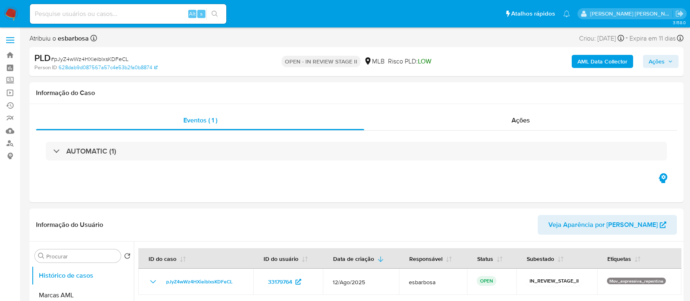
select select "10"
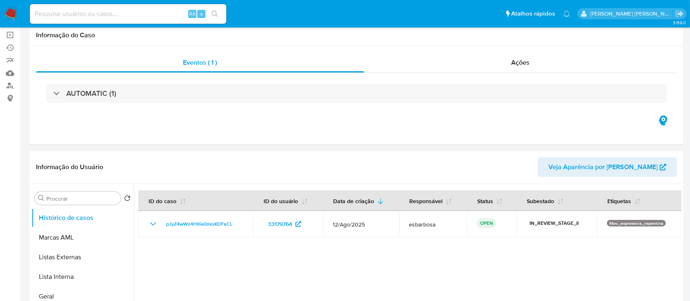
scroll to position [109, 0]
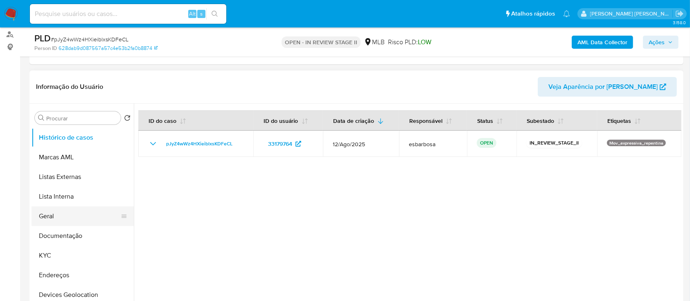
click at [77, 217] on button "Geral" at bounding box center [80, 216] width 96 height 20
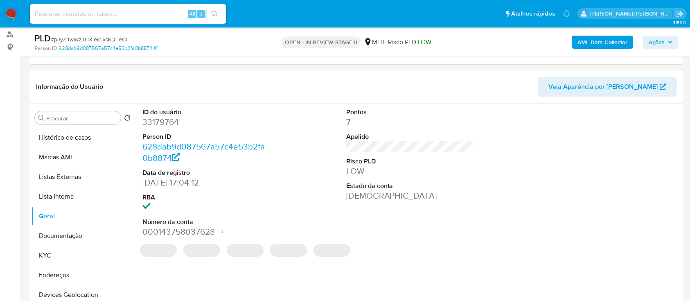
click at [173, 123] on dd "33179764" at bounding box center [206, 121] width 128 height 11
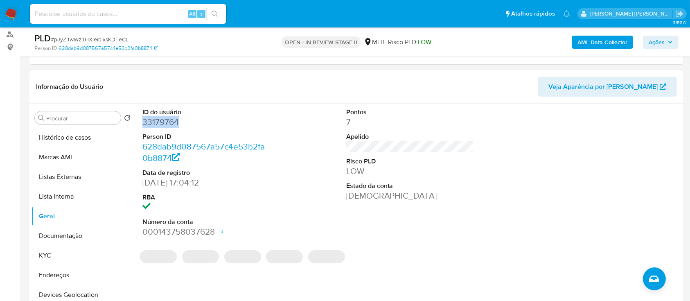
copy dd "33179764"
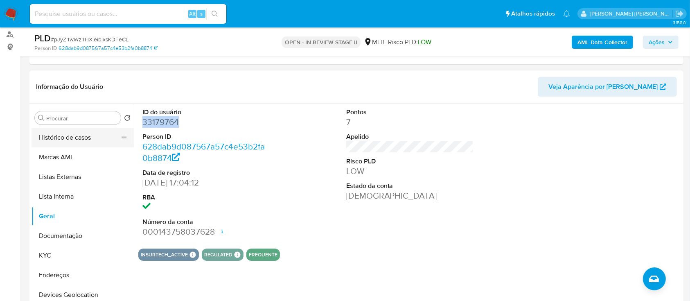
click at [79, 145] on button "Histórico de casos" at bounding box center [80, 138] width 96 height 20
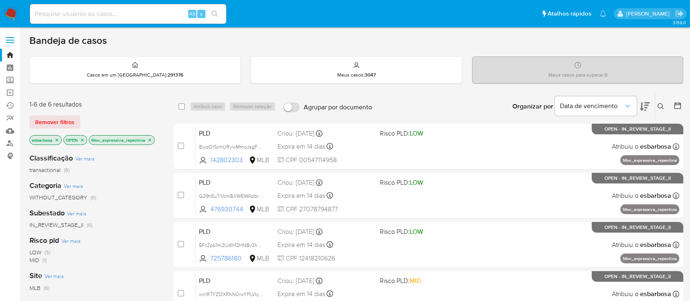
click at [13, 14] on img at bounding box center [11, 14] width 14 height 14
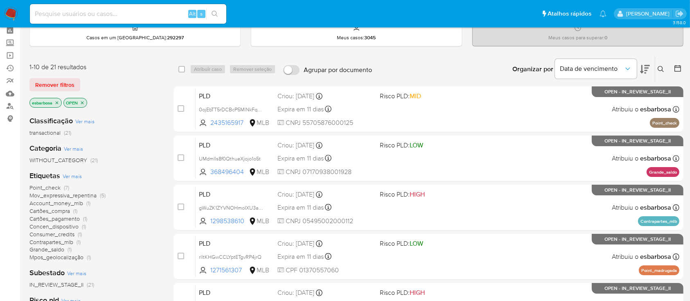
scroll to position [54, 0]
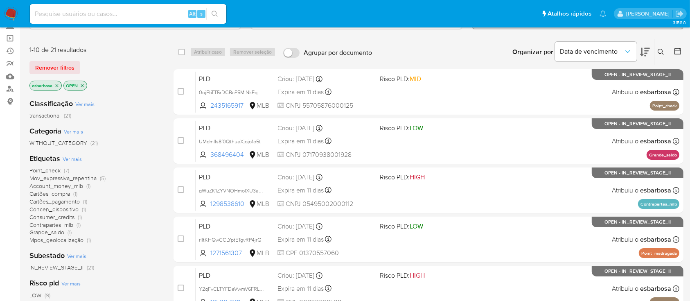
click at [66, 219] on span "Consumer_credits" at bounding box center [51, 217] width 45 height 8
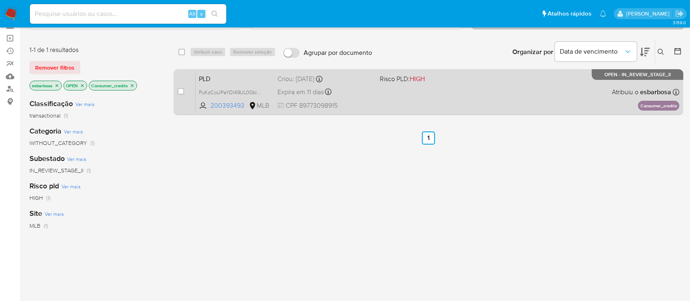
click at [380, 80] on span "Risco PLD: HIGH" at bounding box center [402, 78] width 45 height 9
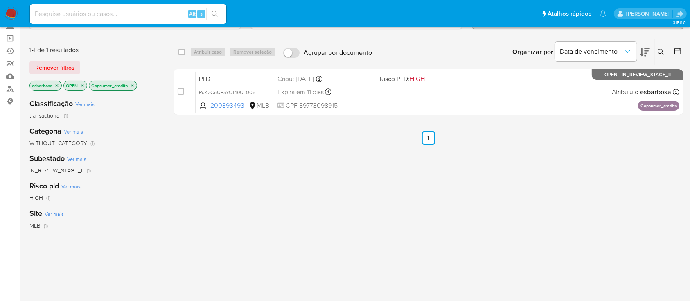
click at [133, 85] on icon "close-filter" at bounding box center [132, 85] width 3 height 3
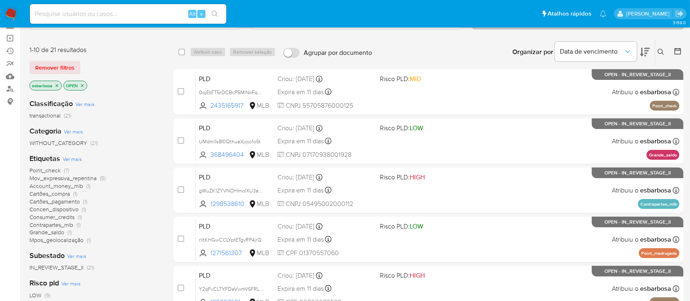
click at [58, 225] on span "Contrapartes_mlb" at bounding box center [51, 225] width 44 height 8
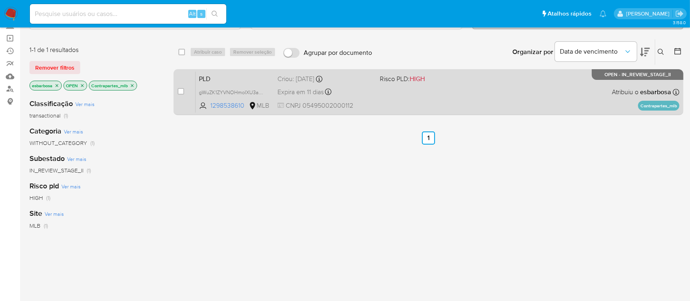
click at [383, 94] on div "PLD gWuZK1ZYVNOHmoIXU3aS8e6u 1298538610 MLB Risco PLD: HIGH Criou: [DATE] Criou…" at bounding box center [438, 91] width 484 height 41
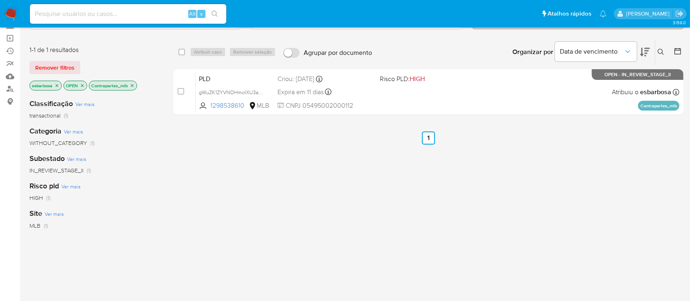
click at [132, 83] on icon "close-filter" at bounding box center [132, 85] width 5 height 5
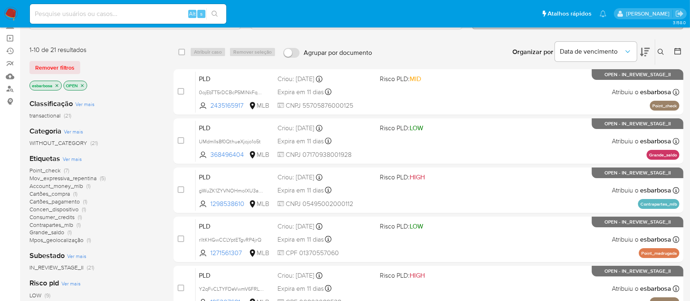
click at [44, 170] on span "Point_check" at bounding box center [44, 170] width 31 height 8
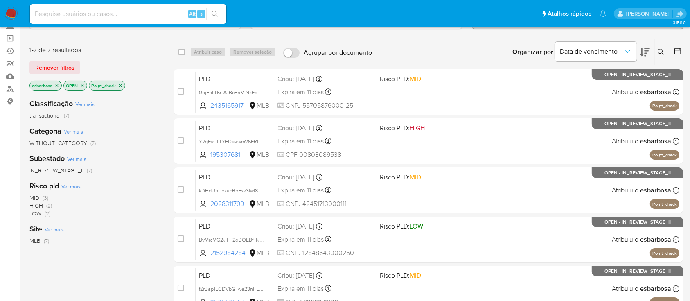
click at [123, 83] on icon "close-filter" at bounding box center [120, 85] width 5 height 5
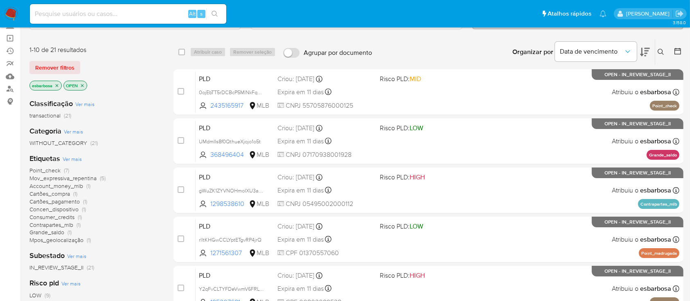
click at [57, 209] on span "Concen_dispositivo" at bounding box center [53, 209] width 49 height 8
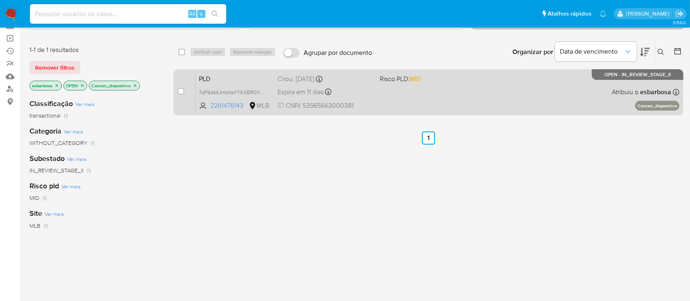
click at [439, 94] on div "PLD 7qF9d44JmbNsYYKXBR0XOcRh 2261476143 MLB Risco PLD: MID Criou: [DATE] Criou:…" at bounding box center [438, 91] width 484 height 41
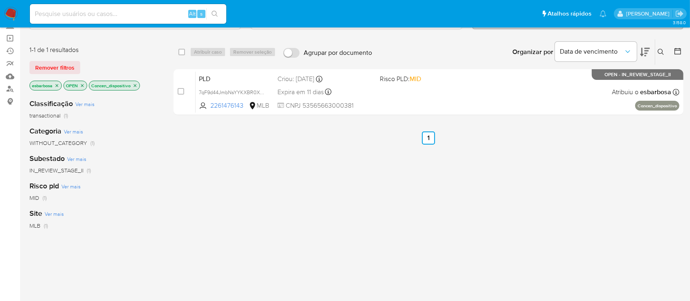
click at [134, 85] on icon "close-filter" at bounding box center [135, 85] width 5 height 5
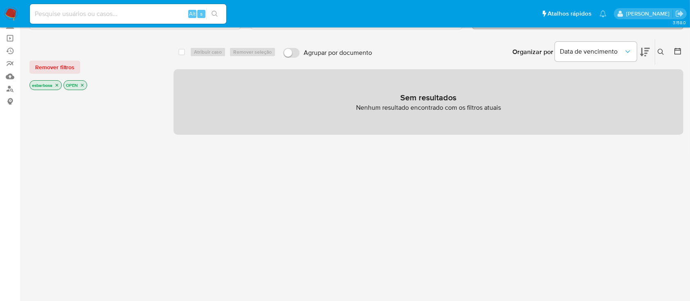
click at [11, 11] on img at bounding box center [11, 14] width 14 height 14
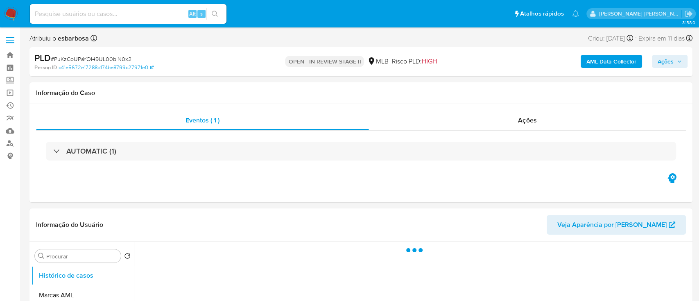
select select "10"
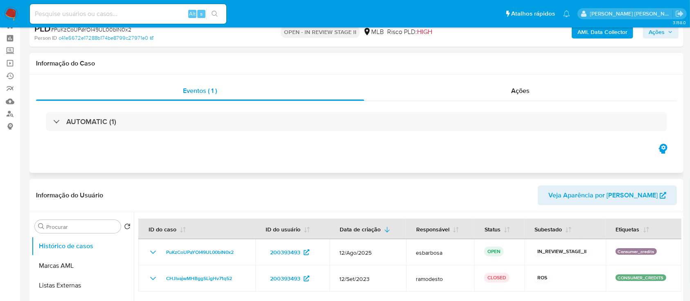
scroll to position [54, 0]
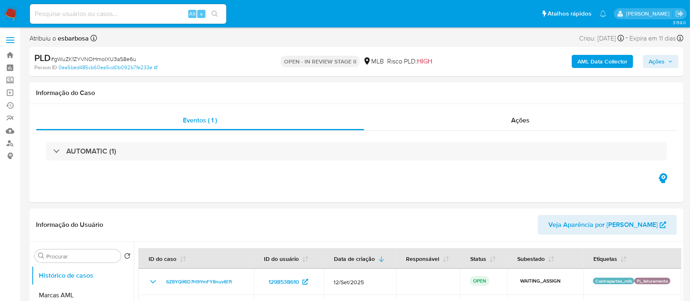
select select "10"
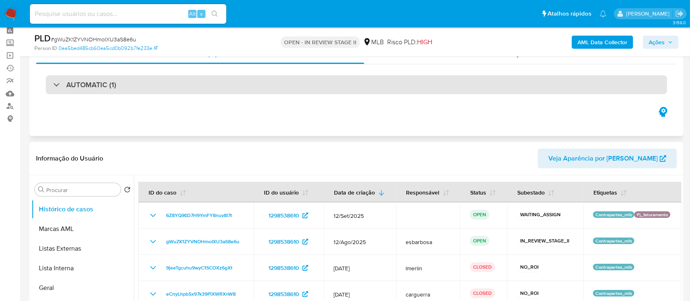
scroll to position [54, 0]
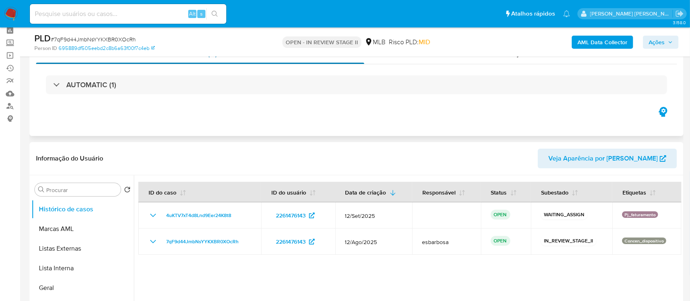
scroll to position [54, 0]
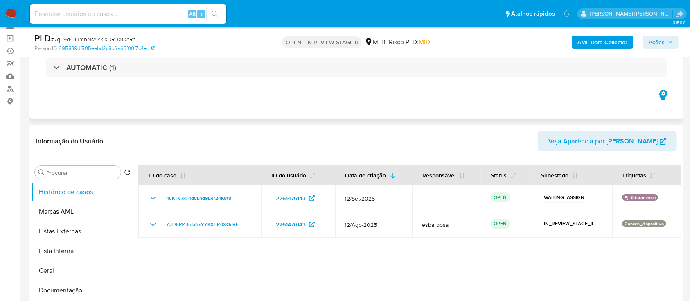
select select "10"
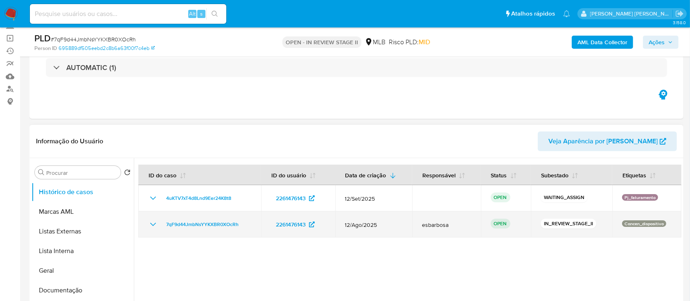
click at [151, 224] on icon "Mostrar/Ocultar" at bounding box center [153, 224] width 10 height 10
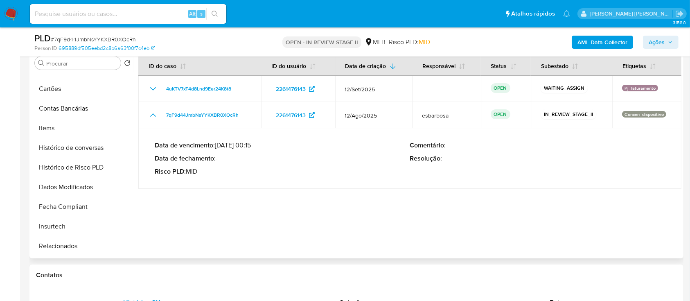
scroll to position [331, 0]
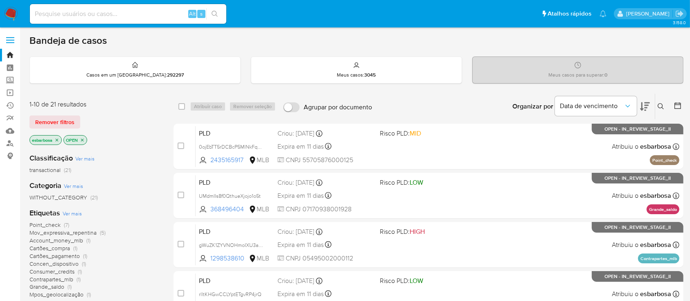
click at [51, 226] on span "Point_check" at bounding box center [44, 225] width 31 height 8
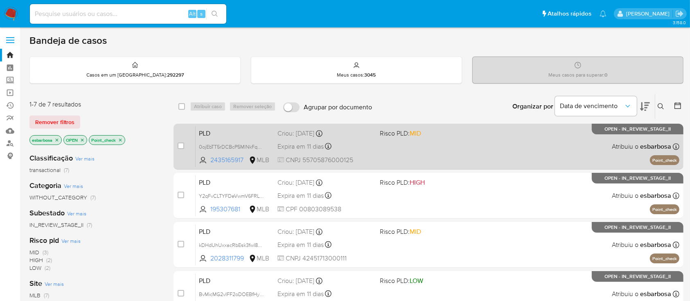
click at [494, 144] on div "PLD 0ojEbTT5rDCBcP5MlNkFq05M 2435165917 MLB Risco PLD: MID Criou: [DATE] Criou:…" at bounding box center [438, 146] width 484 height 41
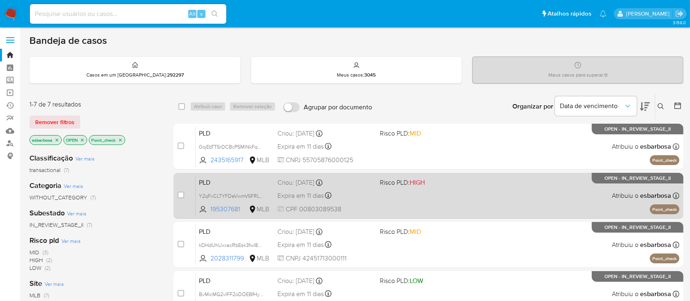
click at [473, 188] on div "PLD Y2qFvCLTYFDeVwmV6FRLJaTR 195307681 MLB Risco PLD: HIGH Criou: [DATE] Criou:…" at bounding box center [438, 195] width 484 height 41
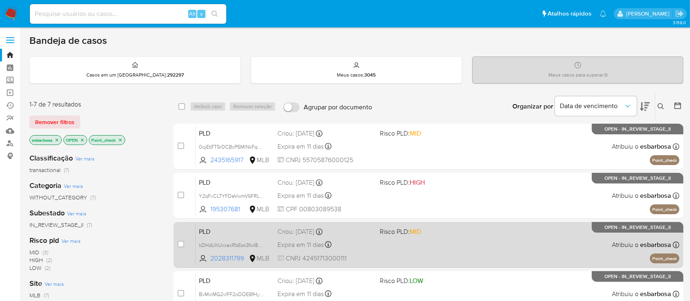
click at [494, 238] on div "PLD kDHdUhUxxacRbEsk3fwI8yMJ 2028311799 MLB Risco PLD: MID Criou: [DATE] Criou:…" at bounding box center [438, 244] width 484 height 41
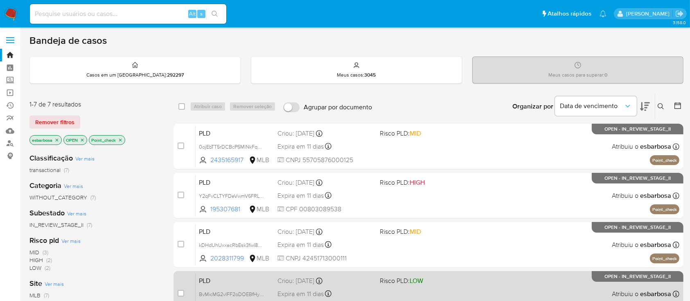
click at [463, 286] on div "PLD BvMicMG2vIFF2oDOEBfHyz8m 2152984284 MLB Risco PLD: LOW Criou: [DATE] Criou:…" at bounding box center [438, 293] width 484 height 41
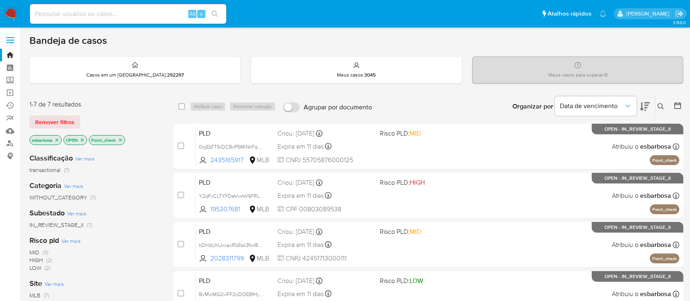
scroll to position [164, 0]
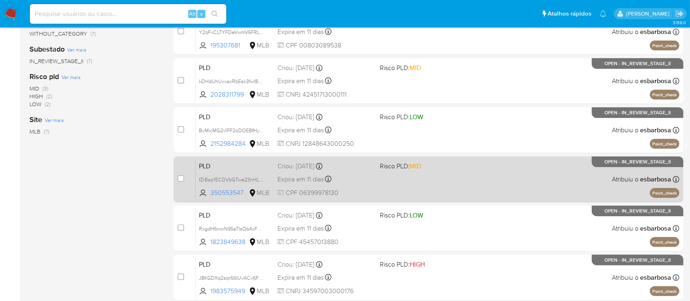
click at [461, 162] on span "Risco PLD: MID" at bounding box center [427, 165] width 95 height 11
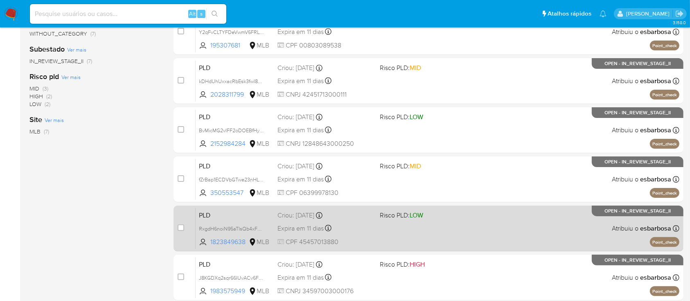
click at [473, 228] on div "PLD RxgdH6noiN95aTIsQb4xFoxb 1823849638 MLB Risco PLD: LOW Criou: [DATE] Criou:…" at bounding box center [438, 227] width 484 height 41
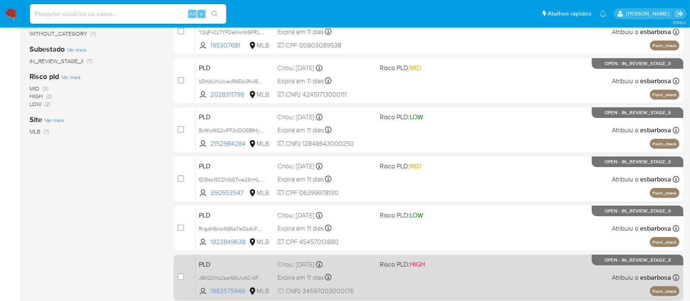
click at [458, 286] on div "PLD J8KGDXq2sqr66IUvACv6FkuB 1983575949 MLB Risco PLD: HIGH Criou: [DATE] Criou…" at bounding box center [438, 277] width 484 height 41
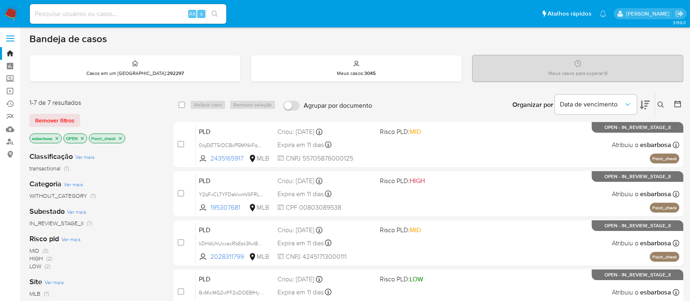
scroll to position [0, 0]
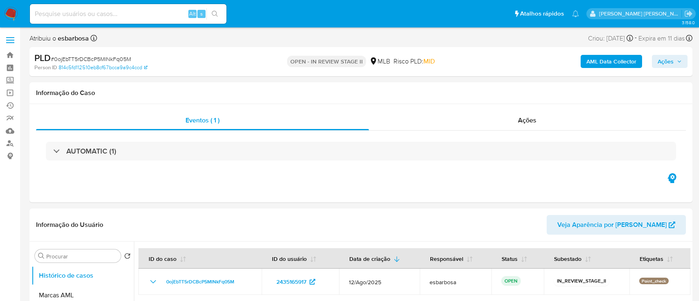
select select "10"
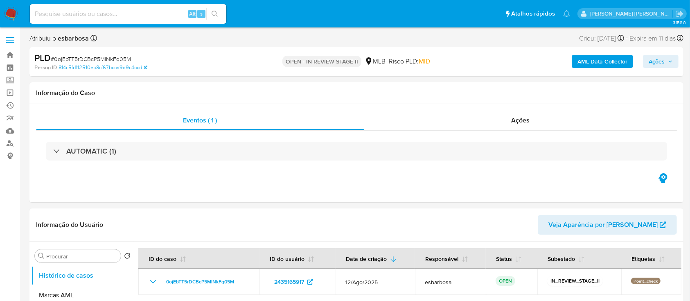
click at [310, 13] on ul "Pausado Ver notificaciones Alt s Atalhos rápidos Presiona las siguientes teclas…" at bounding box center [300, 13] width 548 height 20
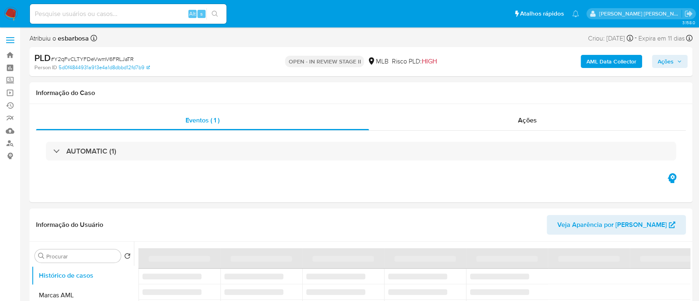
select select "10"
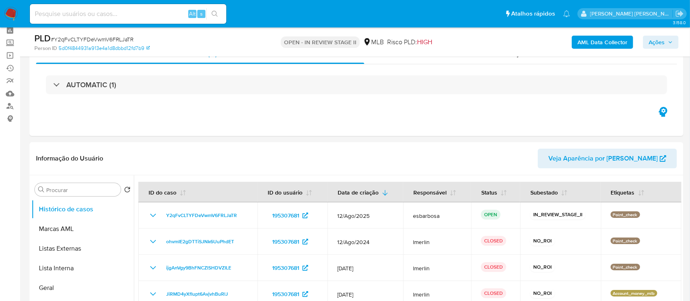
scroll to position [54, 0]
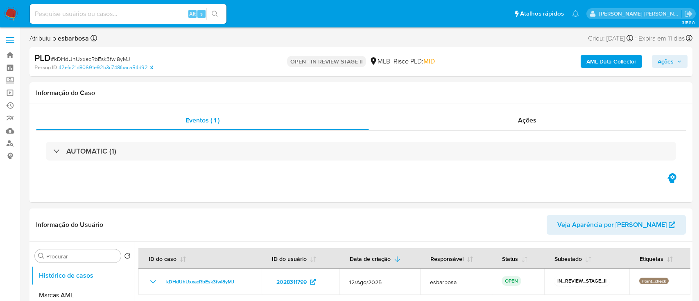
select select "10"
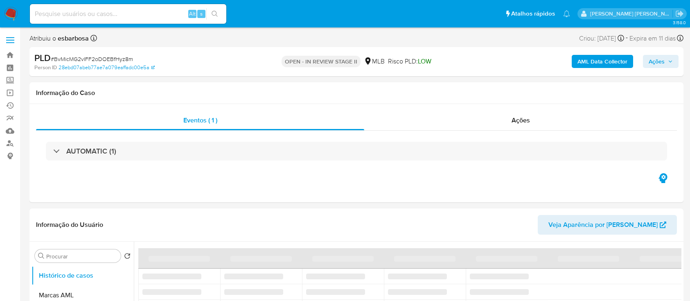
select select "10"
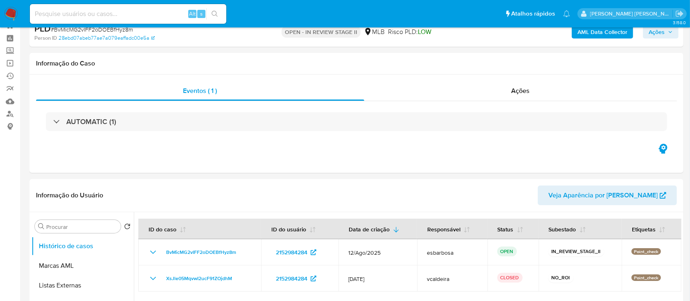
scroll to position [54, 0]
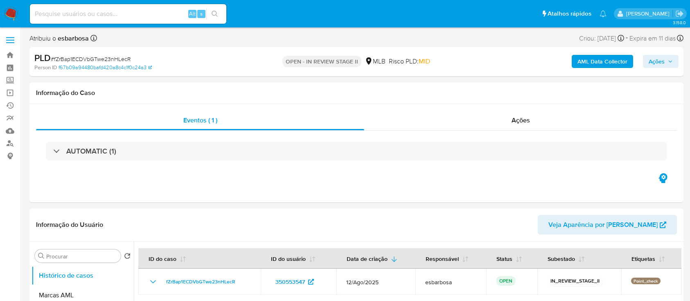
select select "10"
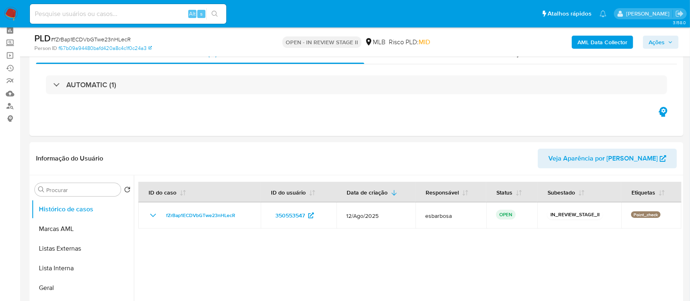
scroll to position [54, 0]
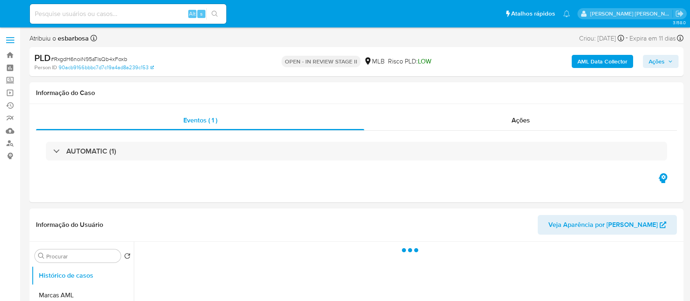
select select "10"
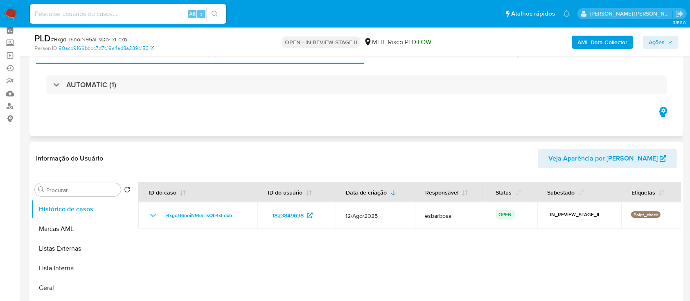
scroll to position [54, 0]
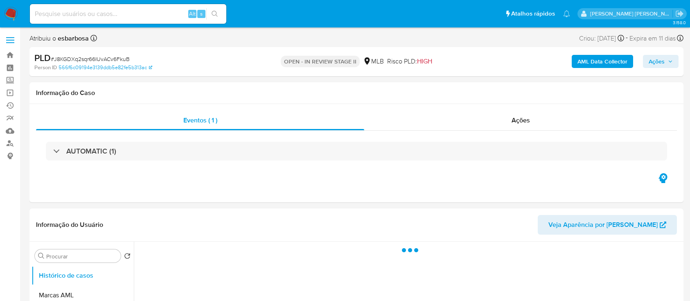
select select "10"
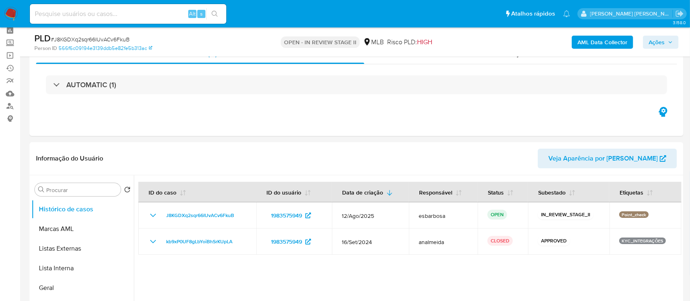
scroll to position [54, 0]
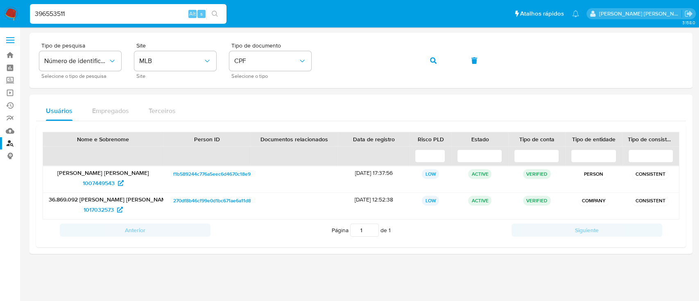
type input "396553511"
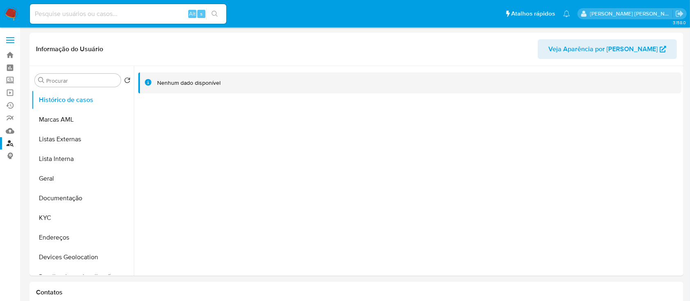
select select "10"
click at [68, 196] on button "Documentação" at bounding box center [80, 198] width 96 height 20
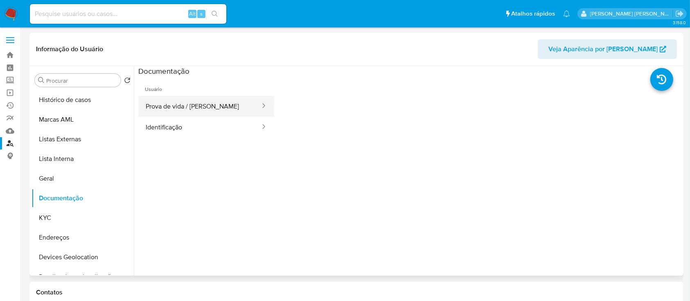
click at [202, 115] on button "Prova de vida / Selfie" at bounding box center [199, 106] width 123 height 21
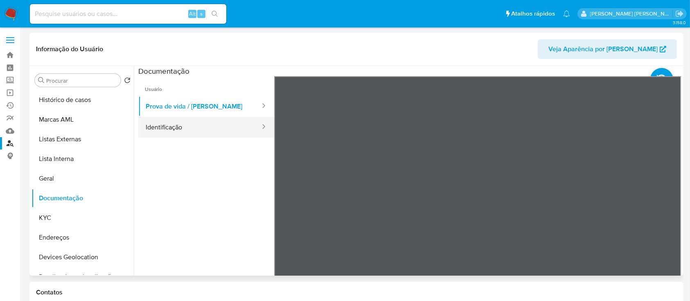
click at [165, 129] on button "Identificação" at bounding box center [199, 127] width 123 height 21
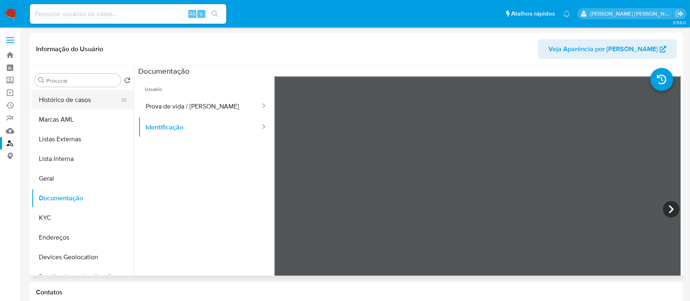
click at [68, 98] on button "Histórico de casos" at bounding box center [80, 100] width 96 height 20
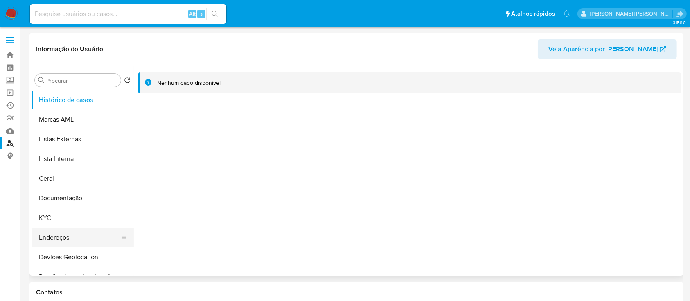
click at [57, 229] on ul "Histórico de casos Marcas AML Listas Externas Lista Interna Geral Documentação …" at bounding box center [83, 182] width 102 height 185
click at [58, 221] on button "KYC" at bounding box center [80, 218] width 96 height 20
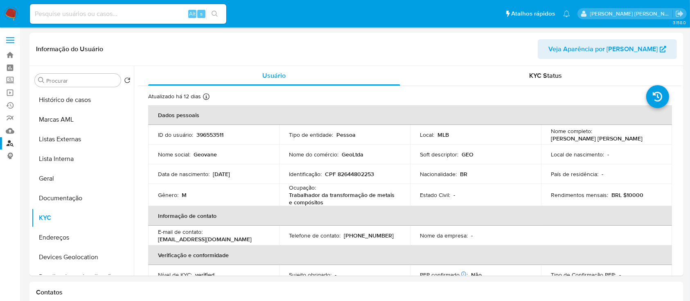
click at [10, 143] on link "Localizador de pessoas" at bounding box center [48, 143] width 97 height 13
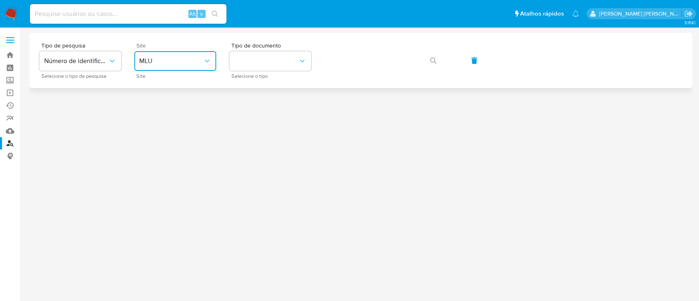
click at [204, 54] on button "MLU" at bounding box center [175, 61] width 82 height 20
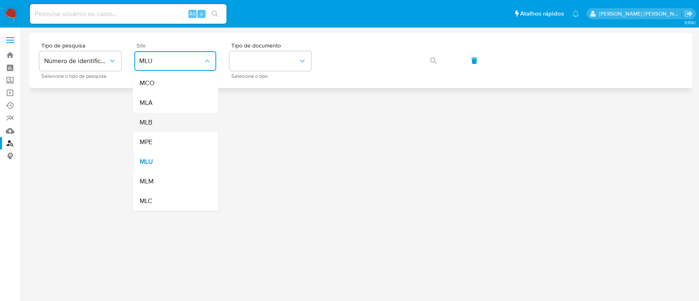
click at [182, 122] on div "MLB" at bounding box center [172, 123] width 67 height 20
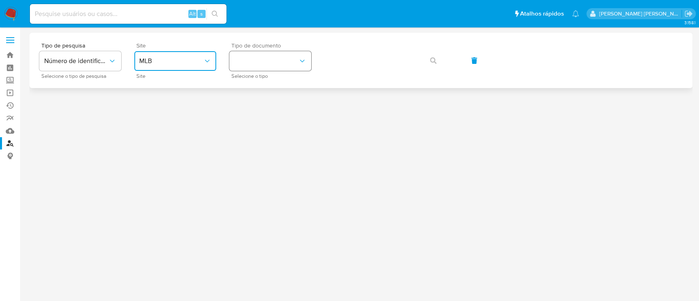
click at [288, 66] on button "identificationType" at bounding box center [270, 61] width 82 height 20
click at [270, 110] on div "CPF CPF" at bounding box center [267, 115] width 67 height 28
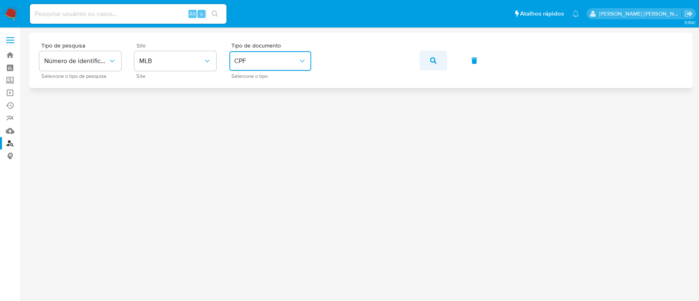
click at [433, 61] on icon "button" at bounding box center [433, 60] width 7 height 7
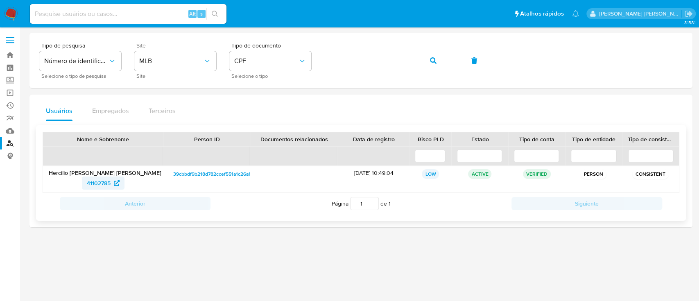
click at [99, 183] on span "41102785" at bounding box center [99, 182] width 24 height 13
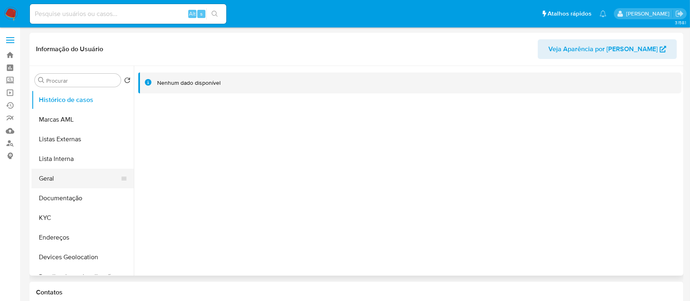
select select "10"
click at [88, 211] on button "KYC" at bounding box center [80, 218] width 96 height 20
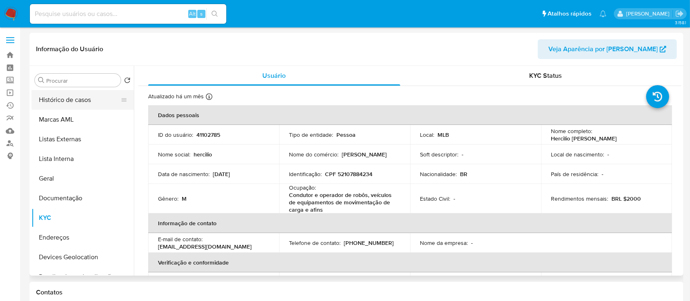
click at [83, 100] on button "Histórico de casos" at bounding box center [80, 100] width 96 height 20
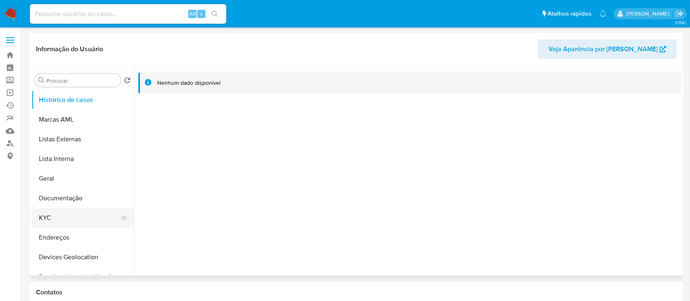
click at [56, 221] on button "KYC" at bounding box center [80, 218] width 96 height 20
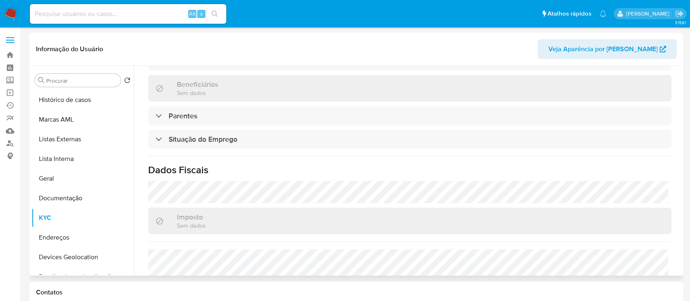
scroll to position [358, 0]
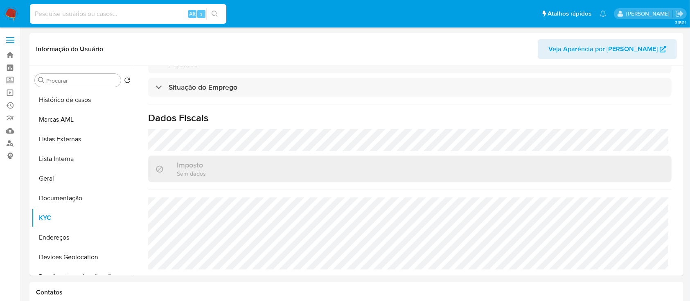
click at [156, 16] on input at bounding box center [128, 14] width 196 height 11
paste input "396553511"
type input "396553511"
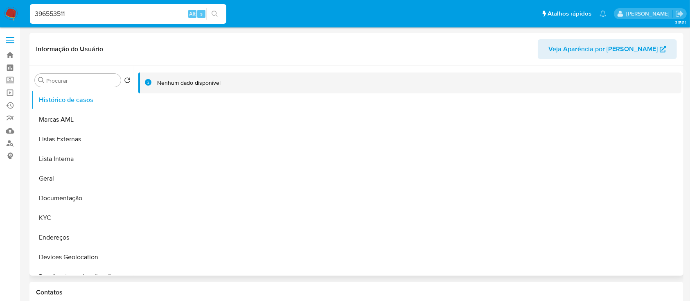
select select "10"
click at [64, 217] on button "KYC" at bounding box center [80, 218] width 96 height 20
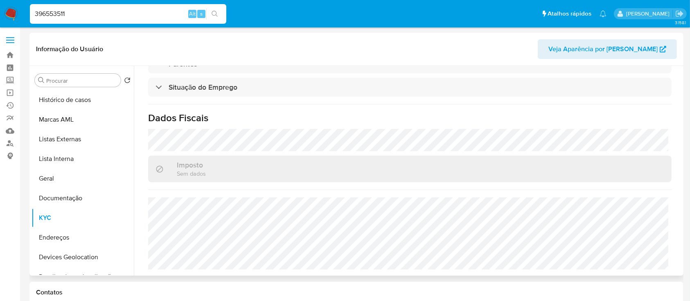
scroll to position [350, 0]
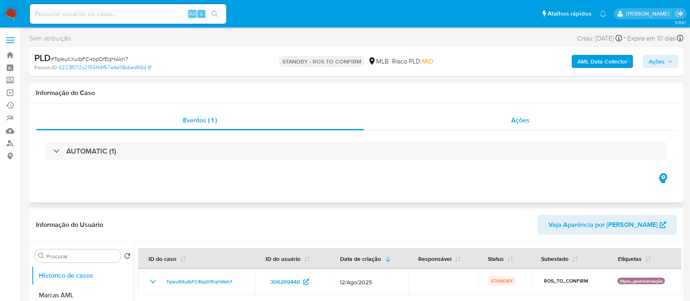
click at [443, 121] on div "Ações" at bounding box center [520, 120] width 313 height 20
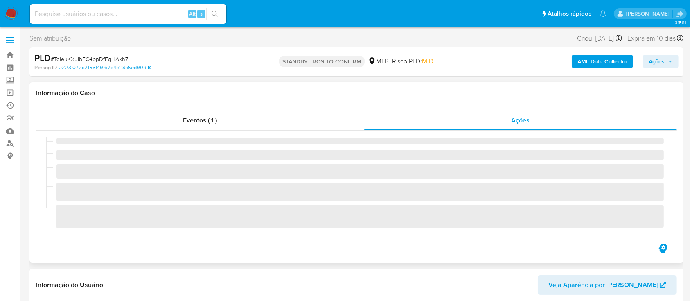
select select "10"
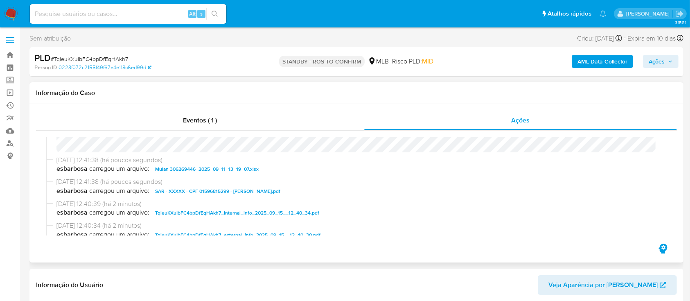
scroll to position [54, 0]
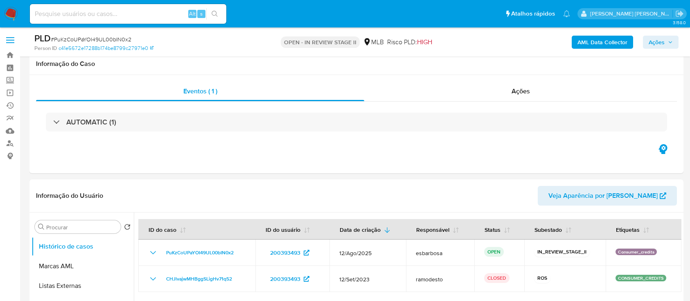
select select "10"
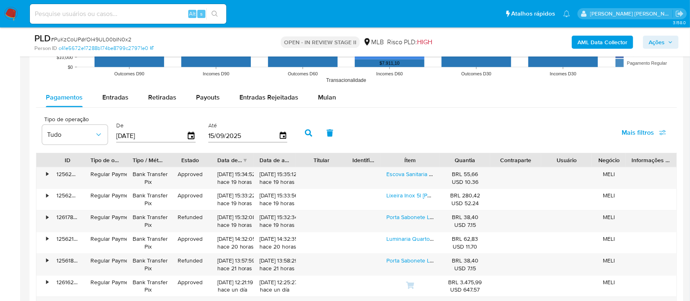
scroll to position [873, 0]
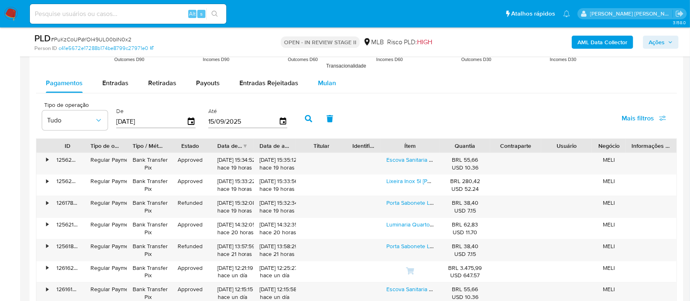
click at [324, 81] on span "Mulan" at bounding box center [327, 82] width 18 height 9
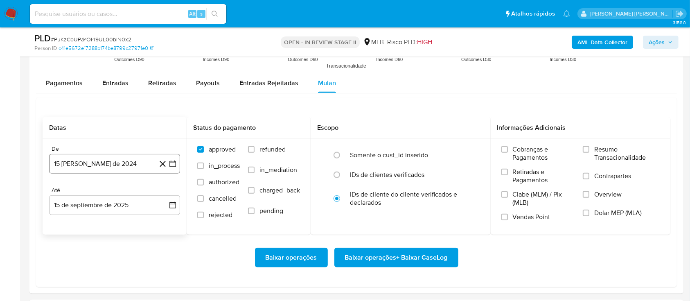
click at [118, 164] on button "15 [PERSON_NAME] de 2024" at bounding box center [114, 164] width 131 height 20
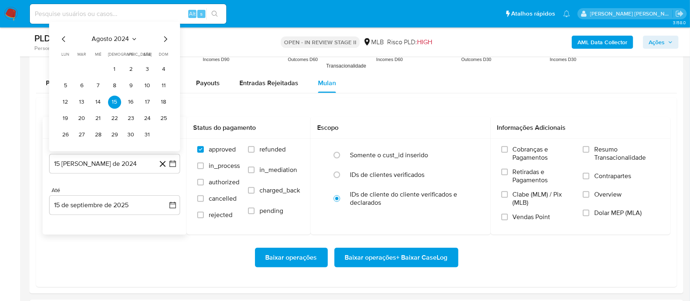
click at [115, 42] on span "agosto 2024" at bounding box center [110, 39] width 37 height 8
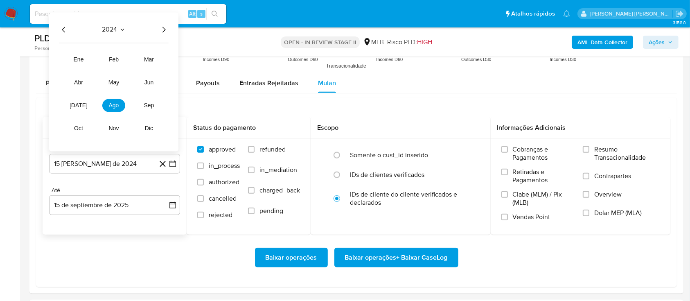
click at [162, 29] on icon "Año siguiente" at bounding box center [164, 30] width 10 height 10
click at [77, 106] on span "[DATE]" at bounding box center [79, 105] width 18 height 7
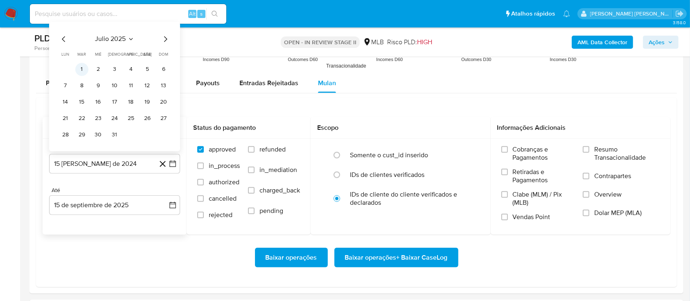
click at [78, 67] on button "1" at bounding box center [81, 69] width 13 height 13
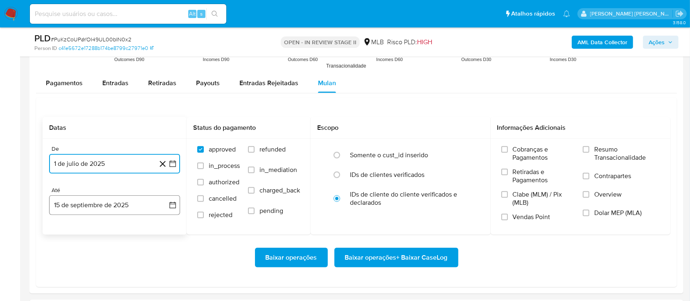
click at [107, 206] on button "15 de septiembre de 2025" at bounding box center [114, 205] width 131 height 20
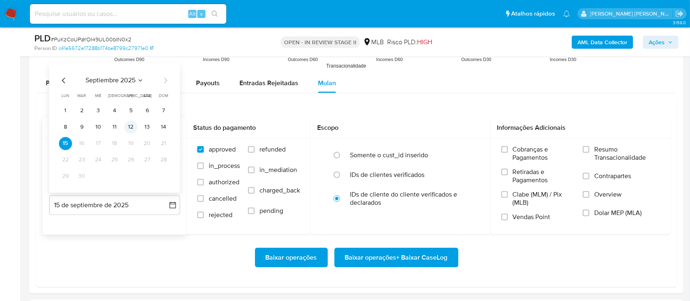
click at [134, 126] on button "12" at bounding box center [130, 126] width 13 height 13
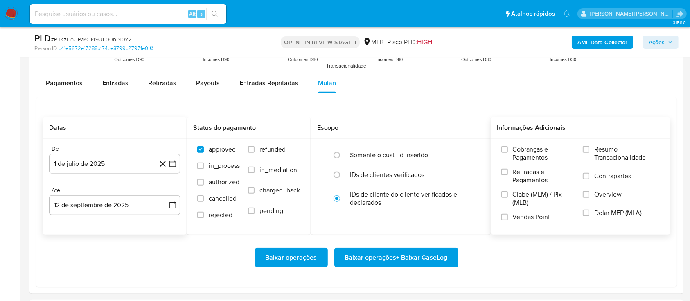
click at [591, 150] on label "Resumo Transacionalidade" at bounding box center [621, 158] width 77 height 27
click at [589, 150] on input "Resumo Transacionalidade" at bounding box center [586, 149] width 7 height 7
click at [590, 175] on label "Contrapartes" at bounding box center [621, 181] width 77 height 18
click at [589, 175] on input "Contrapartes" at bounding box center [586, 176] width 7 height 7
click at [505, 215] on input "Vendas Point" at bounding box center [504, 217] width 7 height 7
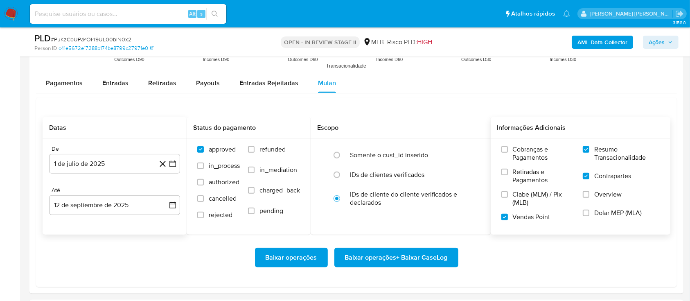
click at [395, 261] on span "Baixar operações + Baixar CaseLog" at bounding box center [396, 257] width 103 height 18
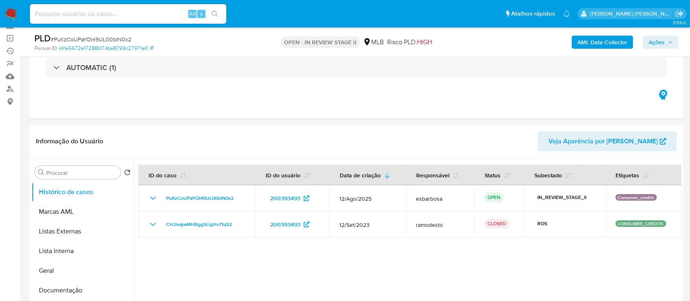
scroll to position [109, 0]
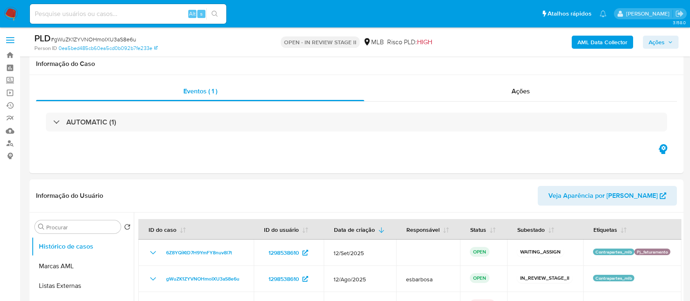
select select "10"
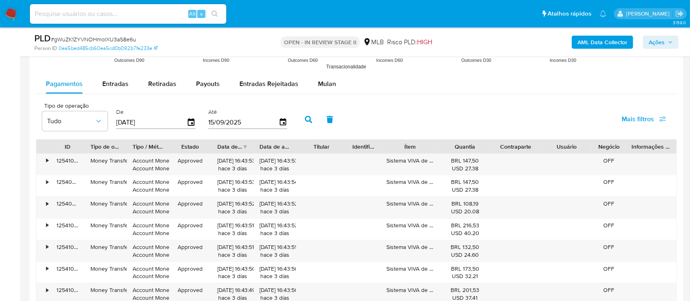
scroll to position [873, 0]
click at [320, 80] on span "Mulan" at bounding box center [327, 82] width 18 height 9
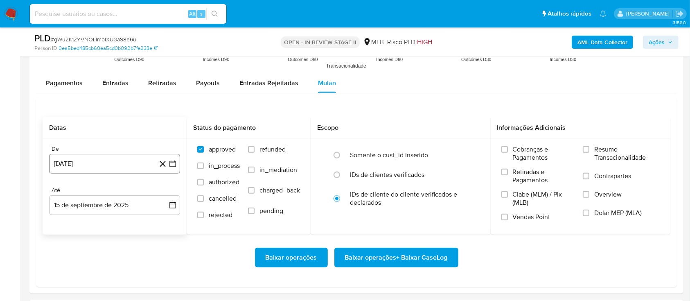
click at [99, 165] on button "[DATE]" at bounding box center [114, 164] width 131 height 20
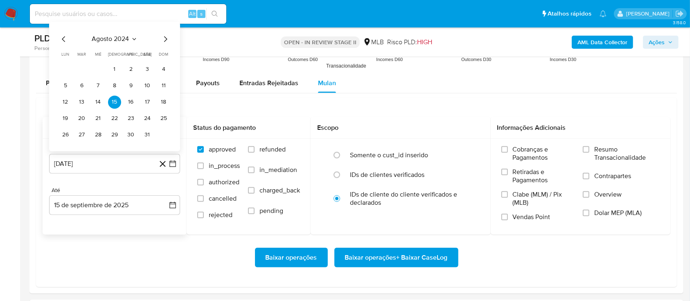
click at [110, 39] on span "agosto 2024" at bounding box center [110, 39] width 37 height 8
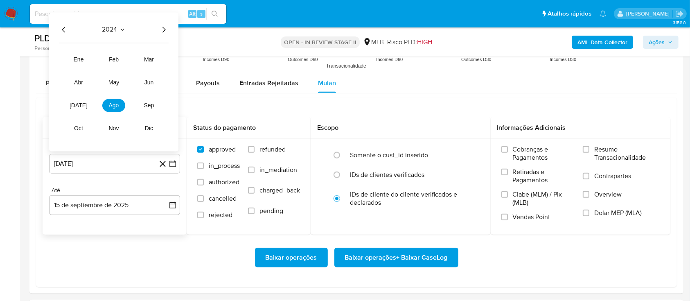
click at [165, 29] on icon "Año siguiente" at bounding box center [163, 30] width 3 height 6
click at [81, 106] on span "[DATE]" at bounding box center [79, 105] width 18 height 7
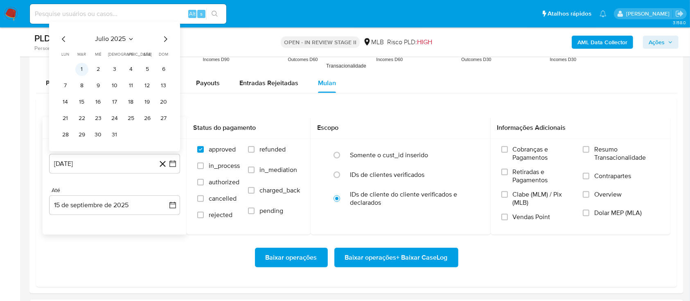
click at [85, 68] on button "1" at bounding box center [81, 69] width 13 height 13
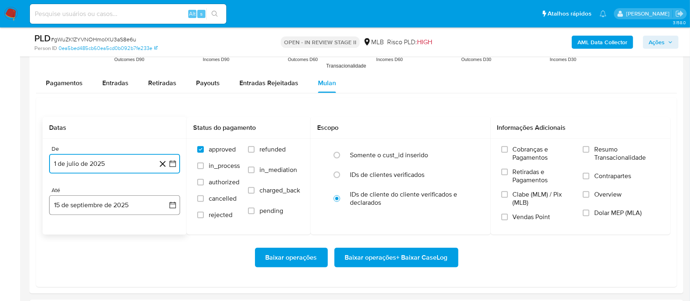
click at [90, 204] on button "15 de septiembre de 2025" at bounding box center [114, 205] width 131 height 20
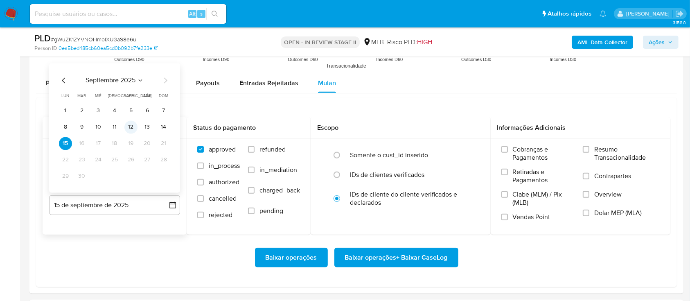
click at [133, 128] on button "12" at bounding box center [130, 126] width 13 height 13
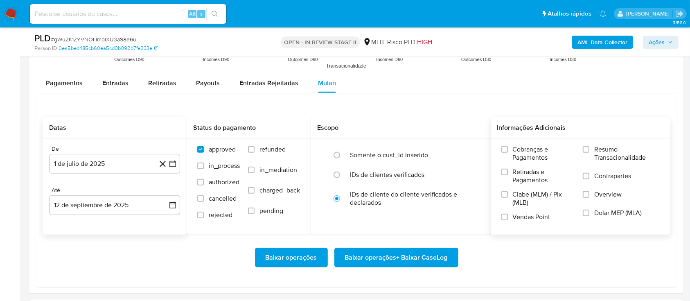
click at [586, 153] on label "Resumo Transacionalidade" at bounding box center [621, 158] width 77 height 27
click at [586, 153] on input "Resumo Transacionalidade" at bounding box center [586, 149] width 7 height 7
click at [589, 177] on input "Contrapartes" at bounding box center [586, 176] width 7 height 7
click at [505, 214] on input "Vendas Point" at bounding box center [504, 217] width 7 height 7
click at [392, 252] on span "Baixar operações + Baixar CaseLog" at bounding box center [396, 257] width 103 height 18
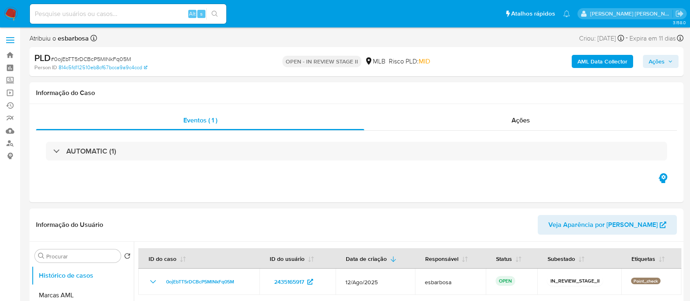
select select "10"
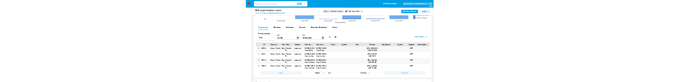
scroll to position [818, 0]
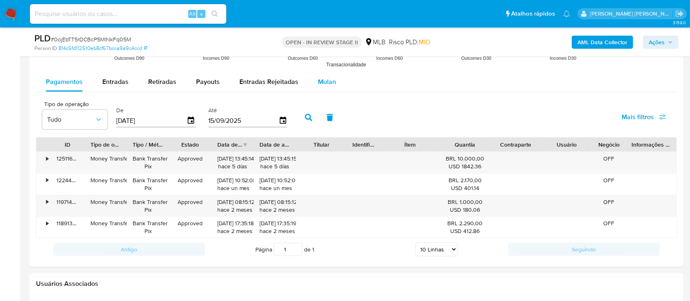
click at [320, 80] on span "Mulan" at bounding box center [327, 81] width 18 height 9
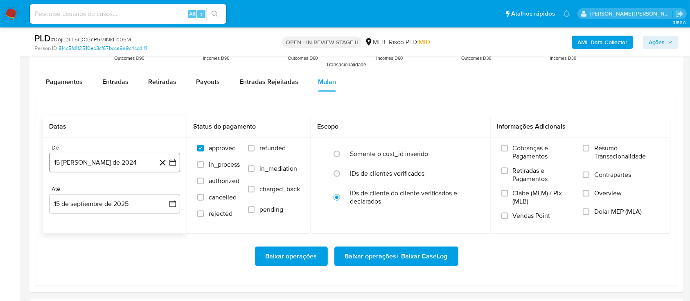
click at [101, 163] on button "15 [PERSON_NAME] de 2024" at bounding box center [114, 163] width 131 height 20
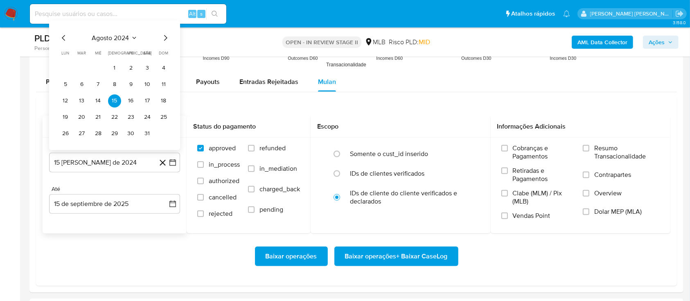
click at [117, 36] on span "agosto 2024" at bounding box center [110, 38] width 37 height 8
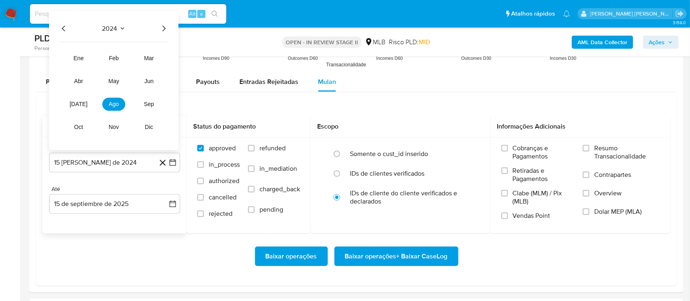
click at [161, 28] on icon "Año siguiente" at bounding box center [164, 29] width 10 height 10
click at [81, 106] on span "[DATE]" at bounding box center [79, 104] width 18 height 7
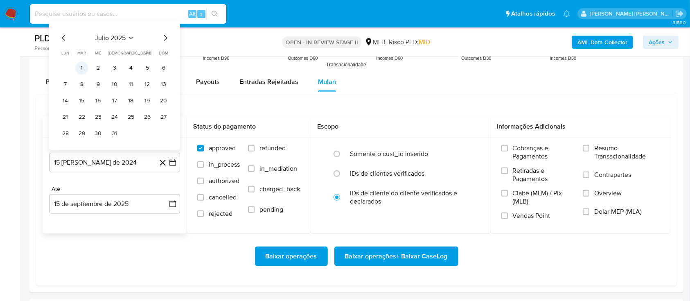
click at [81, 65] on button "1" at bounding box center [81, 68] width 13 height 13
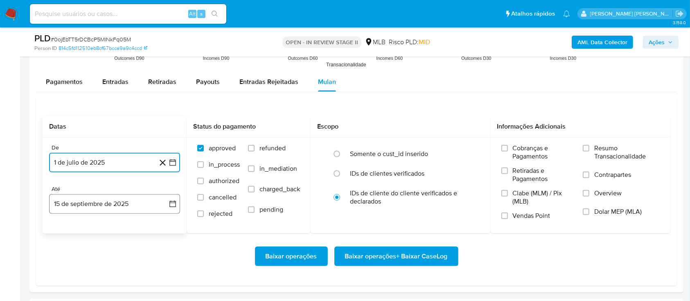
click at [107, 210] on button "15 de septiembre de 2025" at bounding box center [114, 204] width 131 height 20
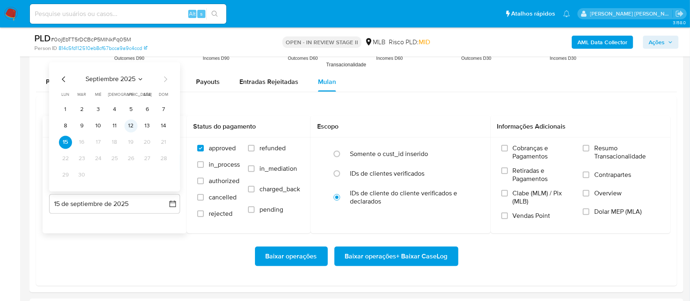
click at [133, 126] on button "12" at bounding box center [130, 125] width 13 height 13
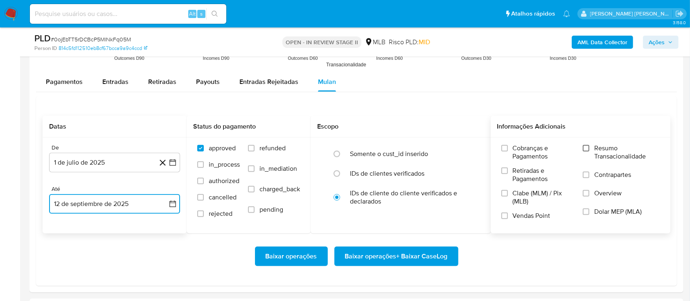
click at [585, 149] on input "Resumo Transacionalidade" at bounding box center [586, 148] width 7 height 7
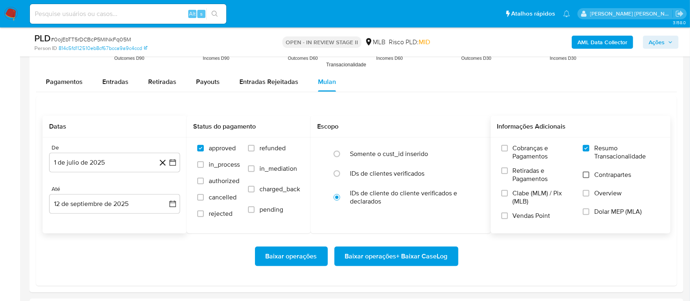
click at [585, 174] on input "Contrapartes" at bounding box center [586, 174] width 7 height 7
click at [507, 214] on input "Vendas Point" at bounding box center [504, 215] width 7 height 7
click at [418, 254] on span "Baixar operações + Baixar CaseLog" at bounding box center [396, 256] width 103 height 18
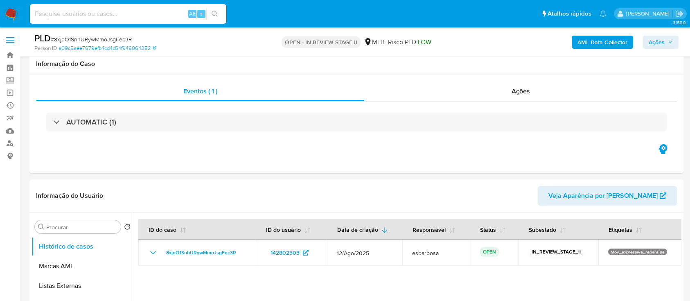
select select "10"
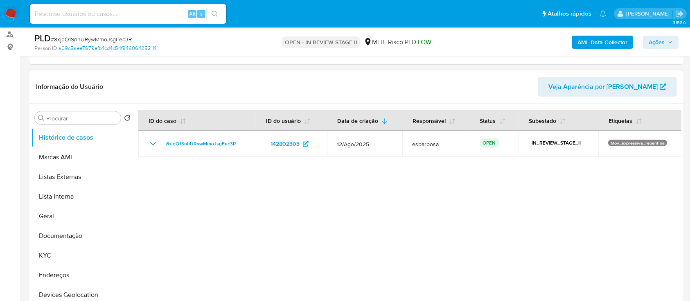
scroll to position [54, 0]
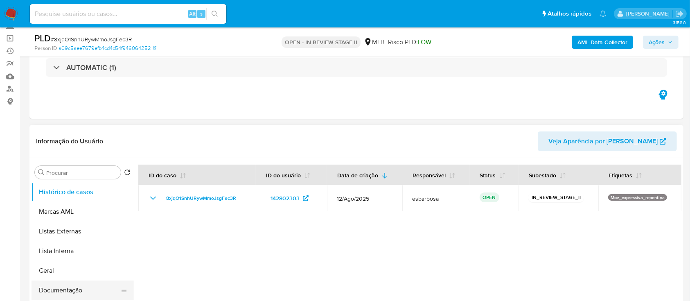
drag, startPoint x: 72, startPoint y: 290, endPoint x: 85, endPoint y: 284, distance: 13.9
click at [75, 290] on button "Documentação" at bounding box center [80, 290] width 96 height 20
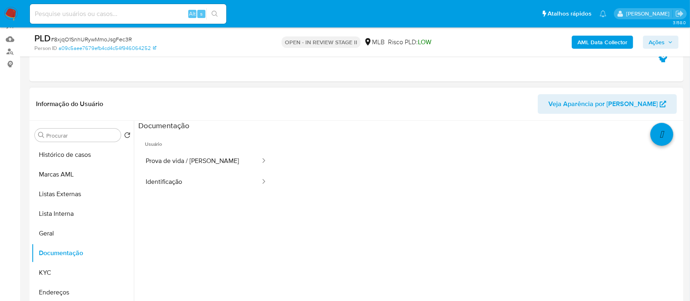
scroll to position [109, 0]
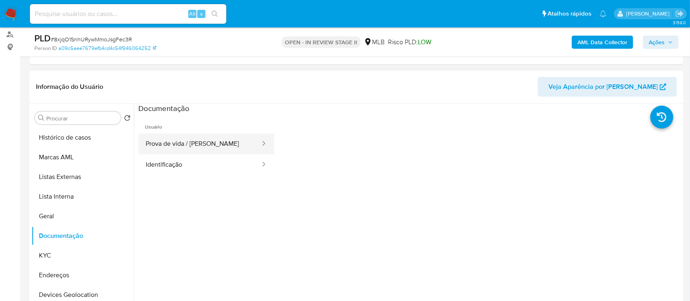
click at [214, 146] on button "Prova de vida / [PERSON_NAME]" at bounding box center [199, 143] width 123 height 21
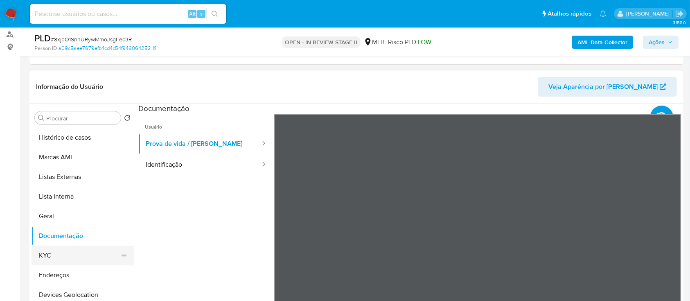
click at [63, 249] on button "KYC" at bounding box center [80, 256] width 96 height 20
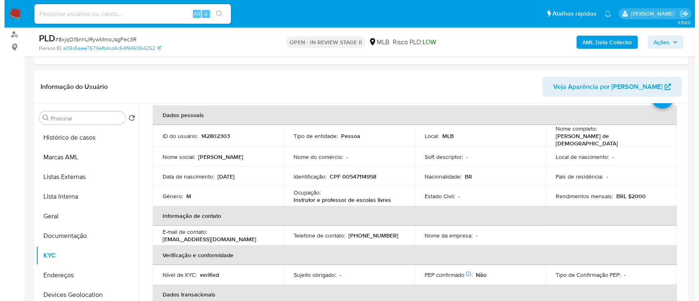
scroll to position [54, 0]
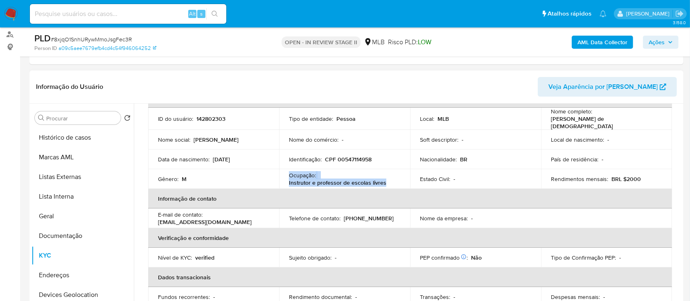
drag, startPoint x: 388, startPoint y: 182, endPoint x: 285, endPoint y: 174, distance: 103.4
click at [285, 174] on td "Ocupação : Instrutor e professor de escolas livres" at bounding box center [344, 179] width 131 height 20
copy div "Ocupação : Instrutor e professor de escolas livres"
click at [608, 43] on b "AML Data Collector" at bounding box center [602, 42] width 50 height 13
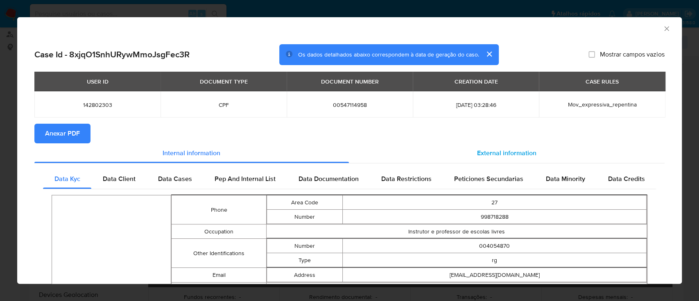
drag, startPoint x: 483, startPoint y: 146, endPoint x: 481, endPoint y: 153, distance: 7.3
click at [484, 147] on div "External information" at bounding box center [507, 153] width 316 height 20
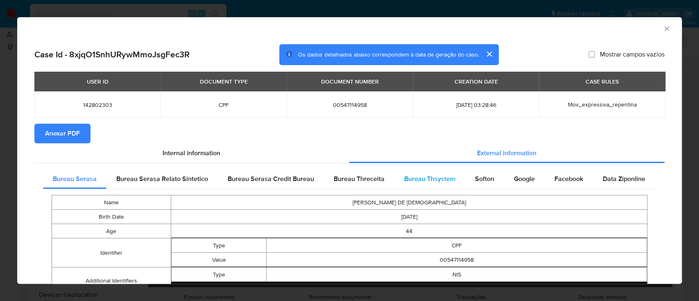
click at [433, 182] on span "Bureau Thsystem" at bounding box center [429, 178] width 51 height 9
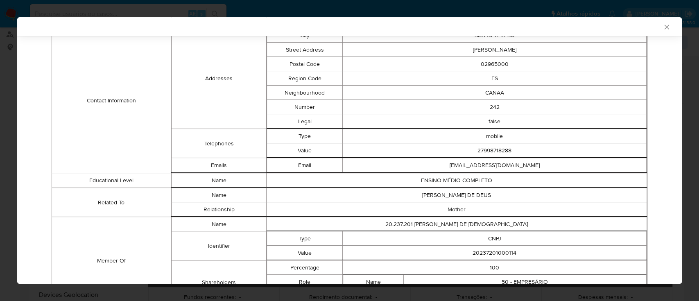
scroll to position [372, 0]
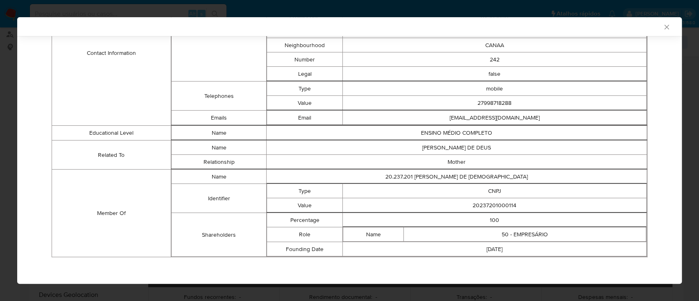
click at [496, 200] on td "20237201000114" at bounding box center [495, 205] width 304 height 14
copy td "20237201000114"
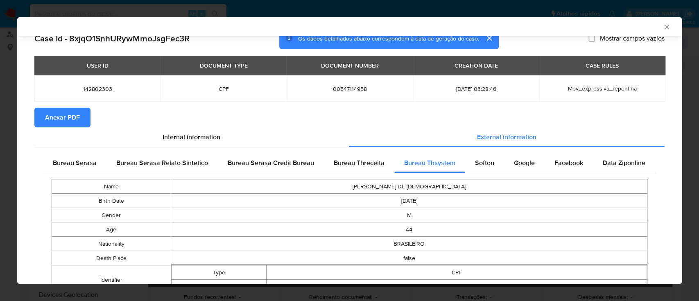
scroll to position [0, 0]
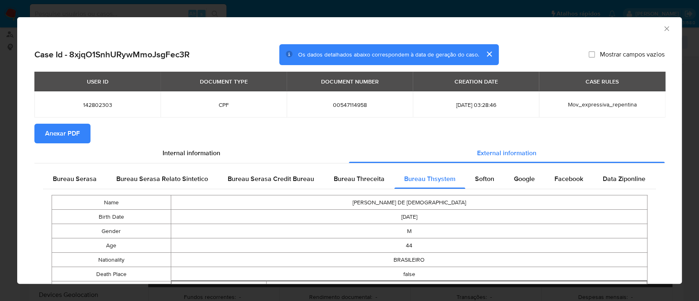
click at [64, 139] on span "Anexar PDF" at bounding box center [62, 133] width 35 height 18
